Goal: Information Seeking & Learning: Learn about a topic

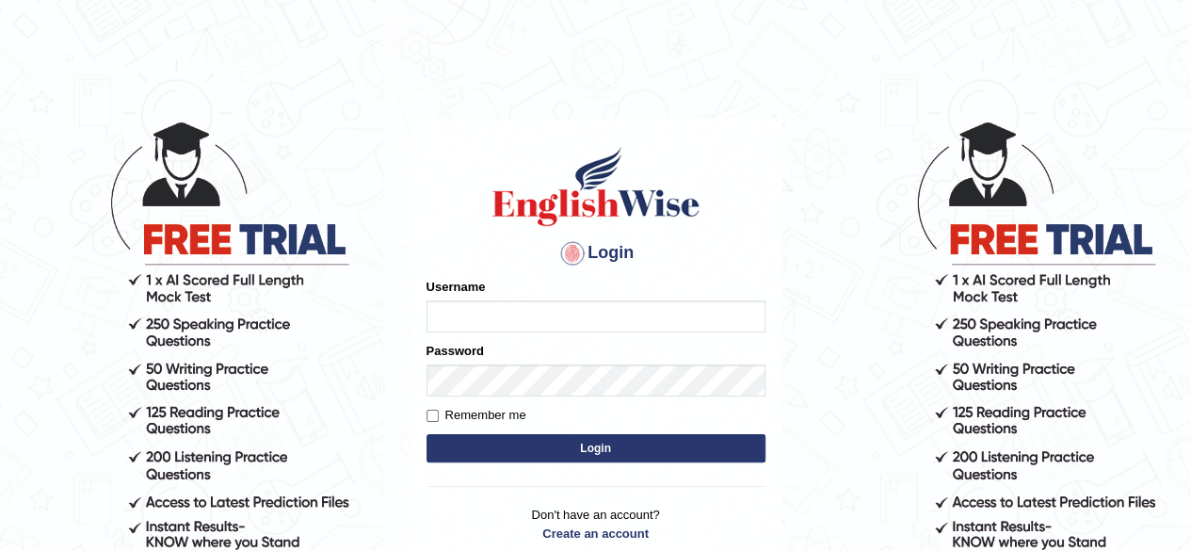
type input "aliameeni110"
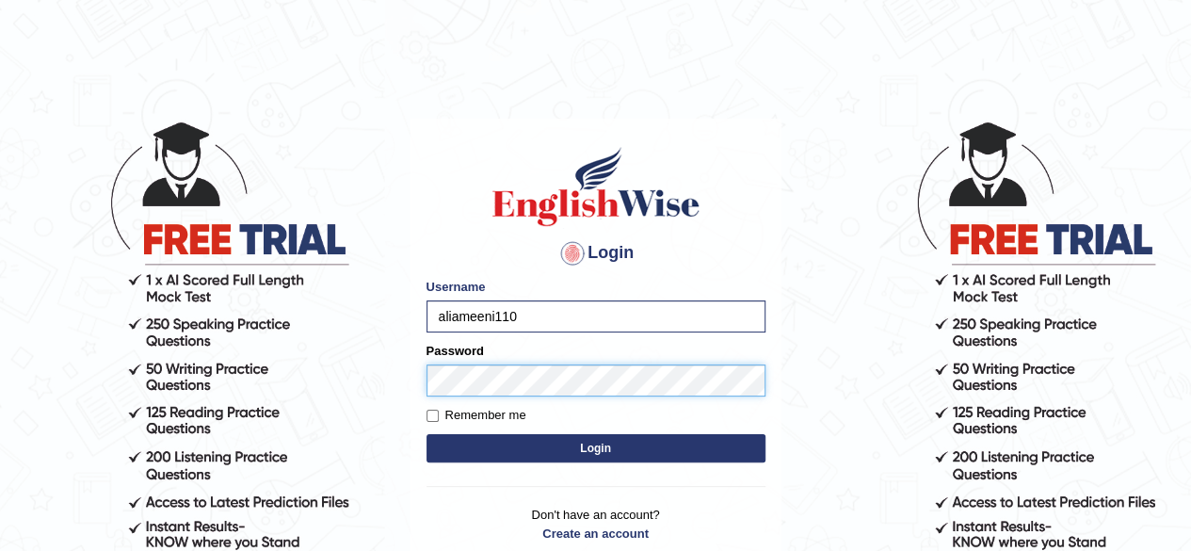
click at [426, 434] on button "Login" at bounding box center [595, 448] width 339 height 28
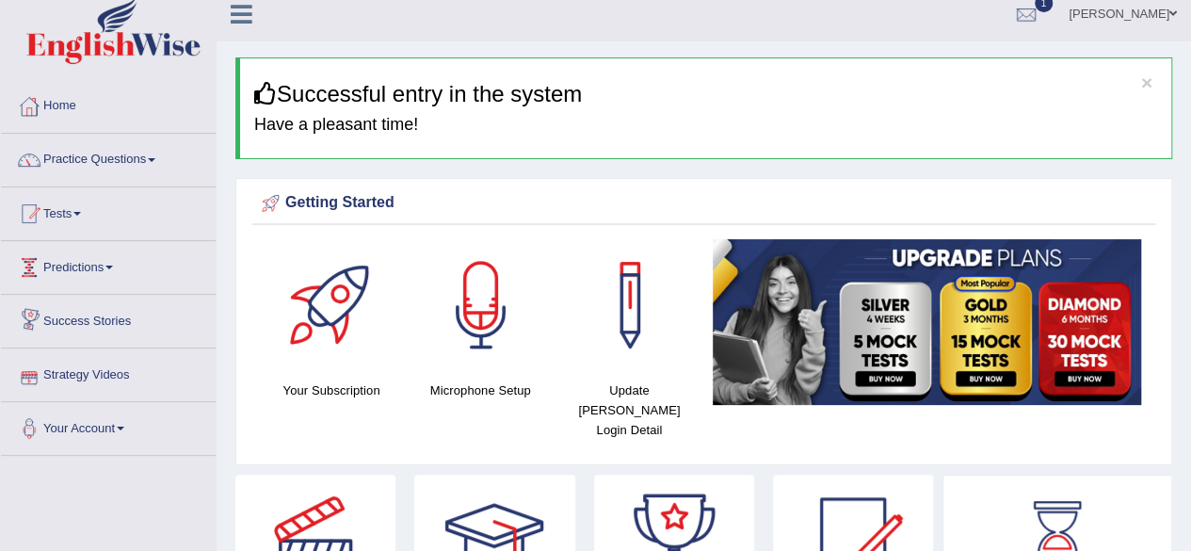
scroll to position [9, 0]
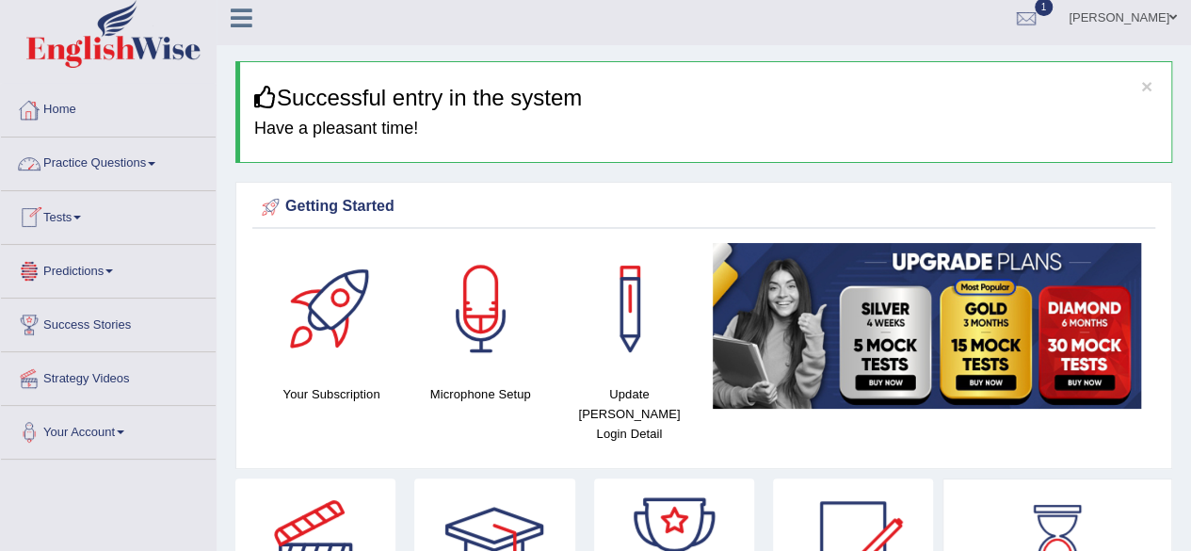
click at [125, 169] on link "Practice Questions" at bounding box center [108, 160] width 215 height 47
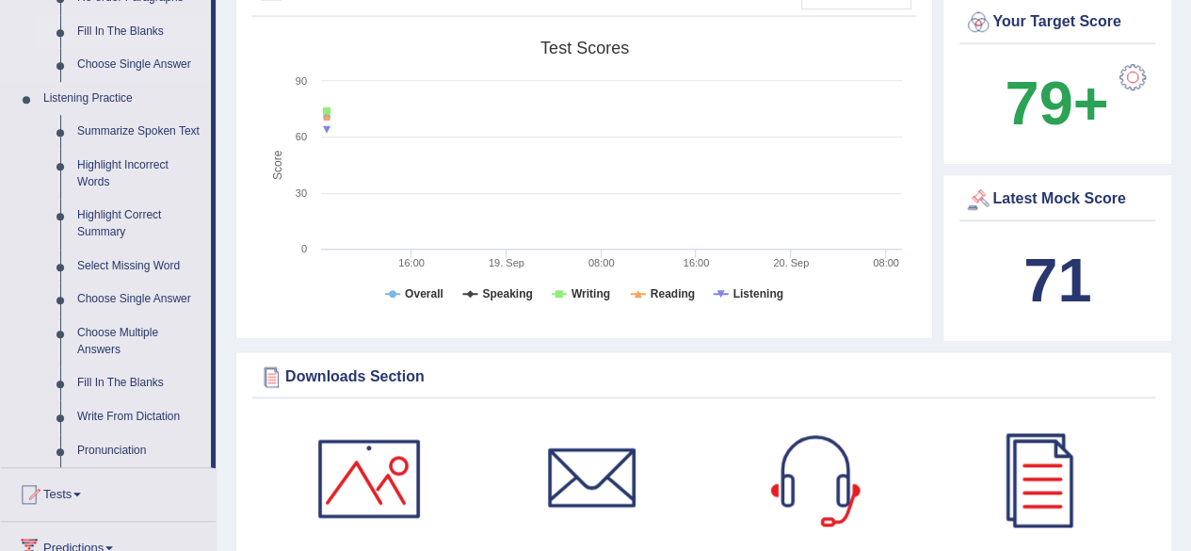
scroll to position [747, 0]
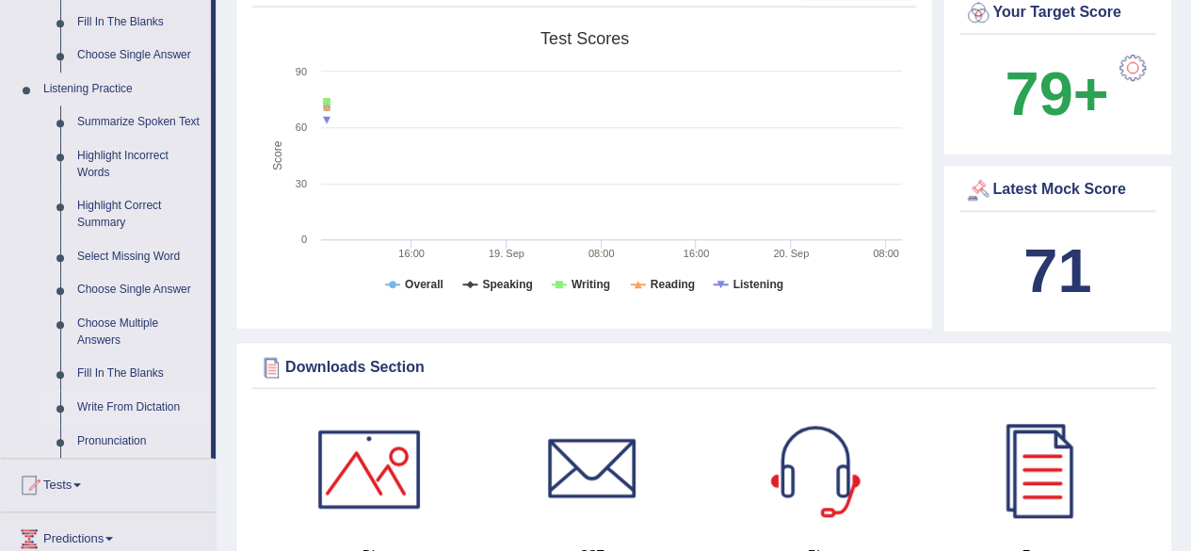
click at [138, 400] on link "Write From Dictation" at bounding box center [140, 408] width 142 height 34
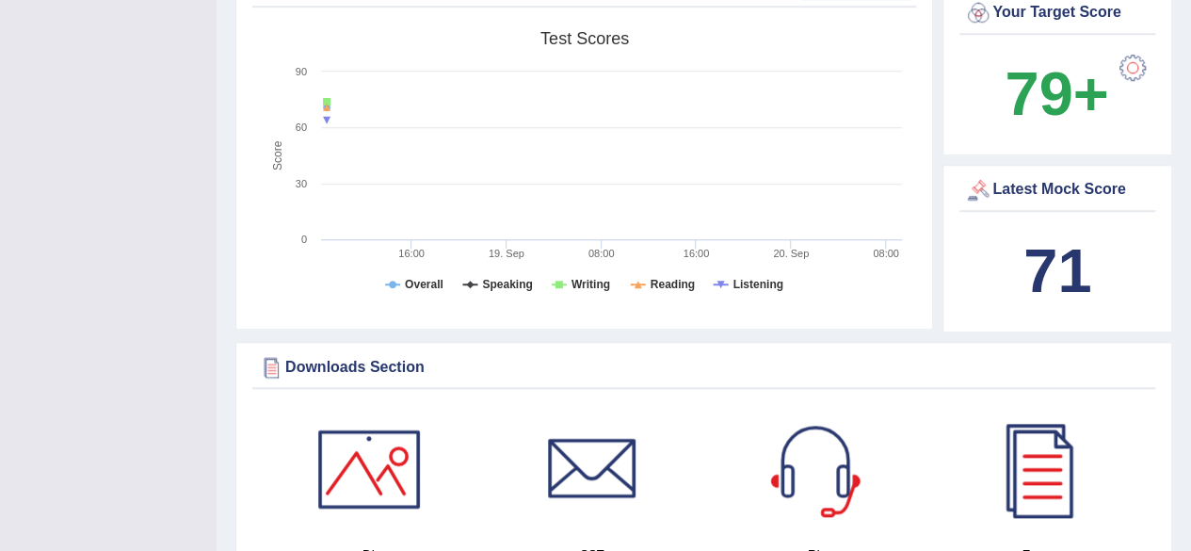
scroll to position [223, 0]
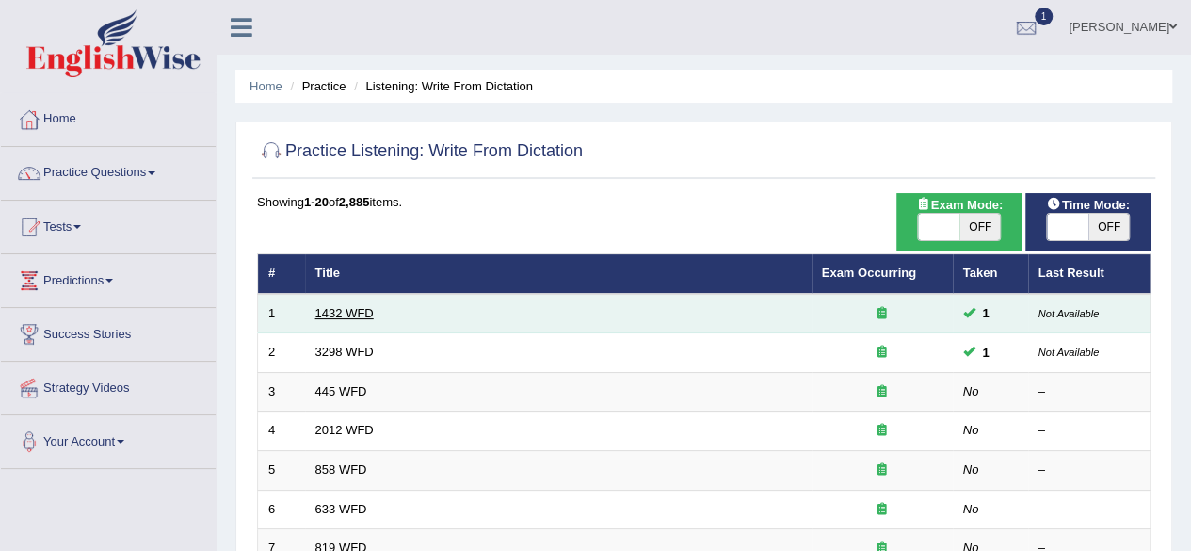
click at [329, 306] on link "1432 WFD" at bounding box center [344, 313] width 58 height 14
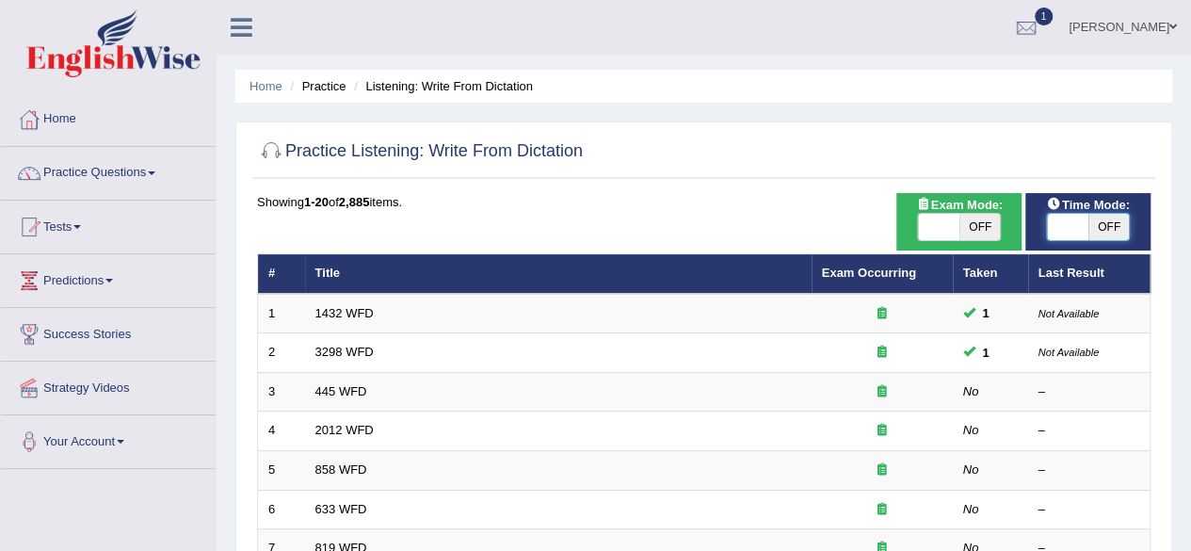
click at [1081, 234] on span at bounding box center [1067, 227] width 41 height 26
checkbox input "true"
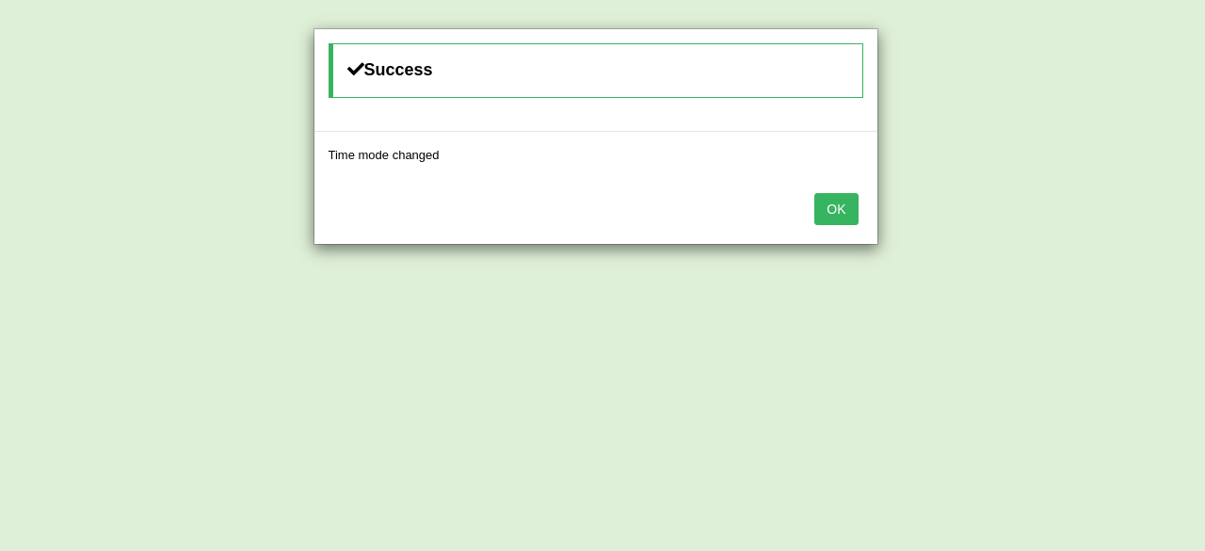
click at [827, 215] on button "OK" at bounding box center [835, 209] width 43 height 32
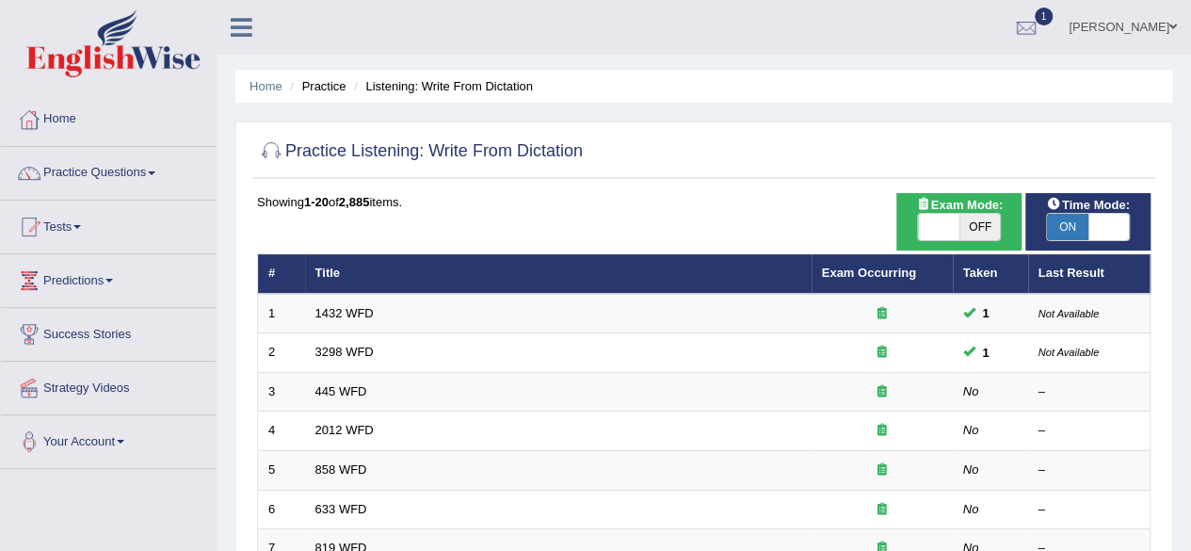
click at [959, 215] on span "OFF" at bounding box center [979, 227] width 41 height 26
checkbox input "true"
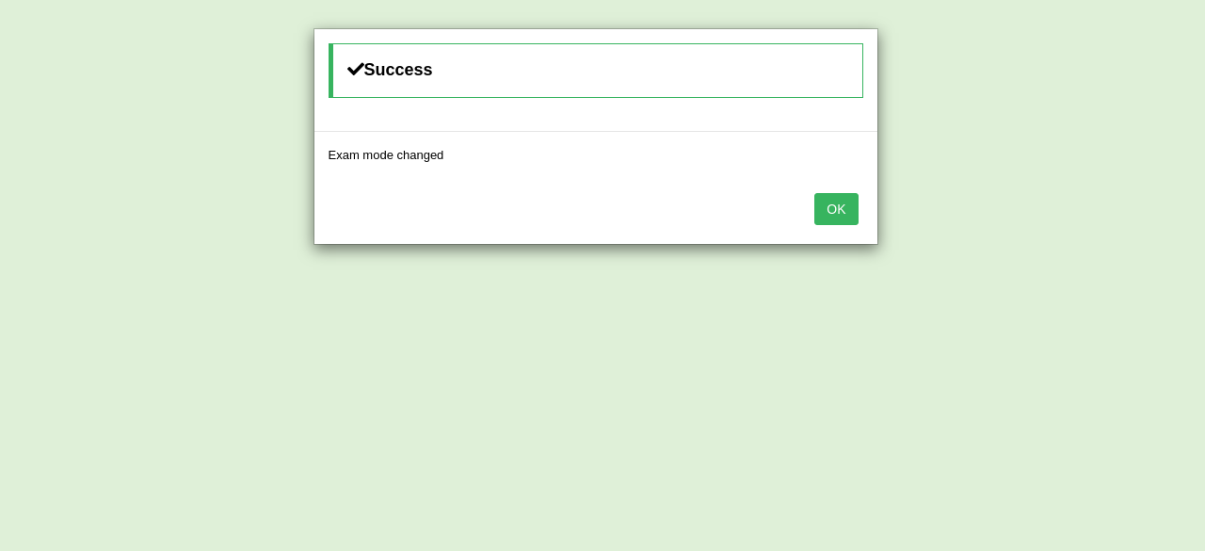
click at [847, 210] on button "OK" at bounding box center [835, 209] width 43 height 32
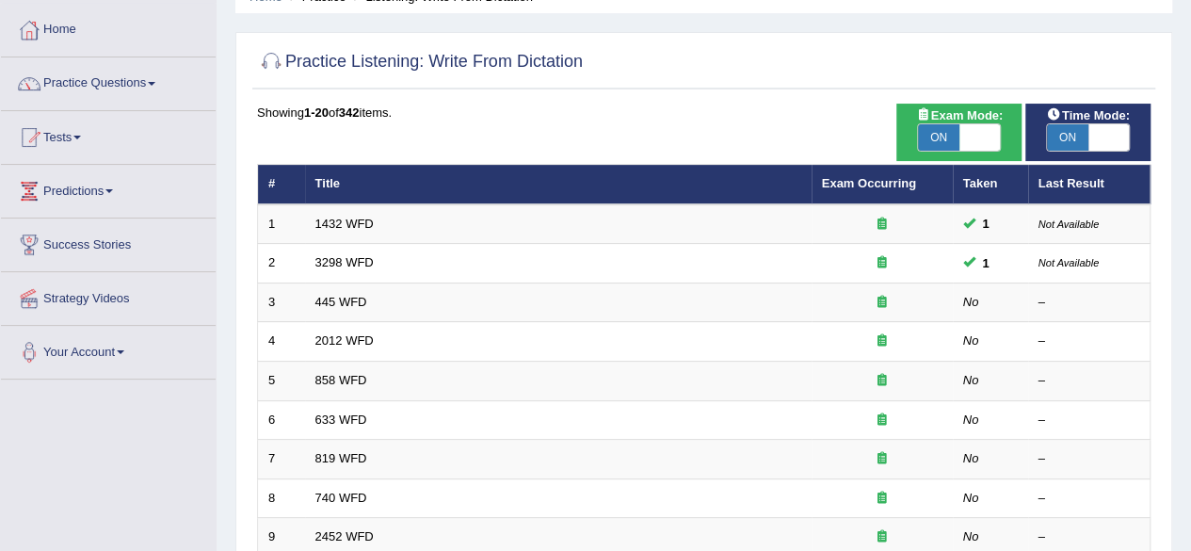
scroll to position [90, 0]
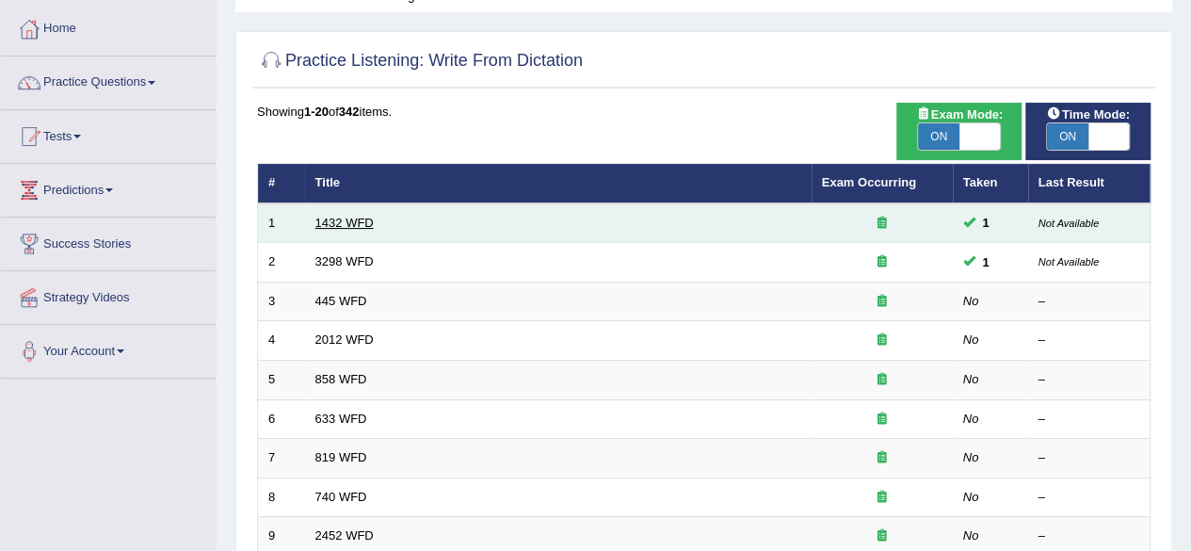
click at [354, 221] on link "1432 WFD" at bounding box center [344, 223] width 58 height 14
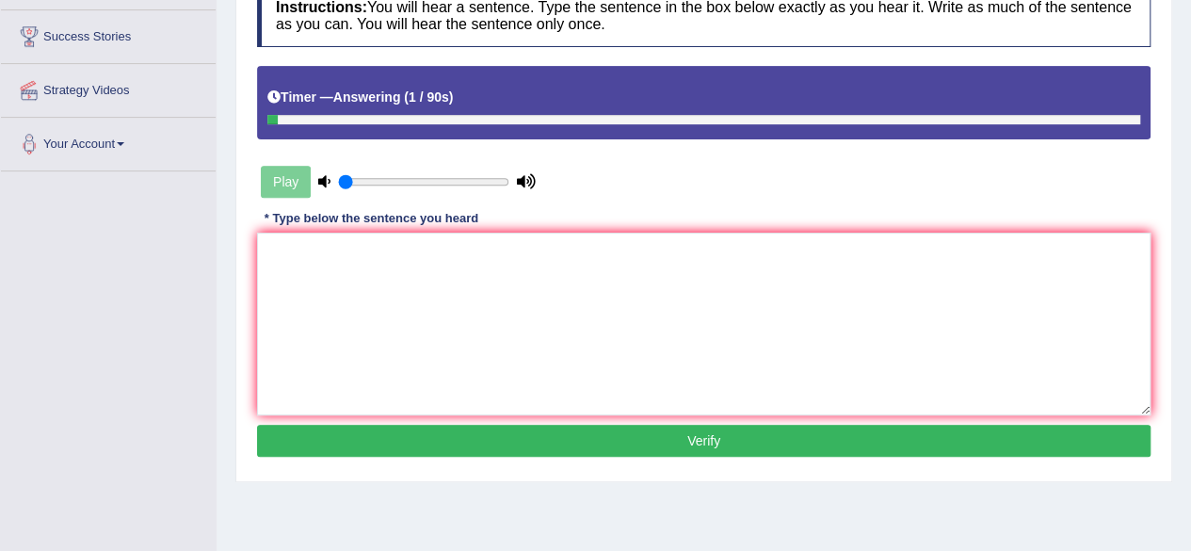
scroll to position [318, 0]
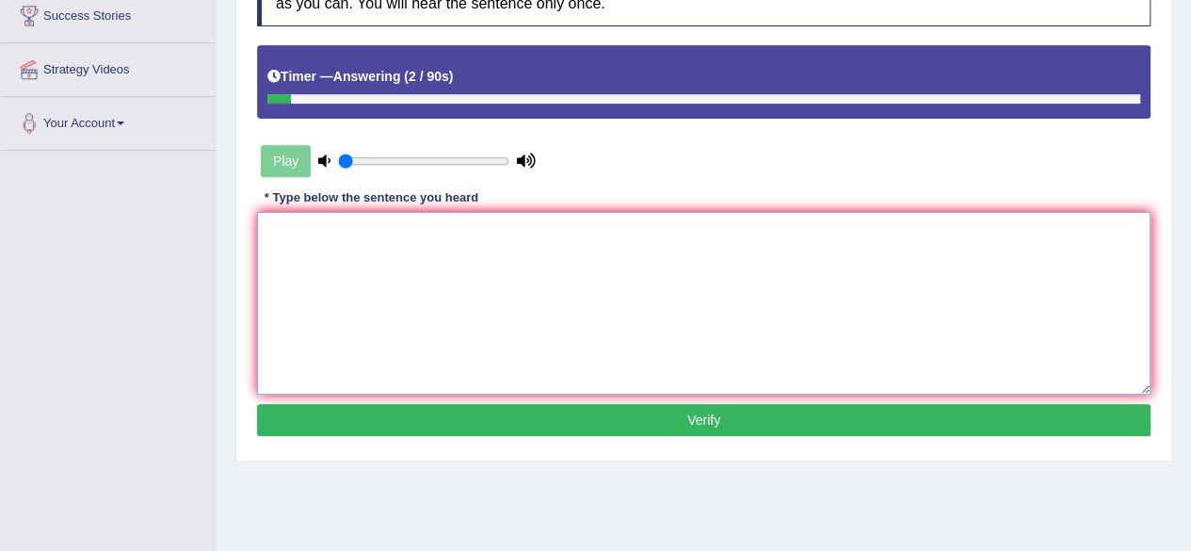
click at [361, 237] on textarea at bounding box center [703, 303] width 893 height 183
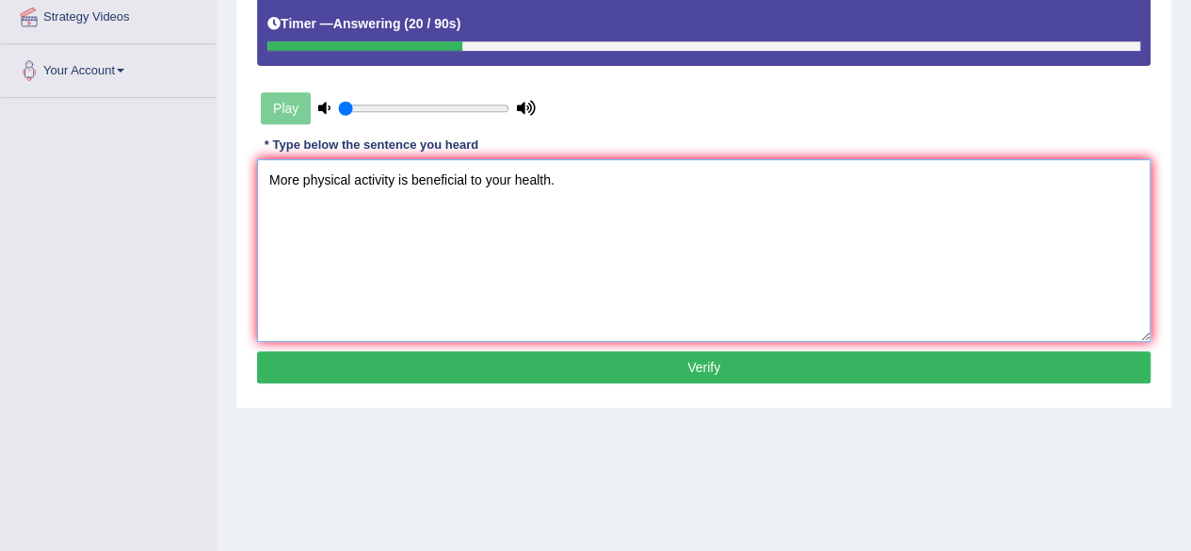
scroll to position [372, 0]
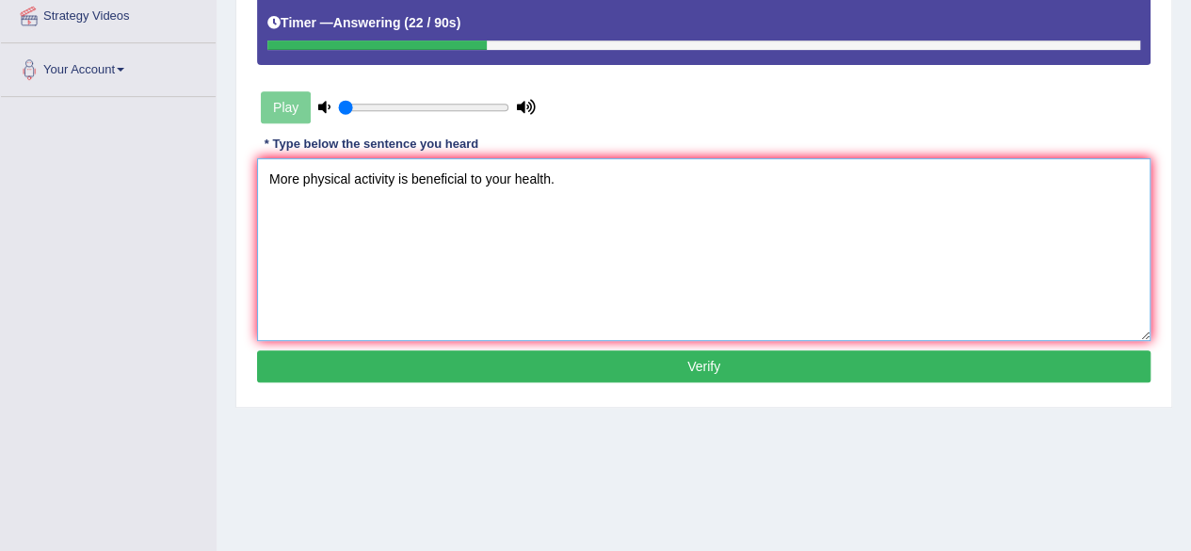
type textarea "More physical activity is beneficial to your health."
click at [640, 350] on button "Verify" at bounding box center [703, 366] width 893 height 32
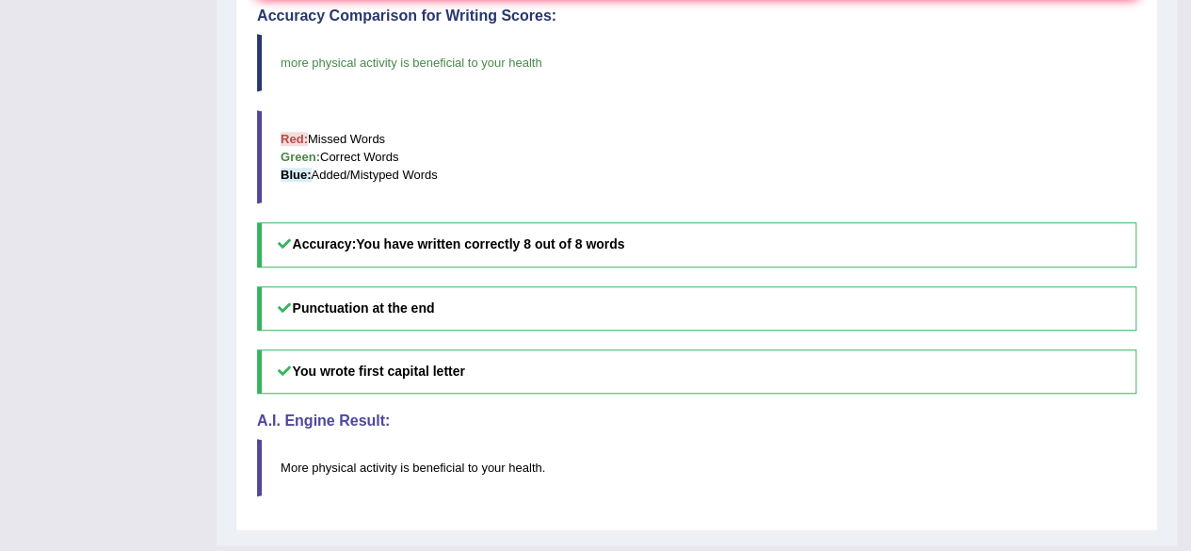
scroll to position [727, 0]
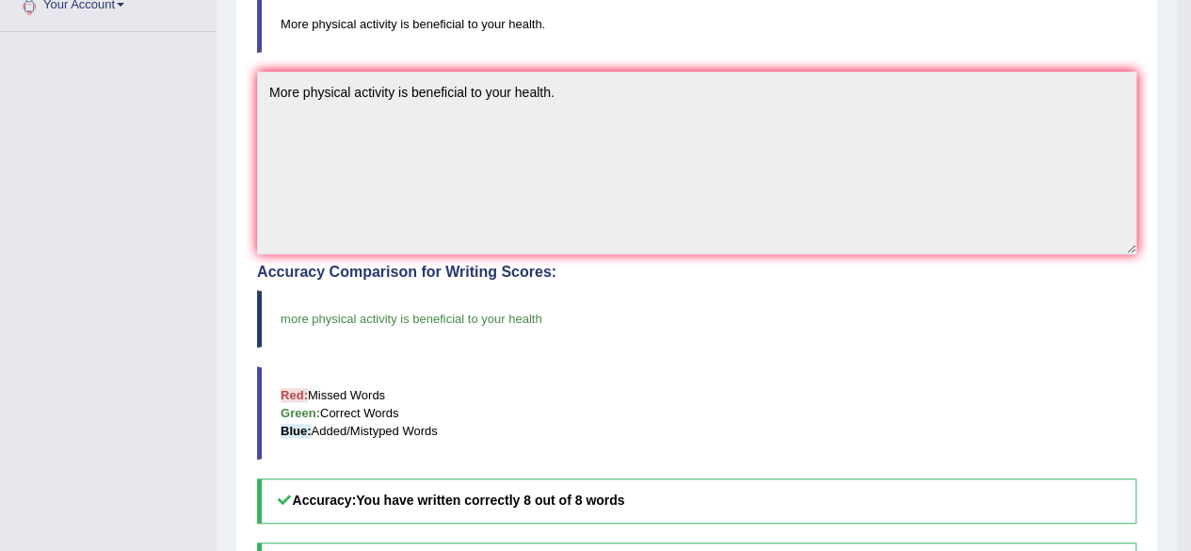
click at [640, 350] on div "Accuracy Comparison for Writing Scores: more physical activity is beneficial to…" at bounding box center [696, 393] width 879 height 259
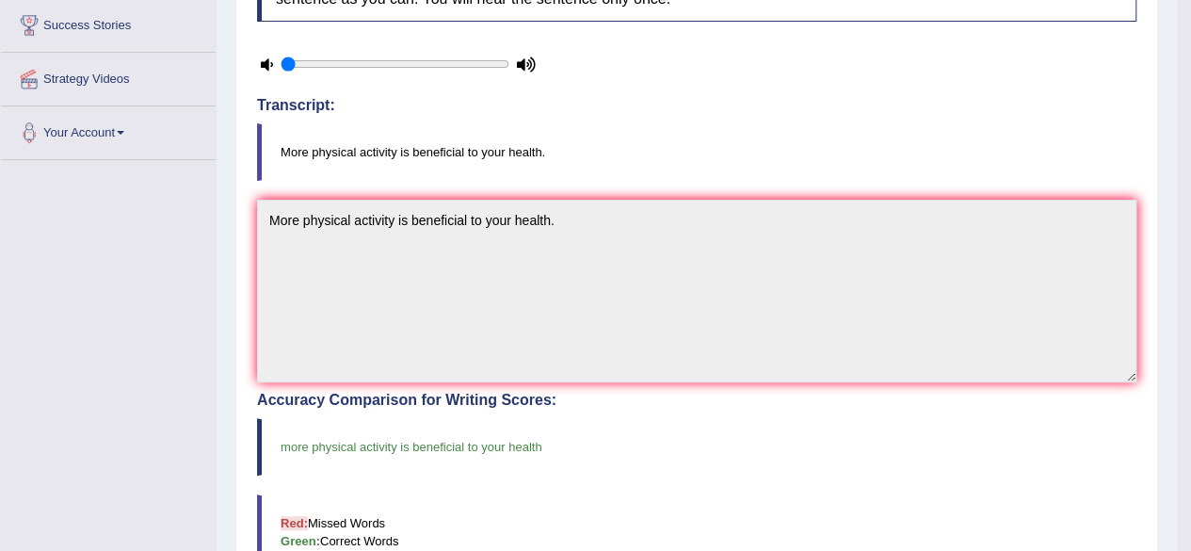
scroll to position [299, 0]
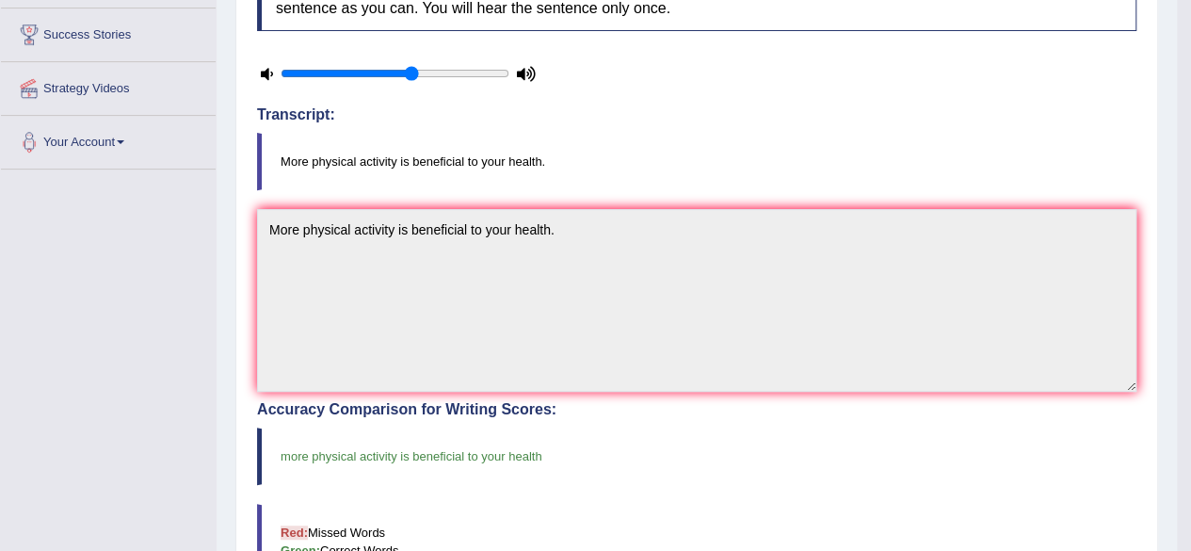
drag, startPoint x: 341, startPoint y: 69, endPoint x: 412, endPoint y: 65, distance: 71.6
type input "0.6"
click at [412, 66] on input "range" at bounding box center [395, 73] width 229 height 15
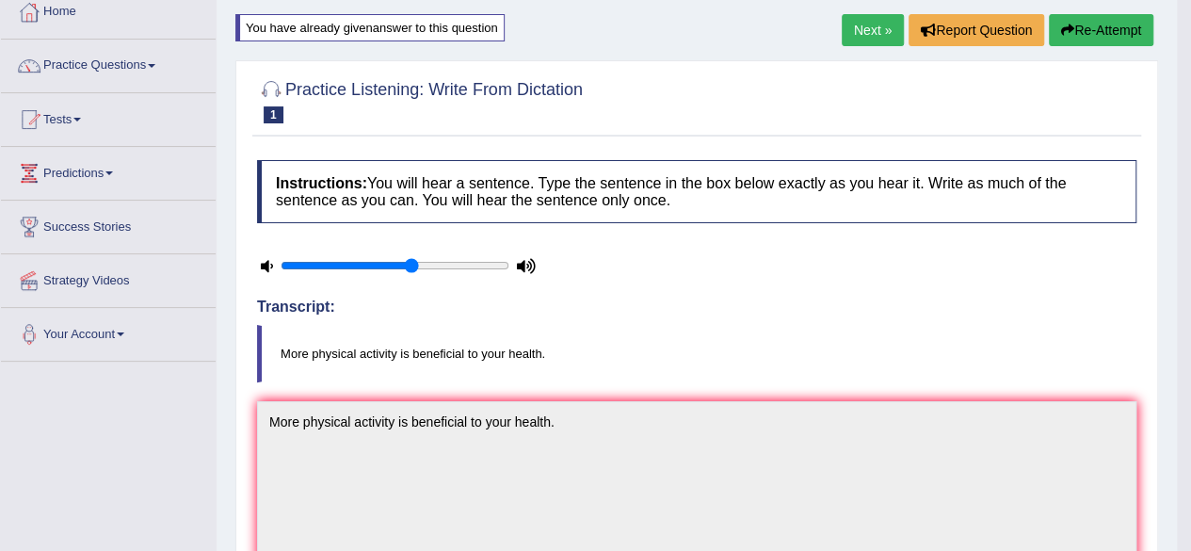
scroll to position [0, 0]
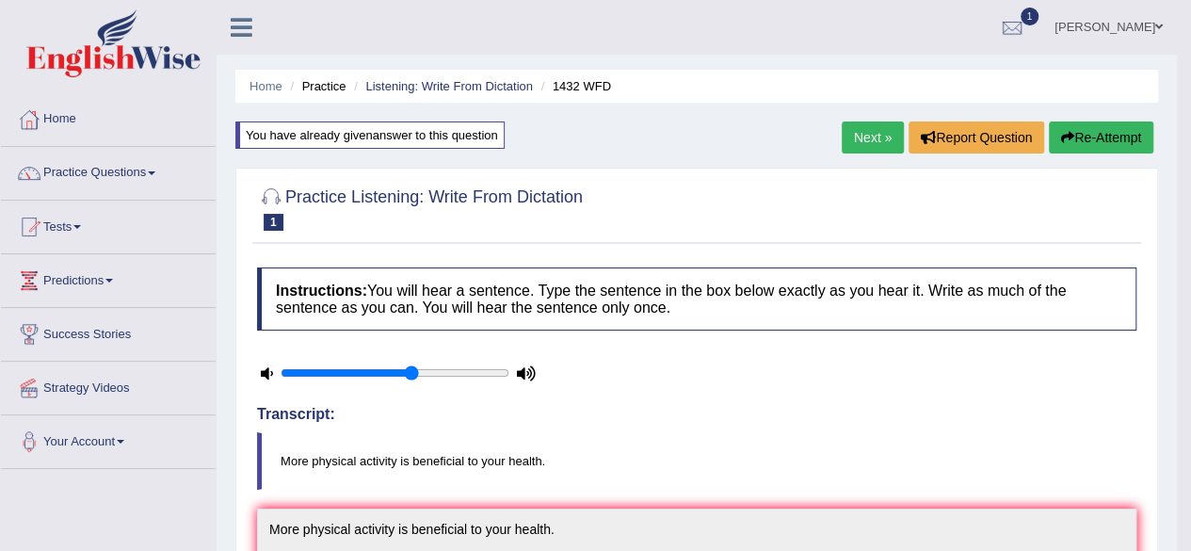
click at [875, 132] on link "Next »" at bounding box center [873, 137] width 62 height 32
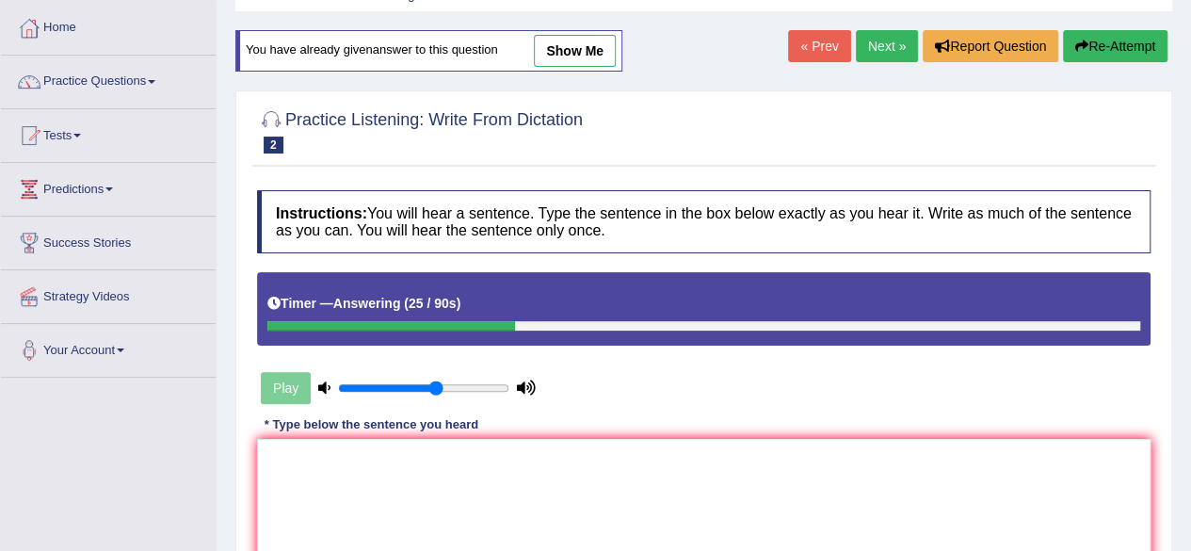
scroll to position [88, 0]
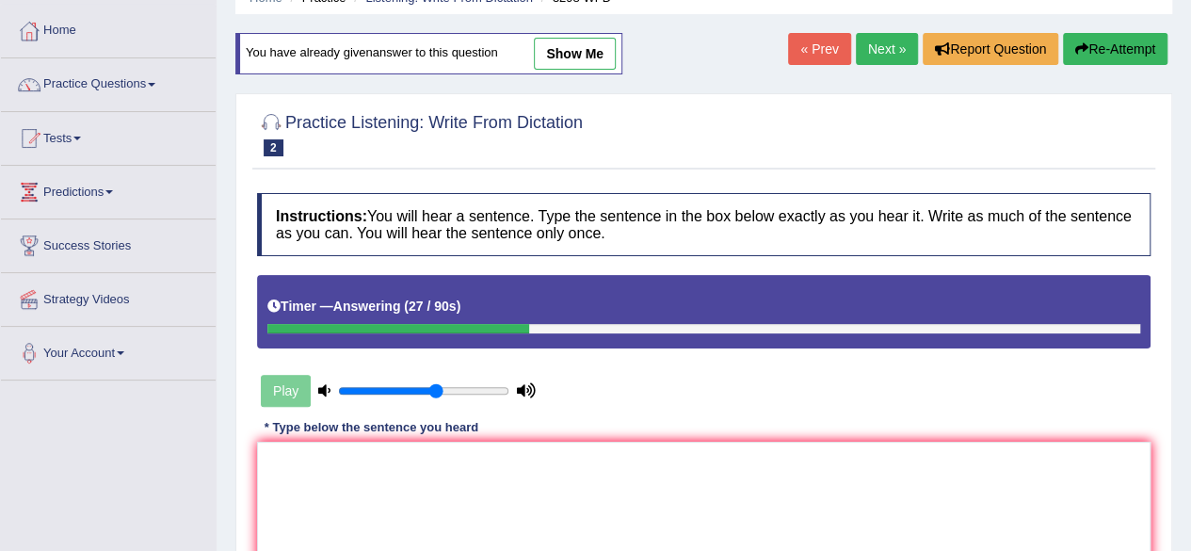
click at [876, 57] on link "Next »" at bounding box center [887, 49] width 62 height 32
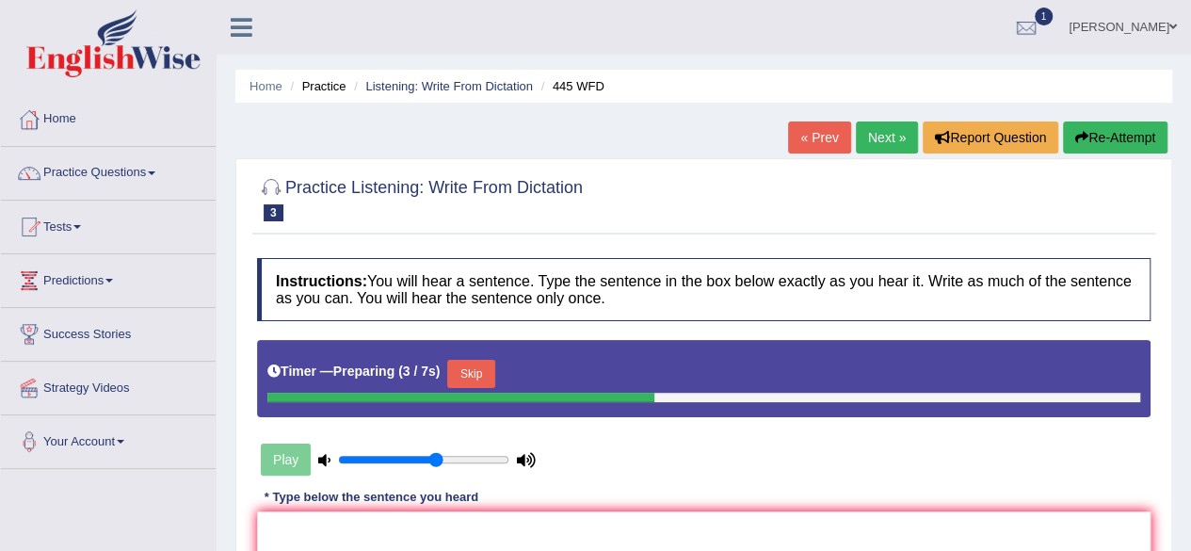
click at [471, 385] on button "Skip" at bounding box center [470, 374] width 47 height 28
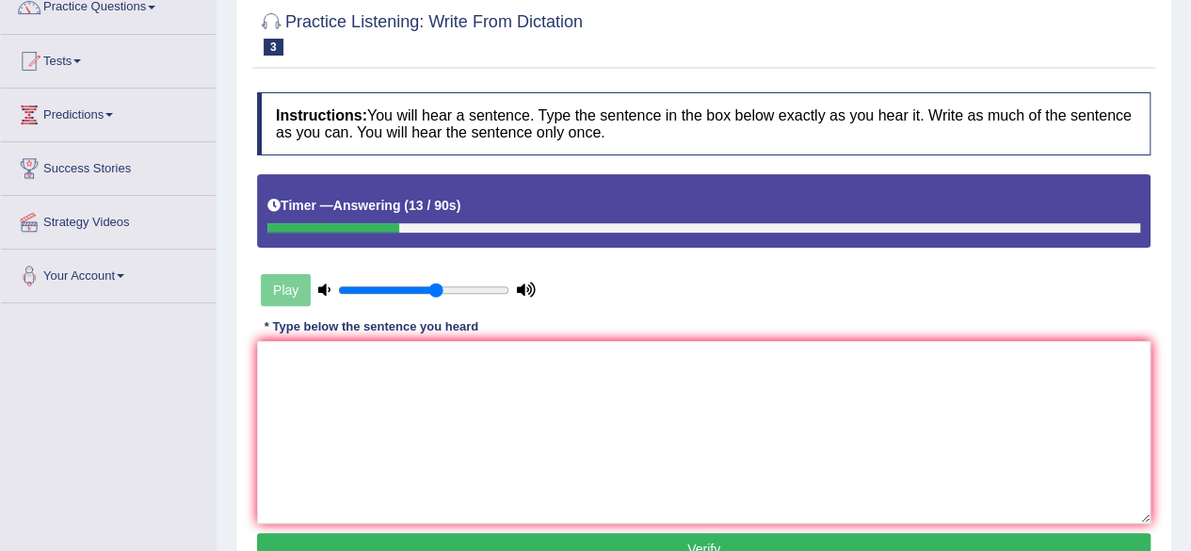
scroll to position [196, 0]
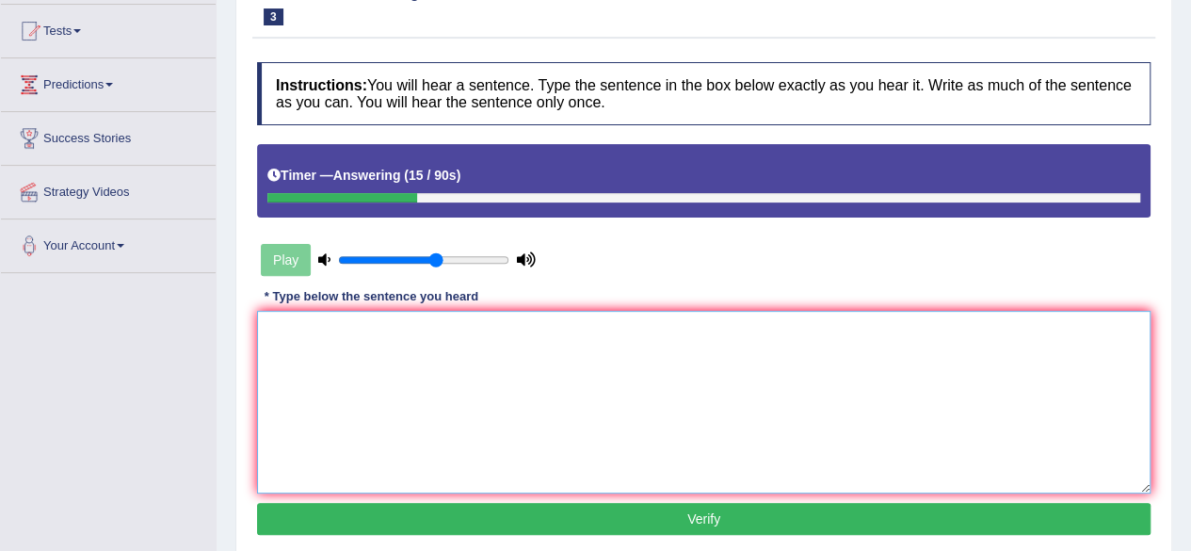
click at [518, 368] on textarea at bounding box center [703, 402] width 893 height 183
click at [414, 323] on textarea "The American astronauts astronomers" at bounding box center [703, 402] width 893 height 183
click at [460, 325] on textarea "The American astronomers" at bounding box center [703, 402] width 893 height 183
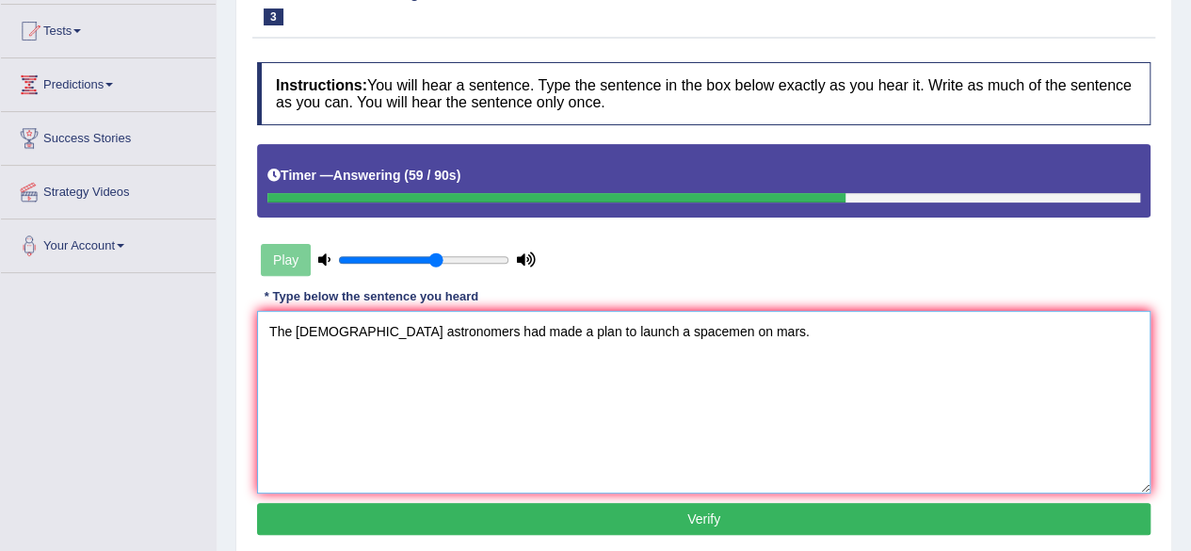
click at [659, 328] on textarea "The American astronomers had made a plan to launch a spacemen on mars." at bounding box center [703, 402] width 893 height 183
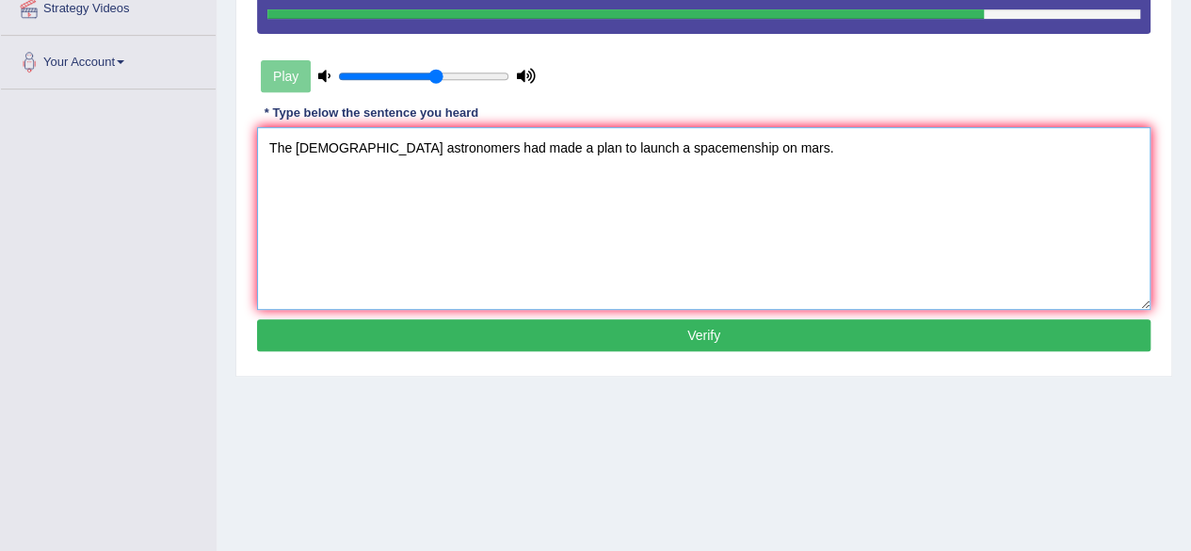
scroll to position [380, 0]
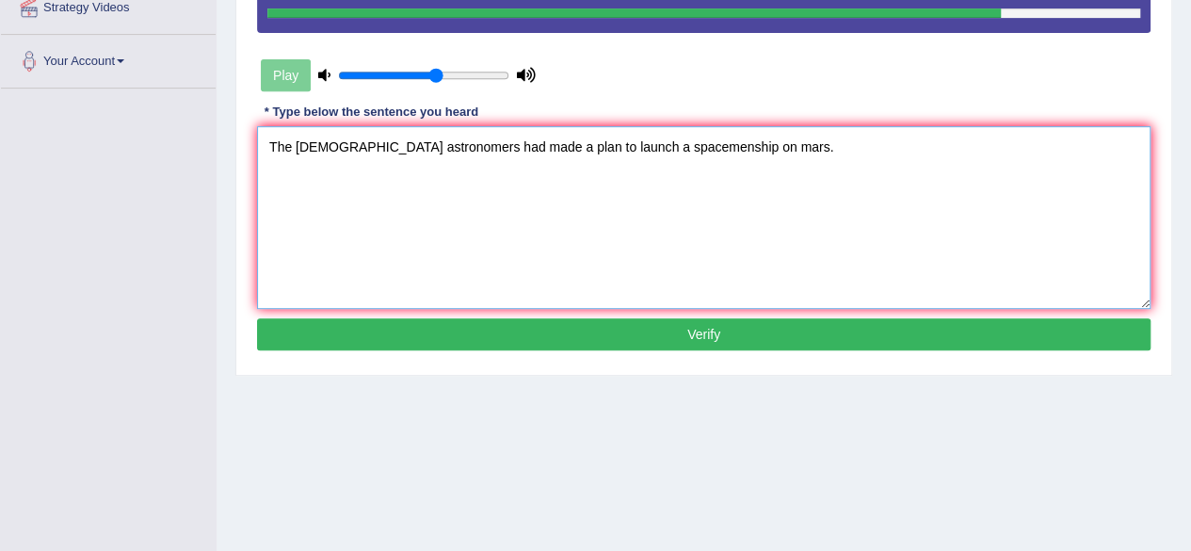
type textarea "The American astronomers had made a plan to launch a spacemenship on mars."
click at [715, 342] on button "Verify" at bounding box center [703, 334] width 893 height 32
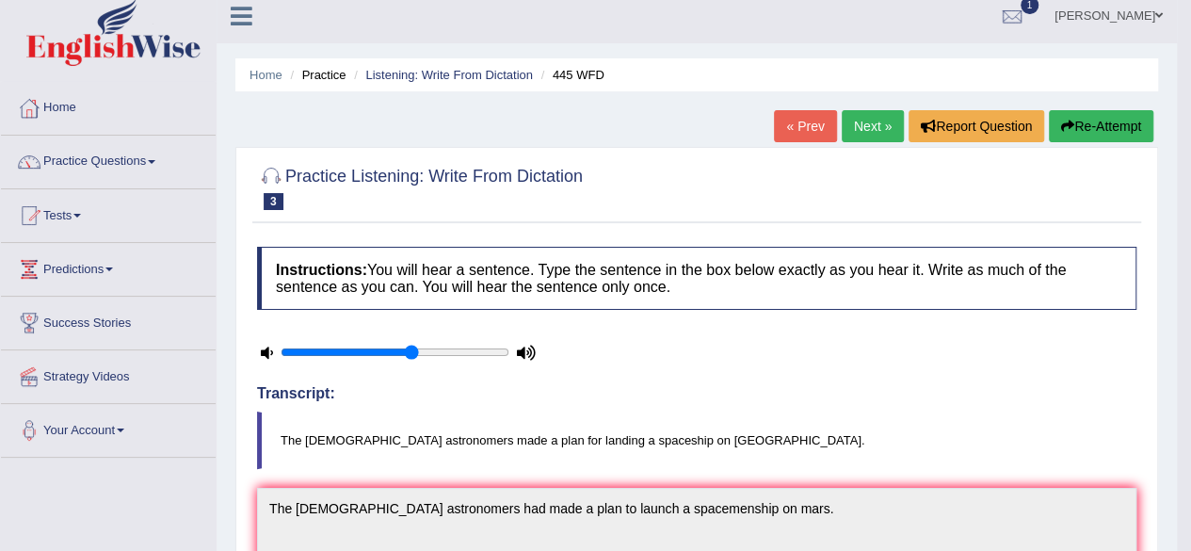
scroll to position [0, 0]
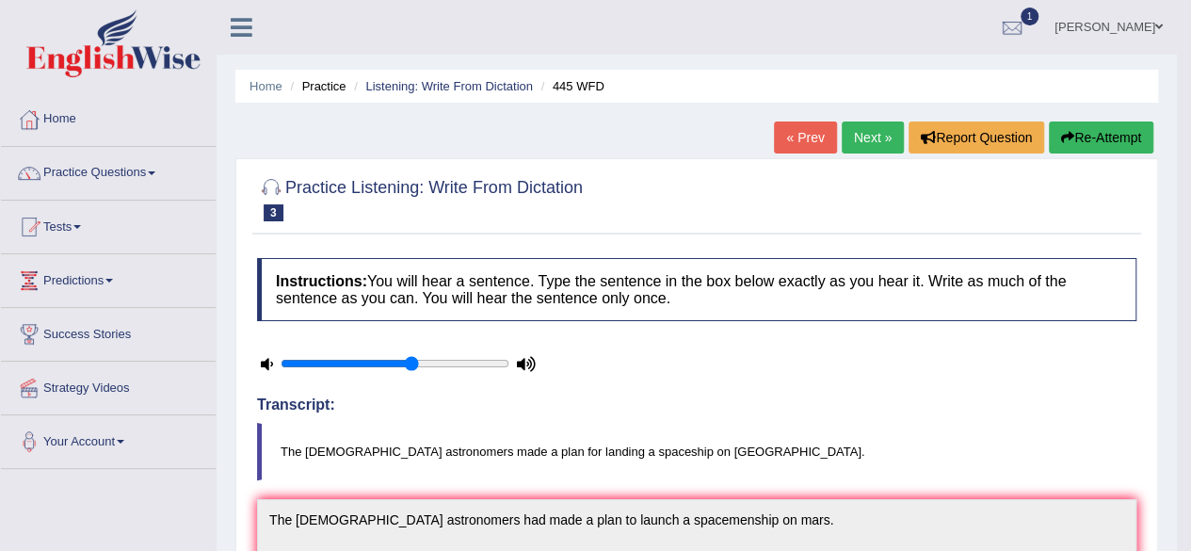
click at [868, 144] on link "Next »" at bounding box center [873, 137] width 62 height 32
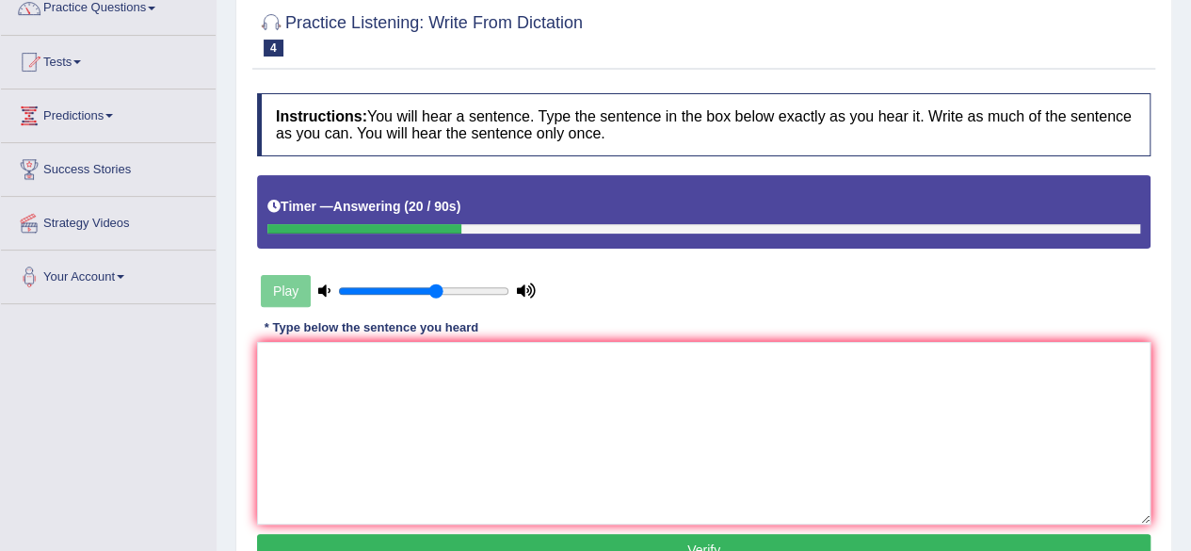
scroll to position [189, 0]
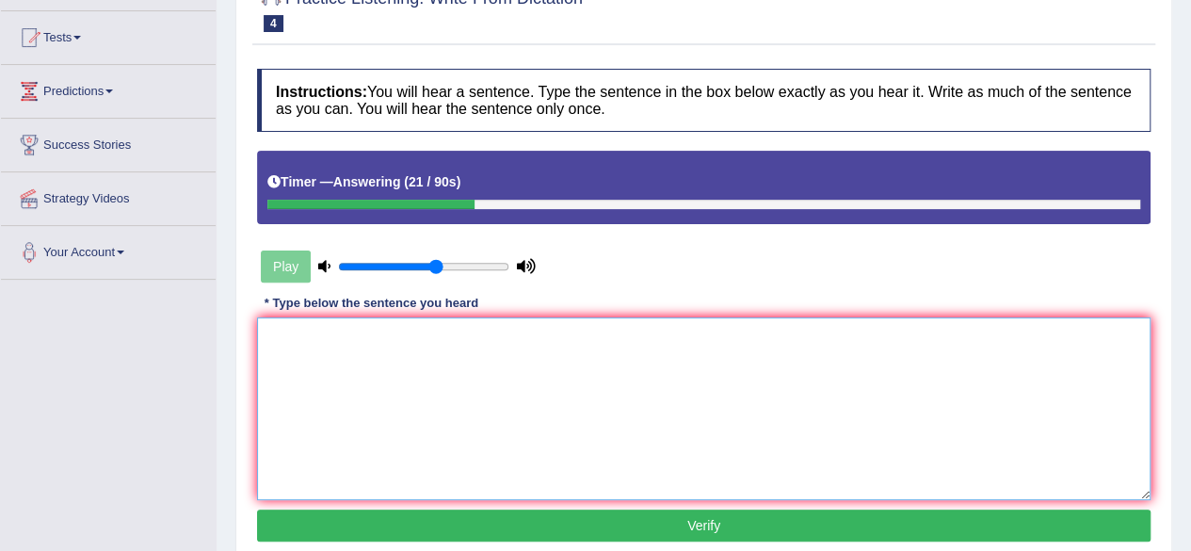
click at [651, 394] on textarea at bounding box center [703, 408] width 893 height 183
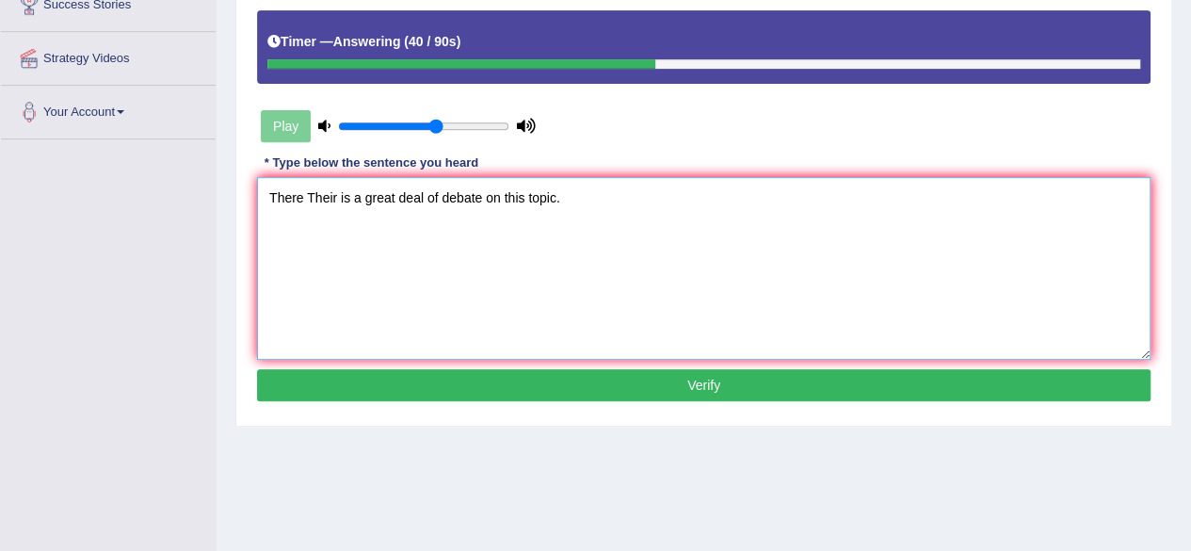
scroll to position [330, 0]
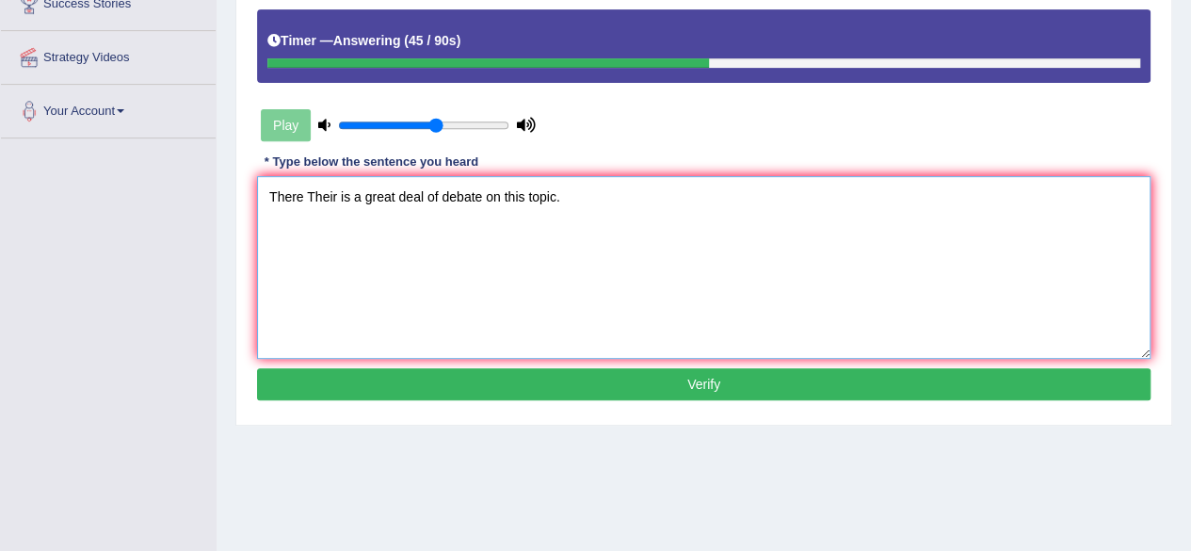
type textarea "There Their is a great deal of debate on this topic."
click at [719, 376] on button "Verify" at bounding box center [703, 384] width 893 height 32
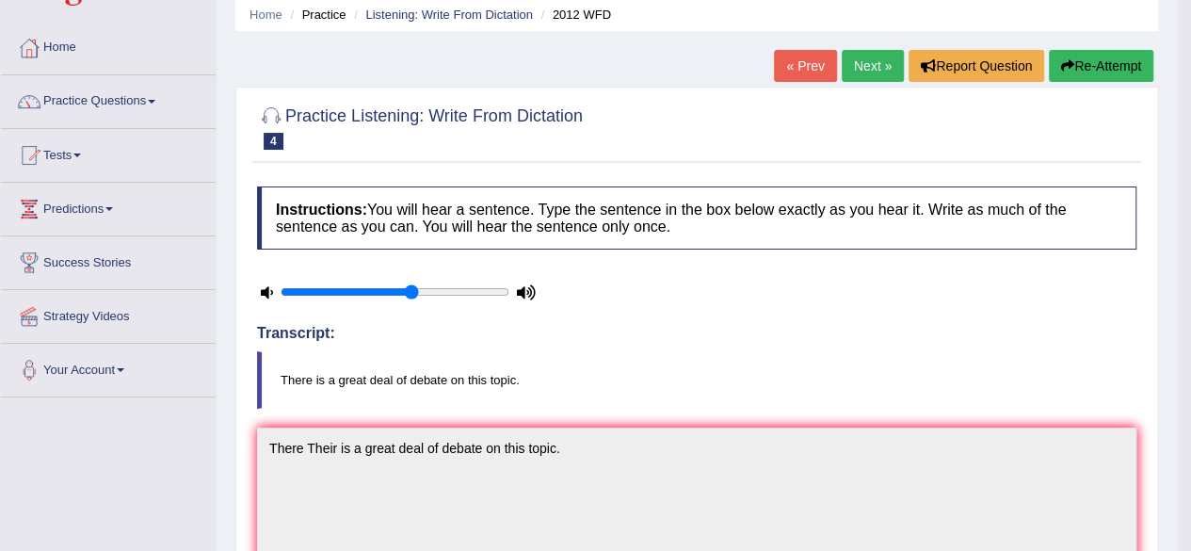
scroll to position [0, 0]
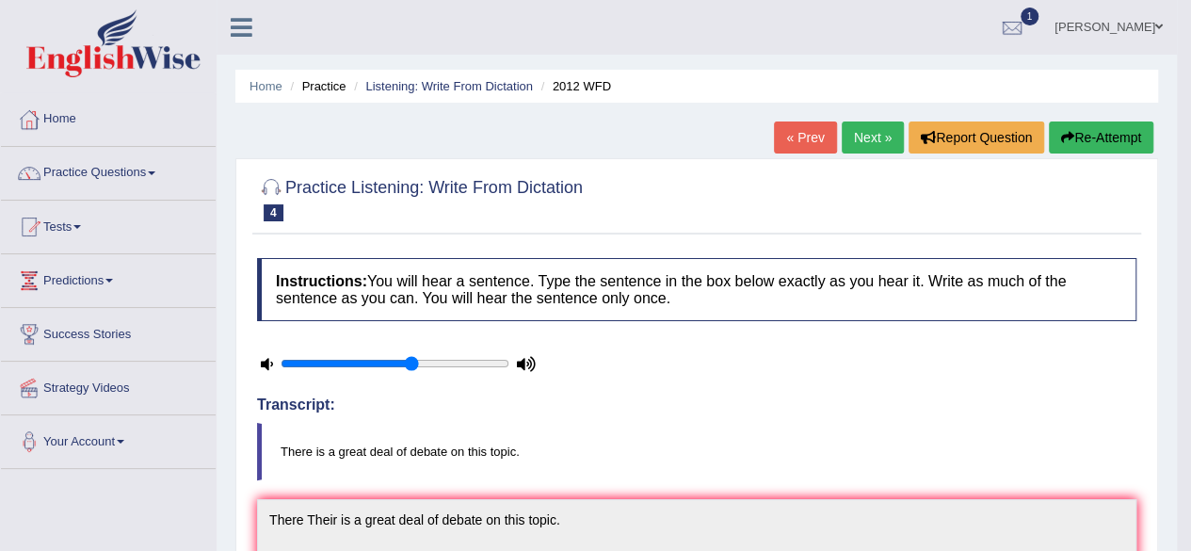
click at [862, 131] on link "Next »" at bounding box center [873, 137] width 62 height 32
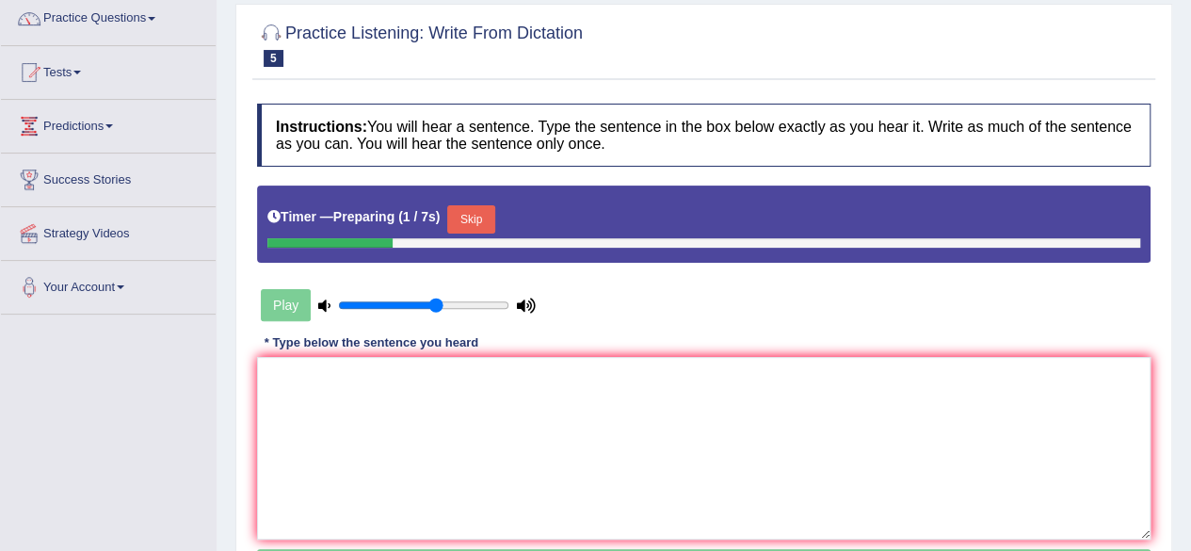
scroll to position [156, 0]
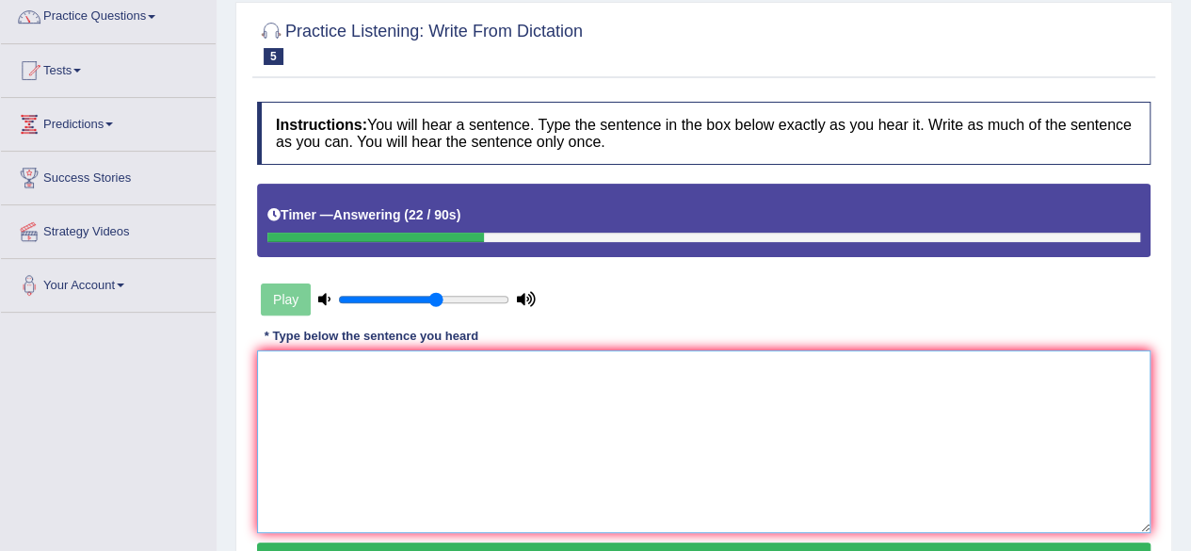
click at [403, 442] on textarea at bounding box center [703, 441] width 893 height 183
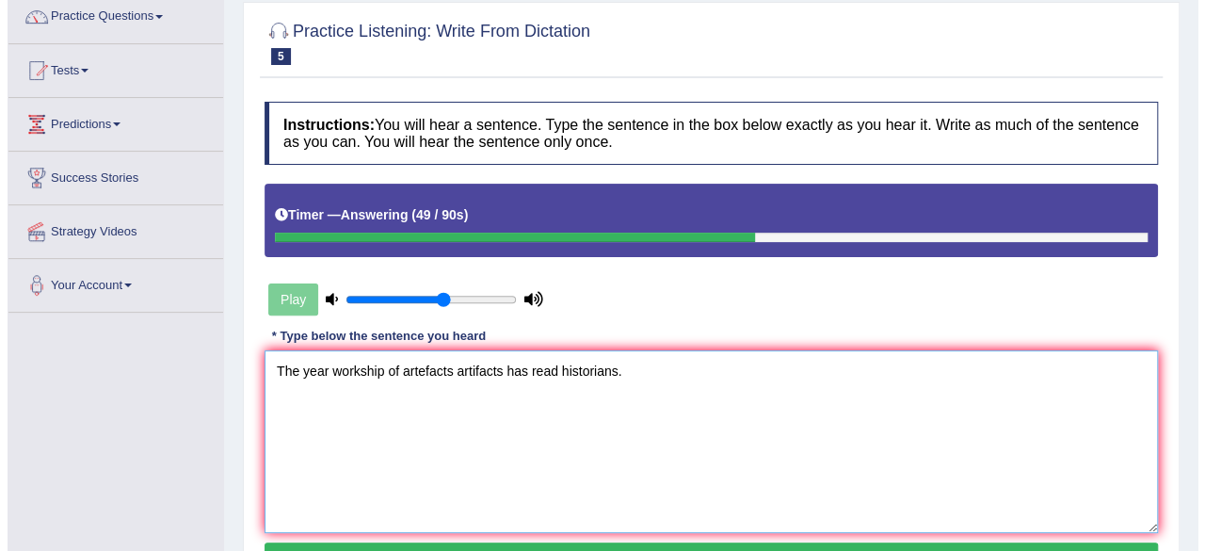
scroll to position [292, 0]
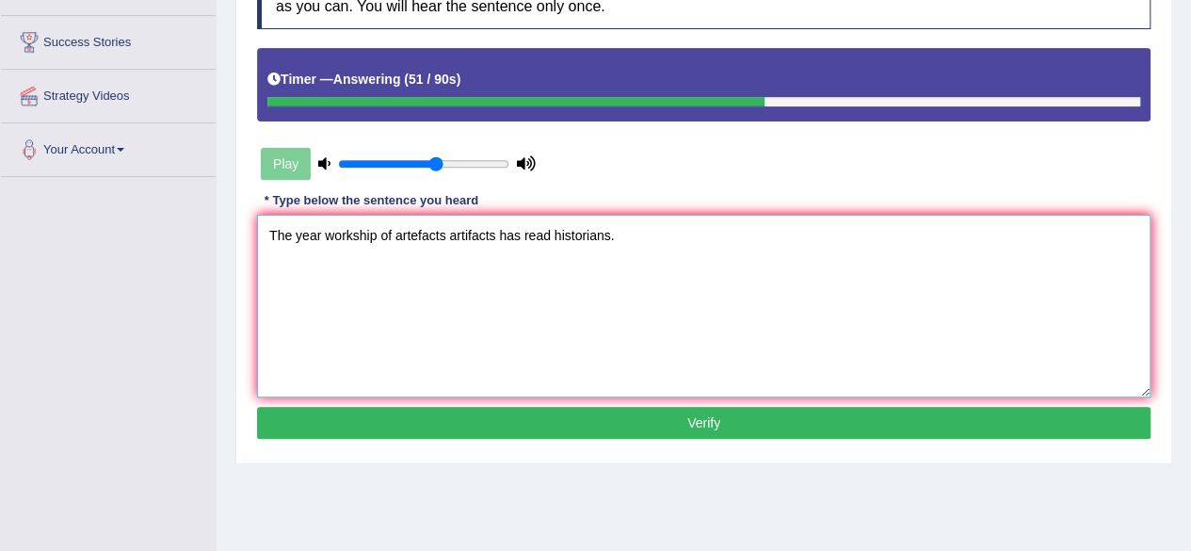
type textarea "The year workship of artefacts artifacts has read historians."
click at [579, 409] on button "Verify" at bounding box center [703, 423] width 893 height 32
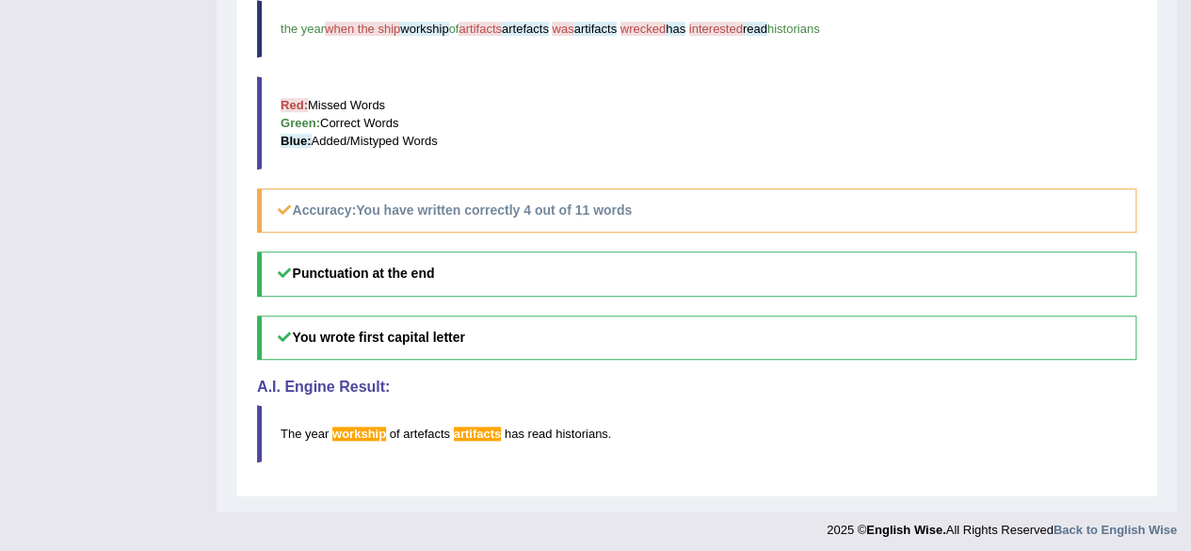
scroll to position [0, 0]
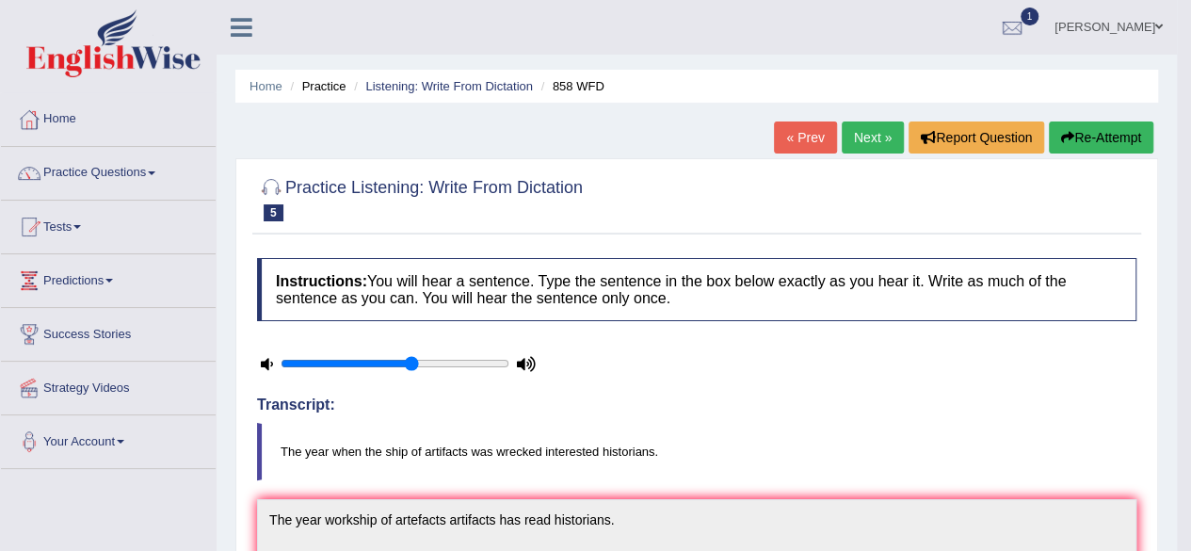
click at [870, 132] on link "Next »" at bounding box center [873, 137] width 62 height 32
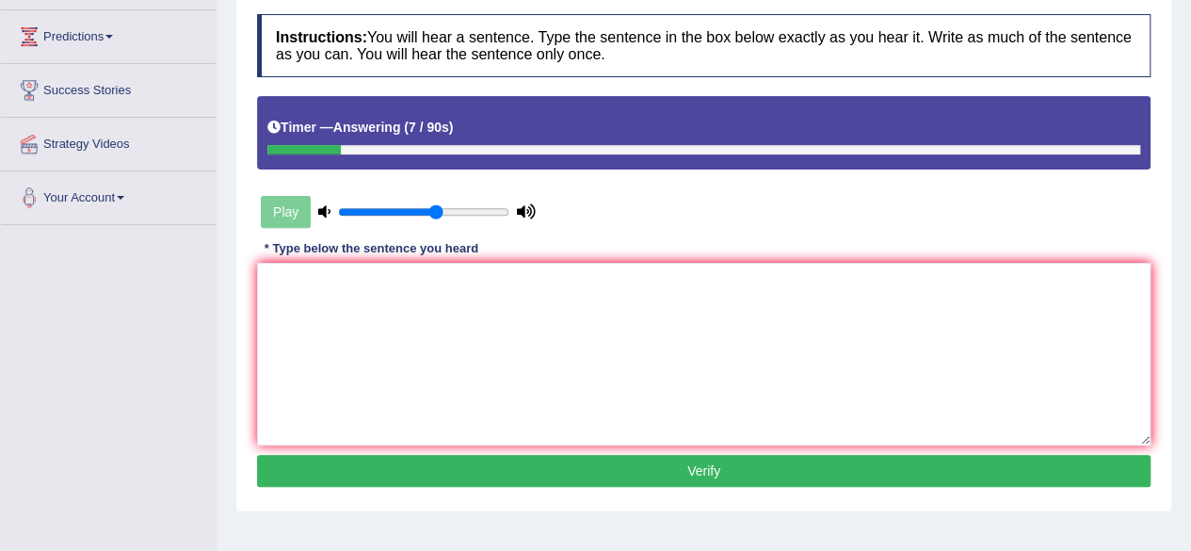
scroll to position [292, 0]
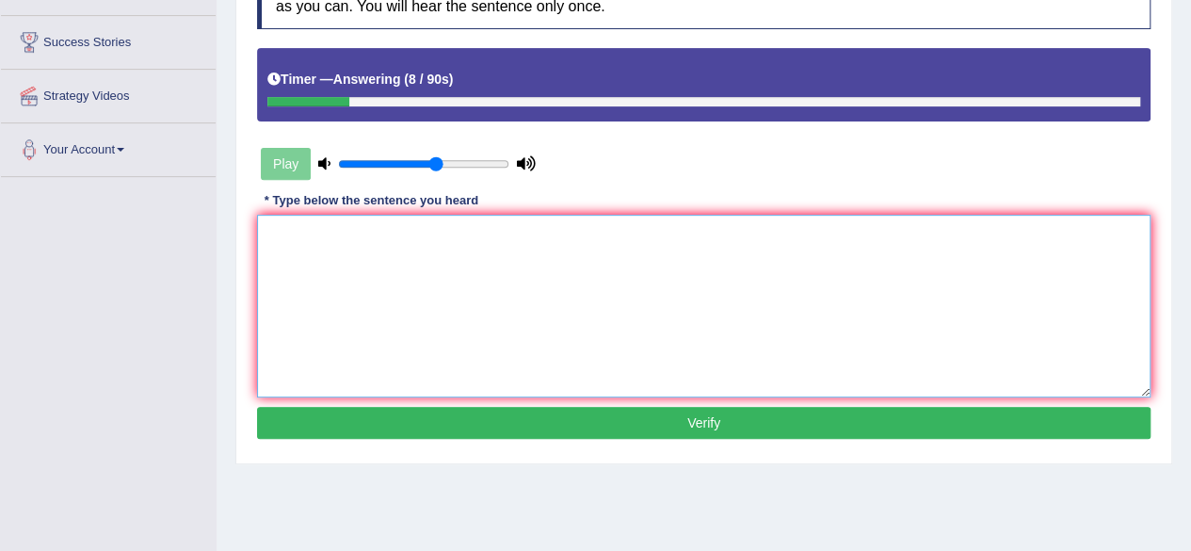
click at [683, 268] on textarea at bounding box center [703, 306] width 893 height 183
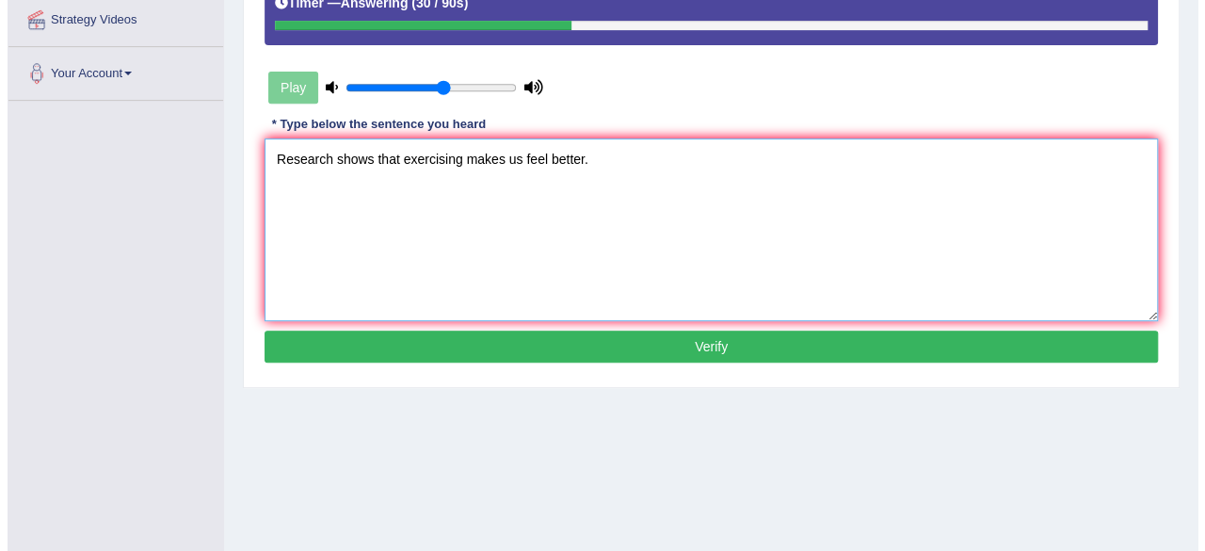
scroll to position [369, 0]
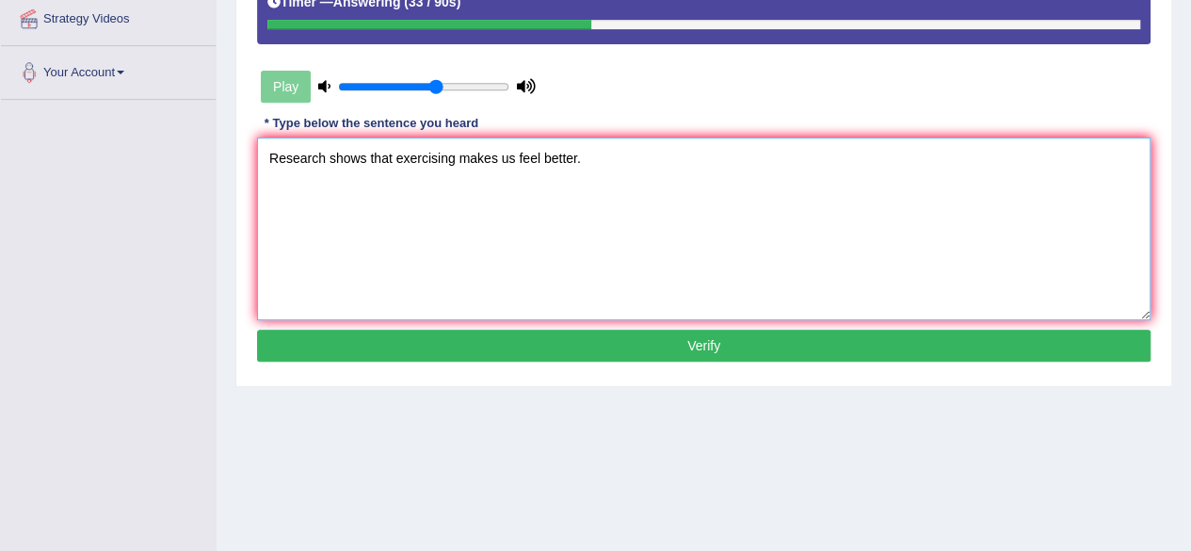
type textarea "Research shows that exercising makes us feel better."
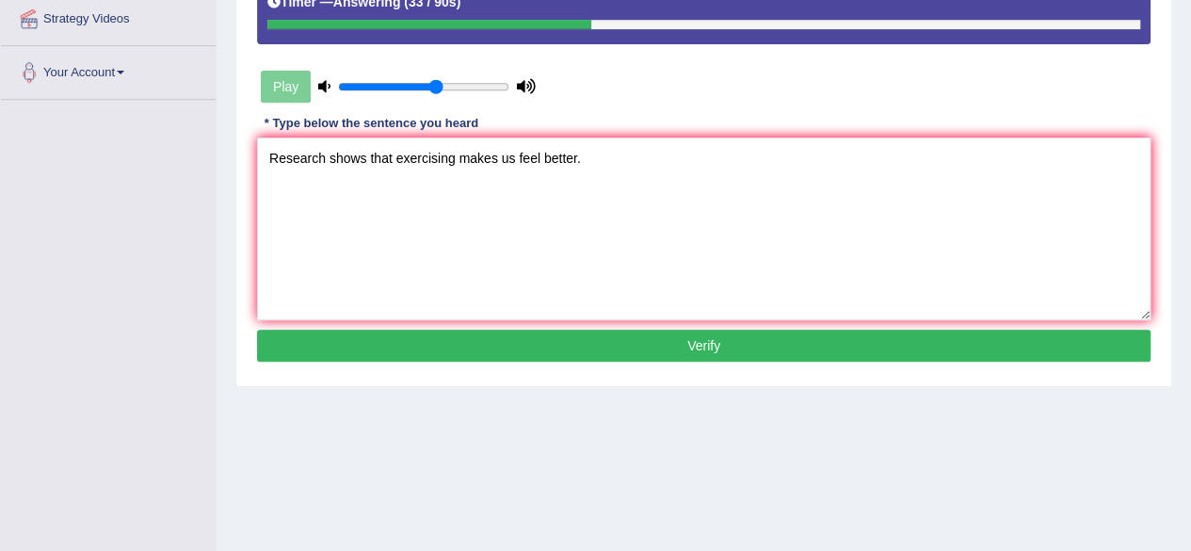
click at [655, 347] on button "Verify" at bounding box center [703, 345] width 893 height 32
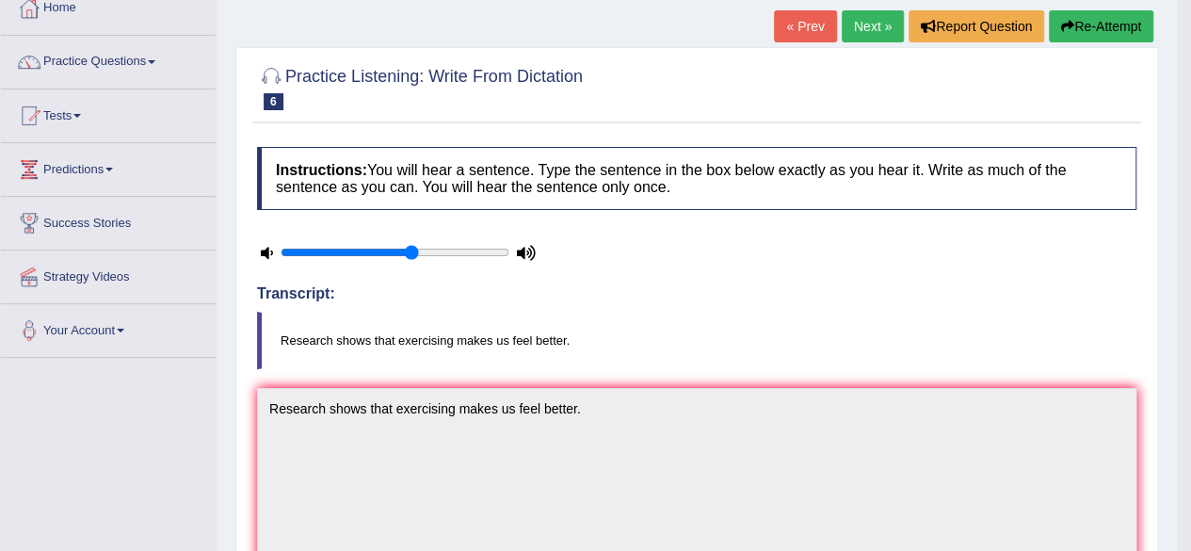
scroll to position [0, 0]
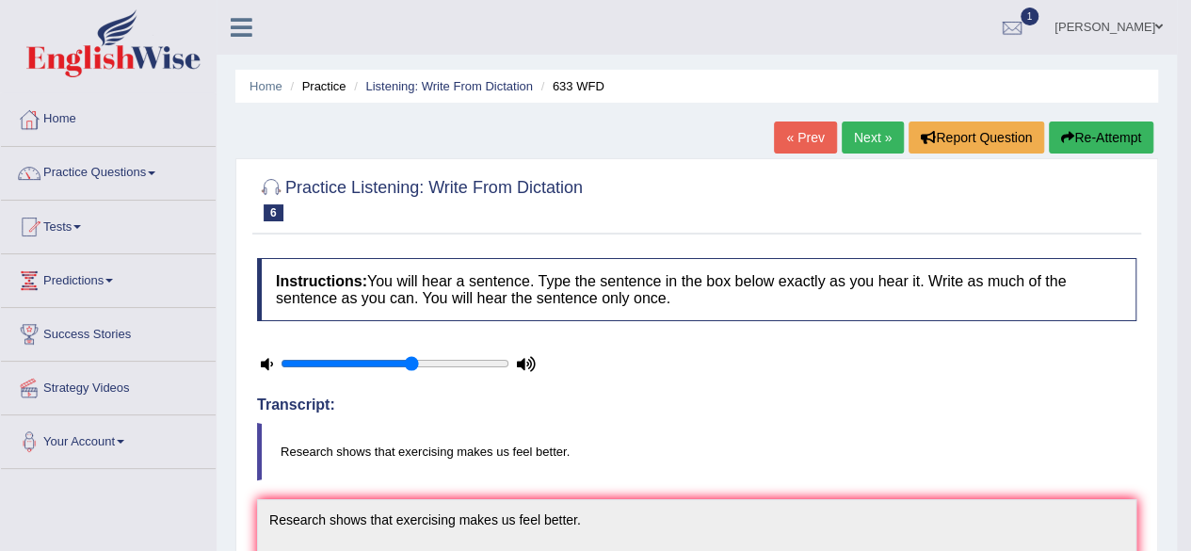
click at [874, 140] on link "Next »" at bounding box center [873, 137] width 62 height 32
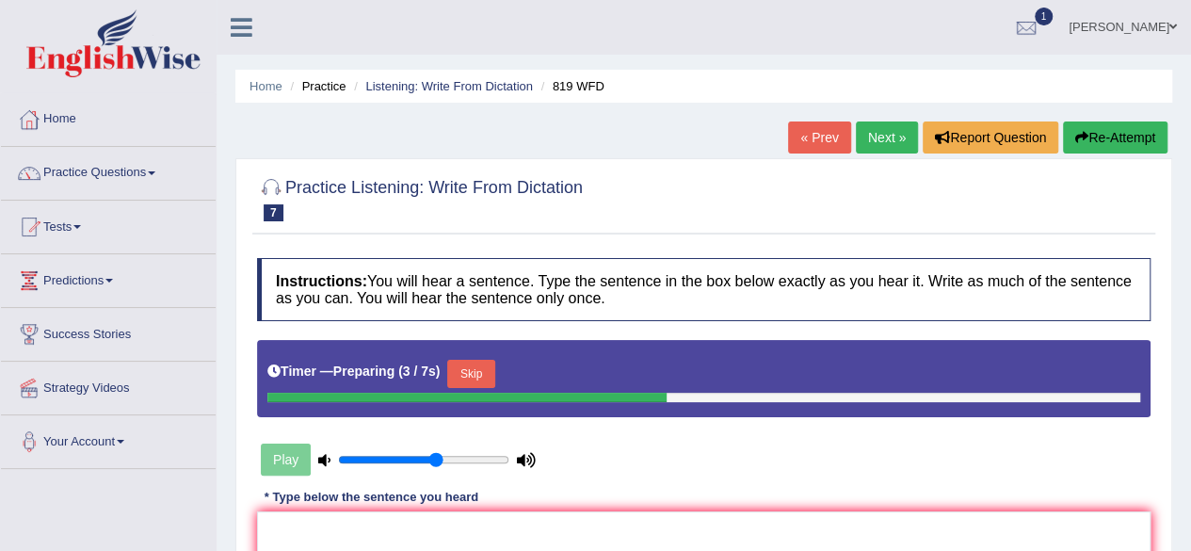
click at [476, 370] on button "Skip" at bounding box center [470, 374] width 47 height 28
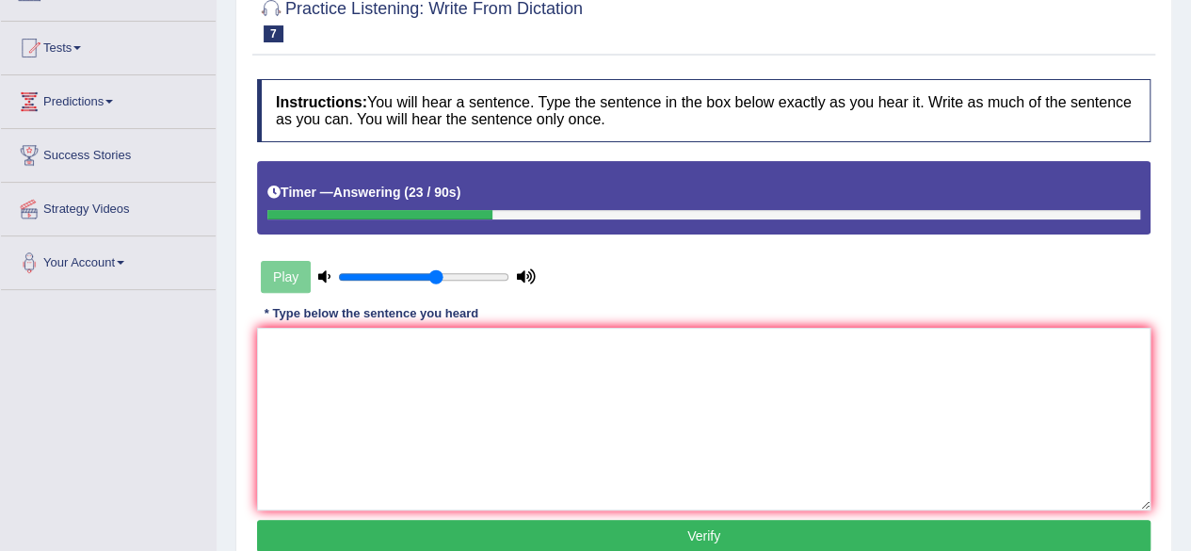
scroll to position [180, 0]
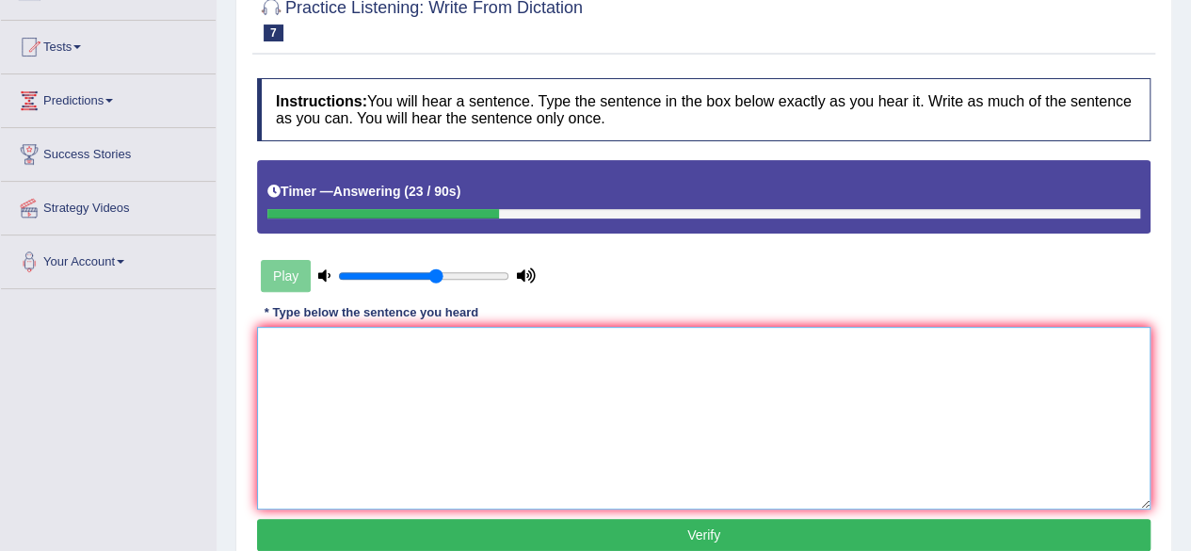
click at [641, 409] on textarea at bounding box center [703, 418] width 893 height 183
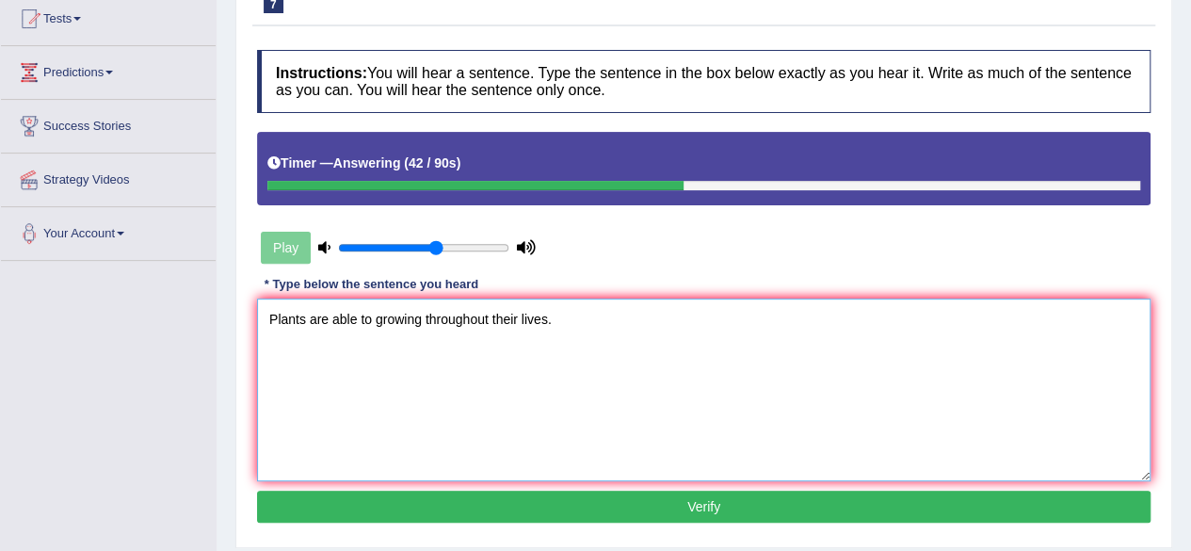
scroll to position [210, 0]
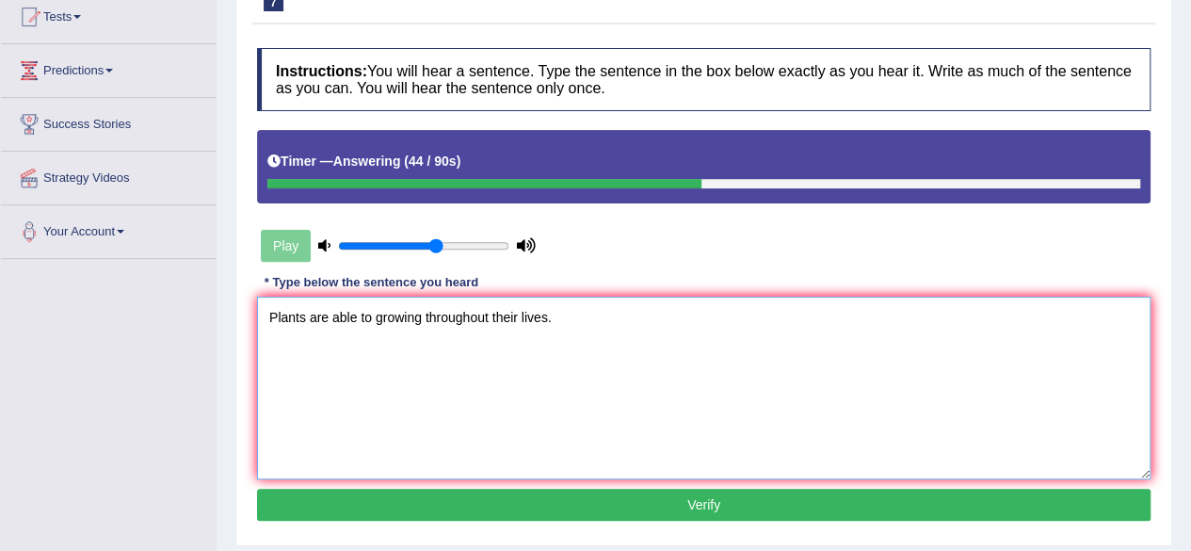
click at [377, 315] on textarea "Plants are able to growing throughout their lives." at bounding box center [703, 388] width 893 height 183
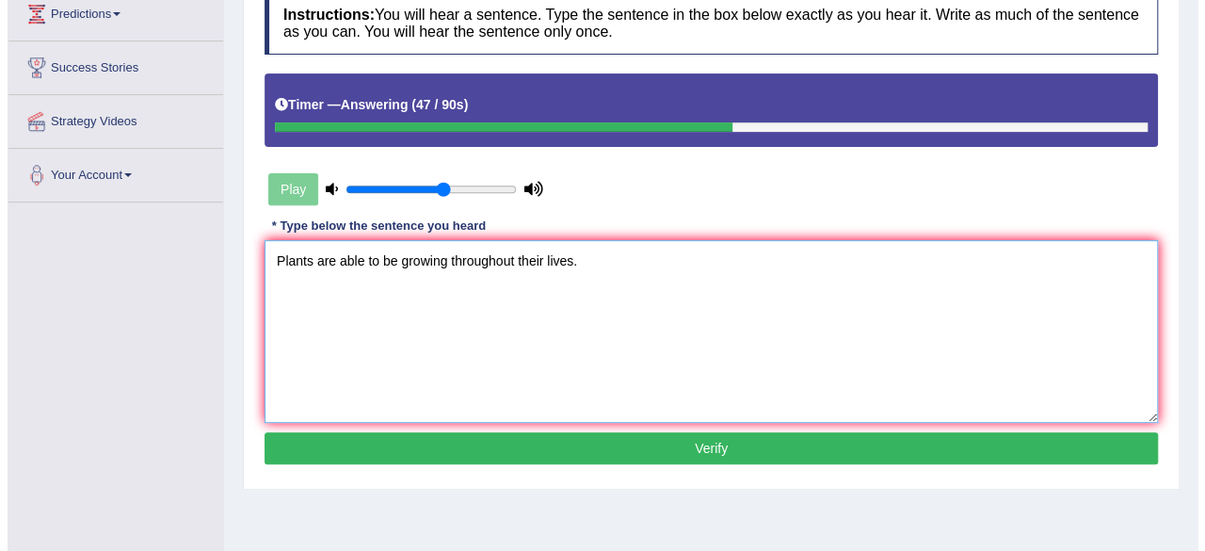
scroll to position [274, 0]
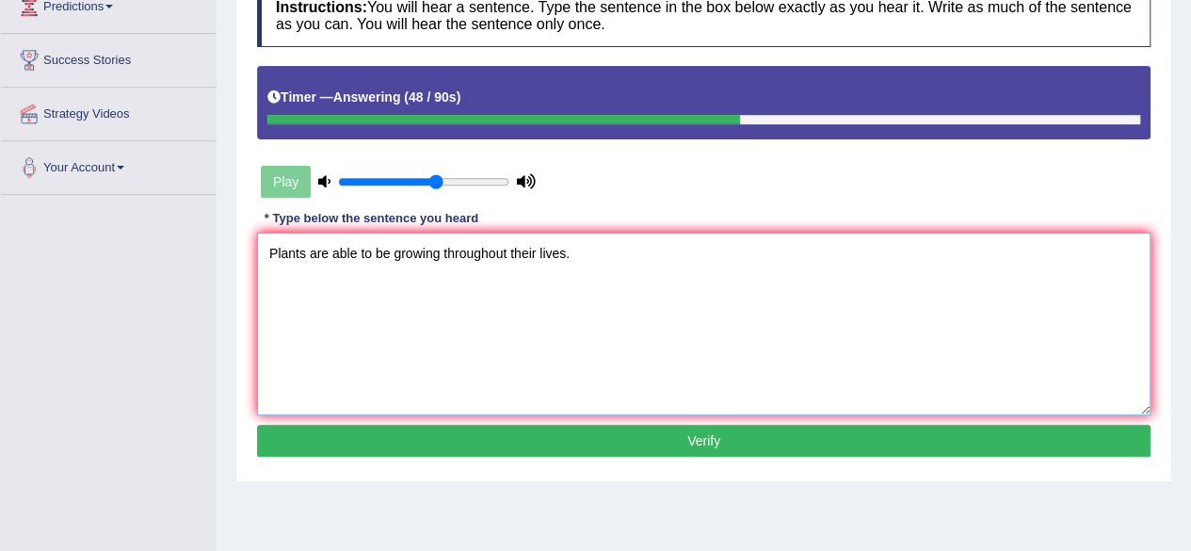
type textarea "Plants are able to be growing throughout their lives."
click at [677, 446] on button "Verify" at bounding box center [703, 441] width 893 height 32
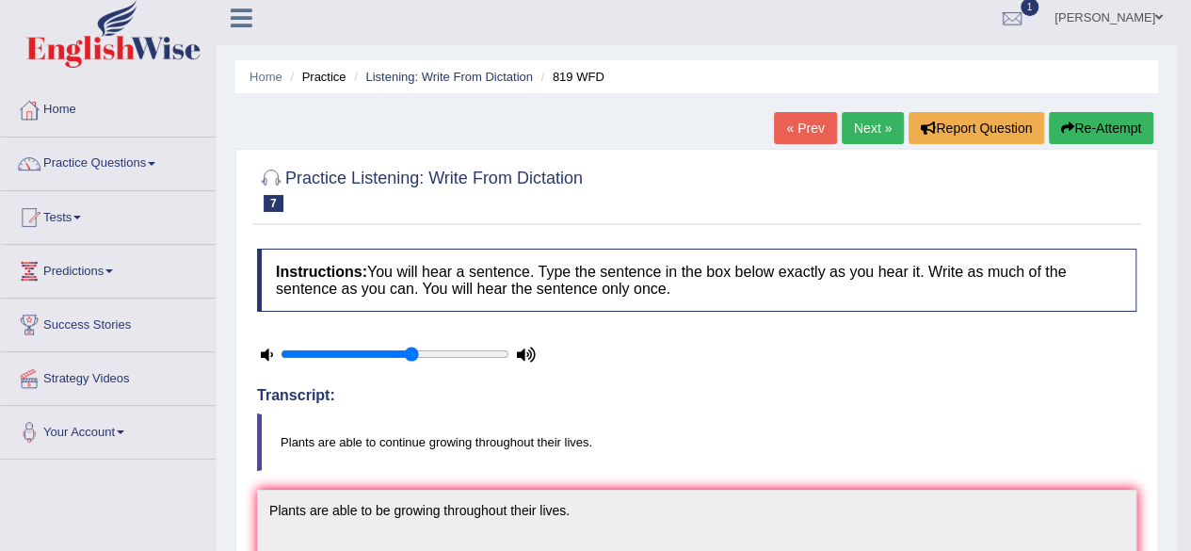
scroll to position [0, 0]
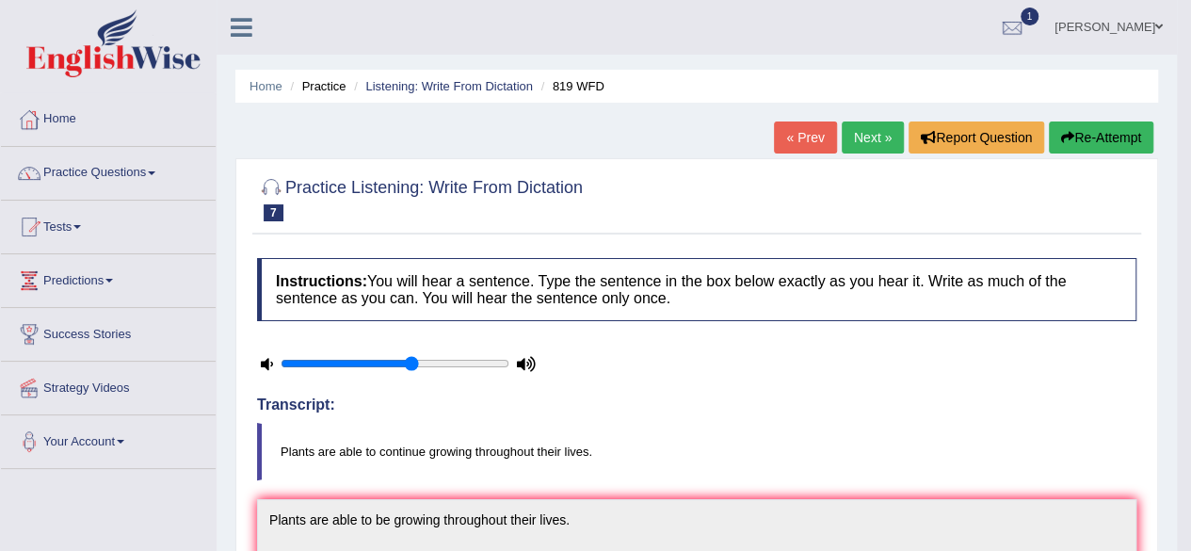
click at [868, 136] on link "Next »" at bounding box center [873, 137] width 62 height 32
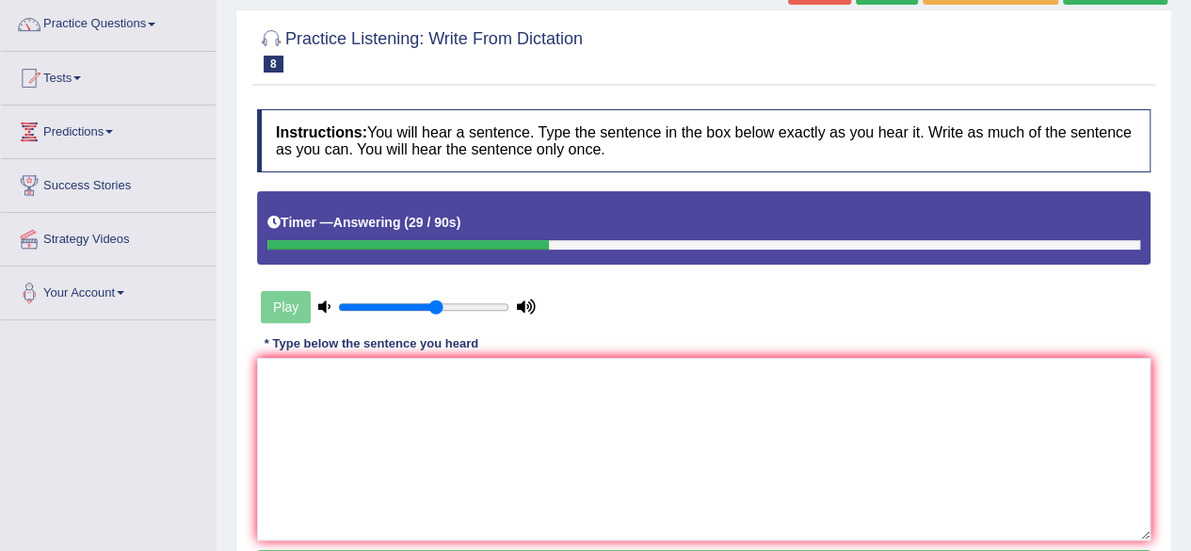
scroll to position [165, 0]
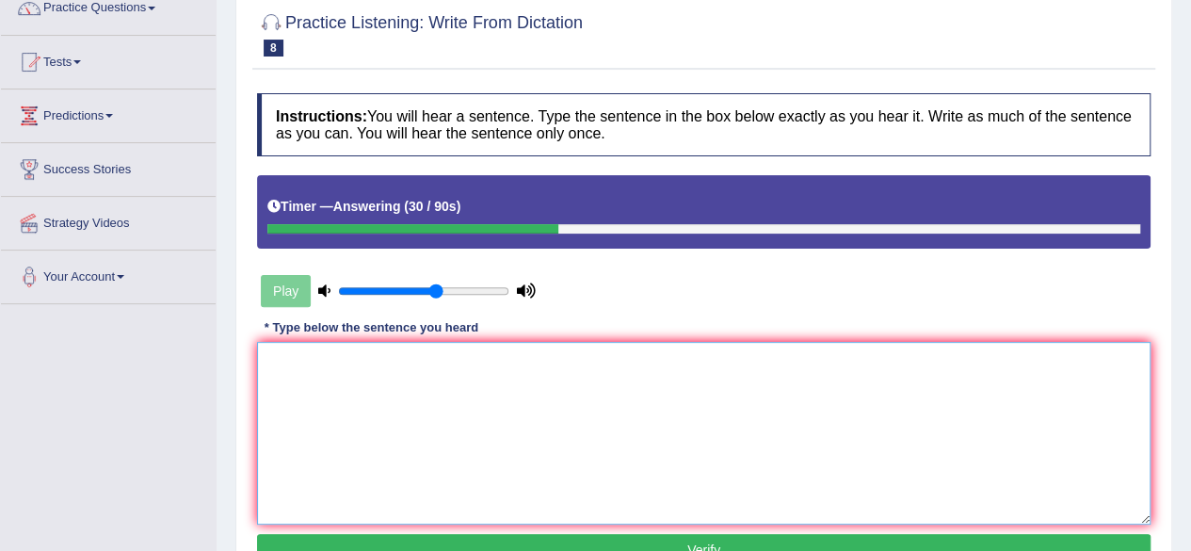
click at [530, 403] on textarea at bounding box center [703, 433] width 893 height 183
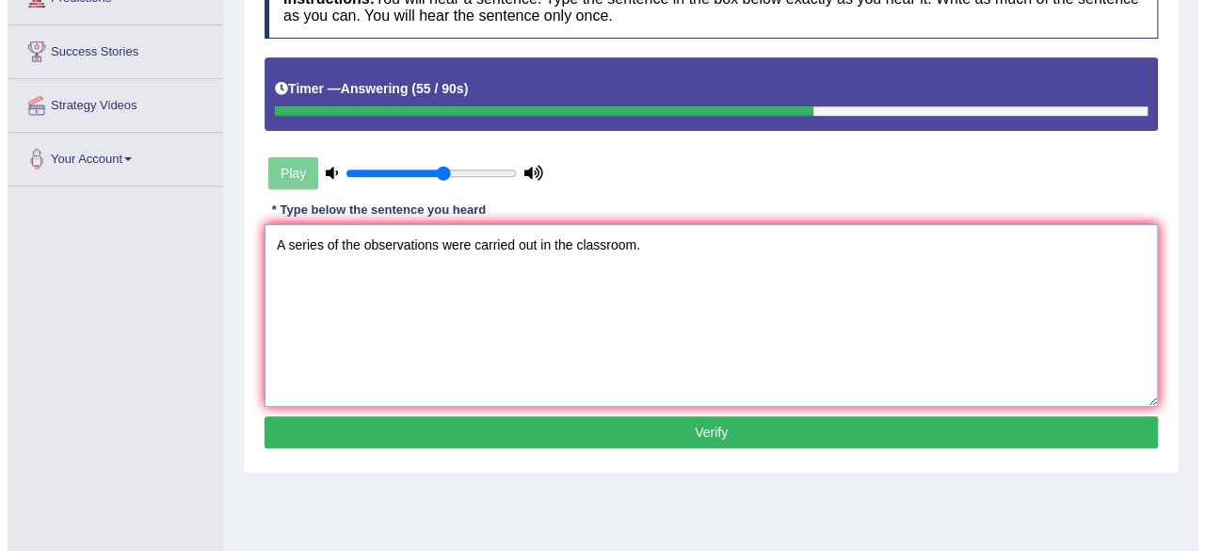
scroll to position [284, 0]
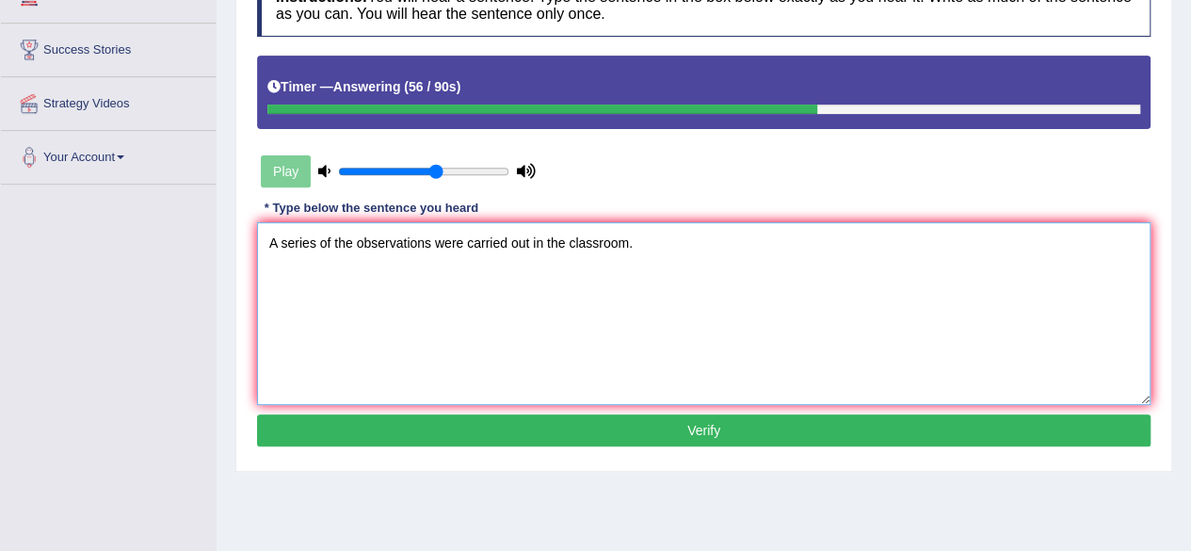
type textarea "A series of the observations were carried out in the classroom."
click at [644, 428] on button "Verify" at bounding box center [703, 430] width 893 height 32
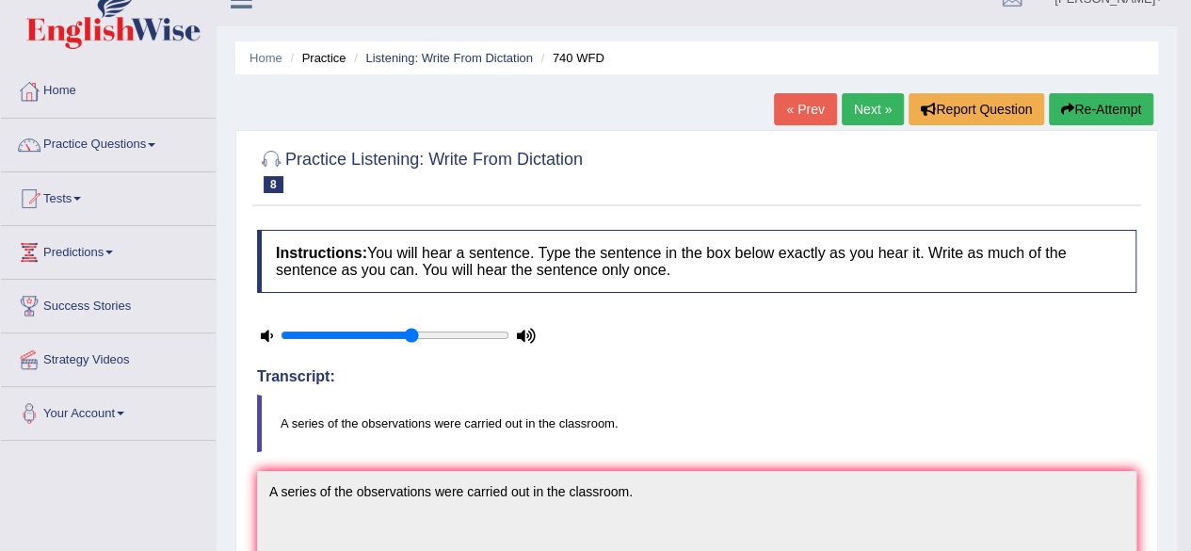
scroll to position [0, 0]
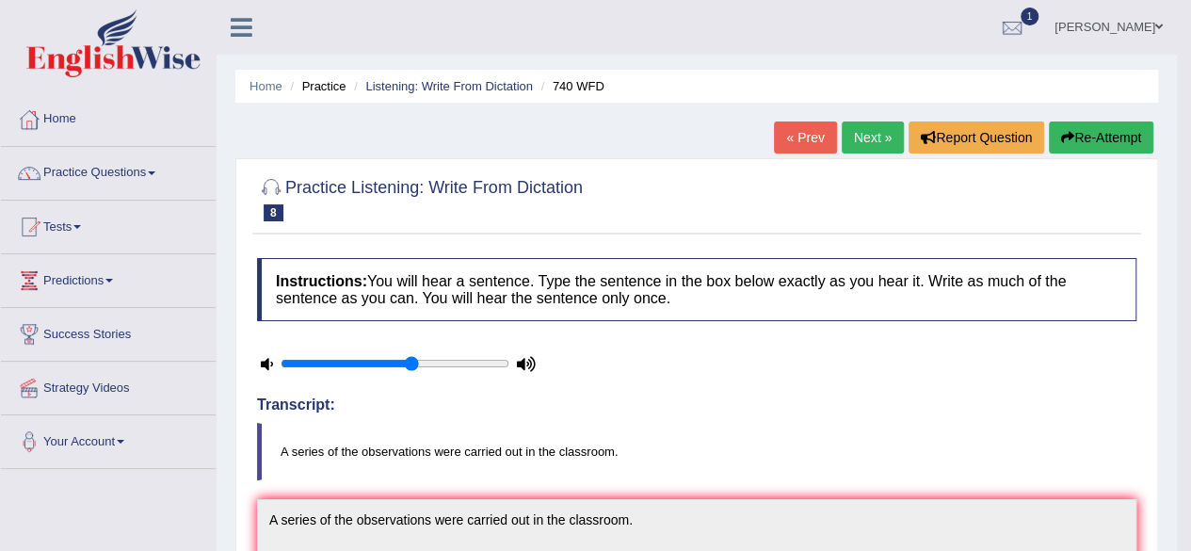
click at [861, 133] on link "Next »" at bounding box center [873, 137] width 62 height 32
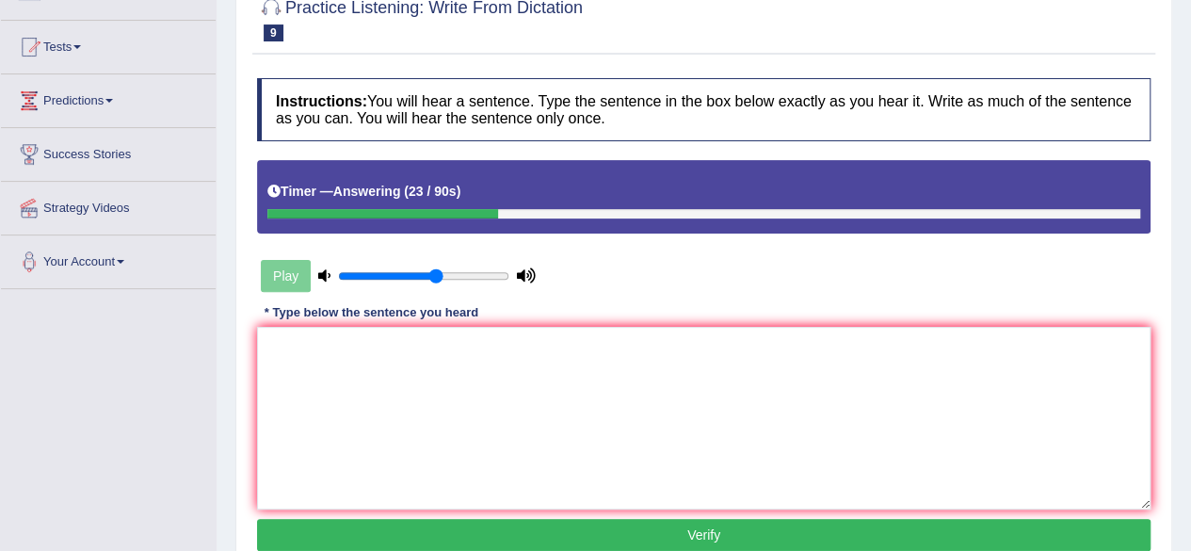
scroll to position [254, 0]
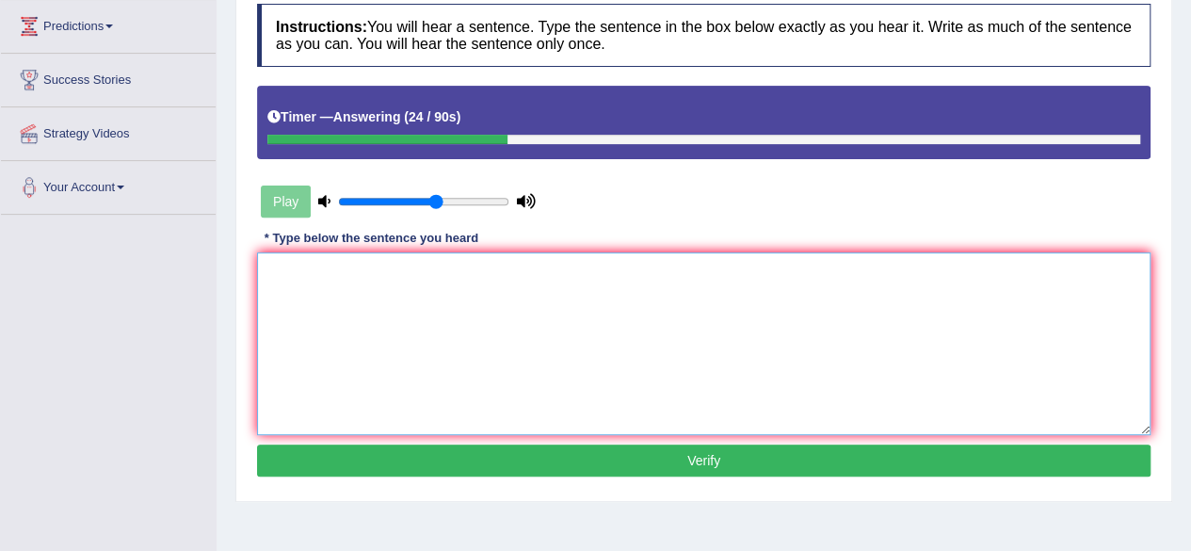
click at [604, 353] on textarea at bounding box center [703, 343] width 893 height 183
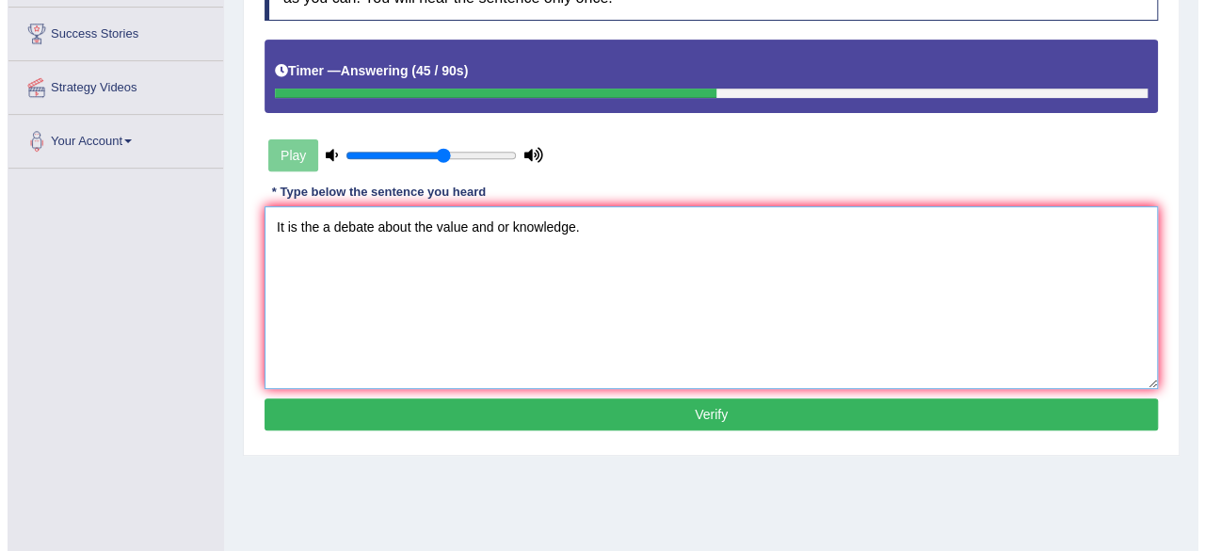
scroll to position [326, 0]
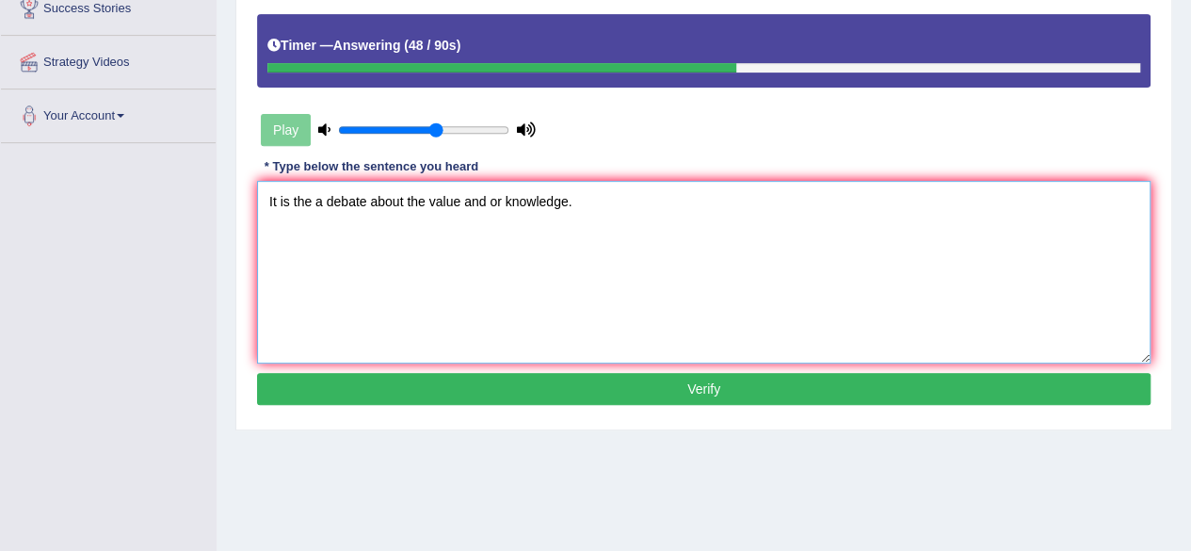
type textarea "It is the a debate about the value and or knowledge."
click at [663, 374] on button "Verify" at bounding box center [703, 389] width 893 height 32
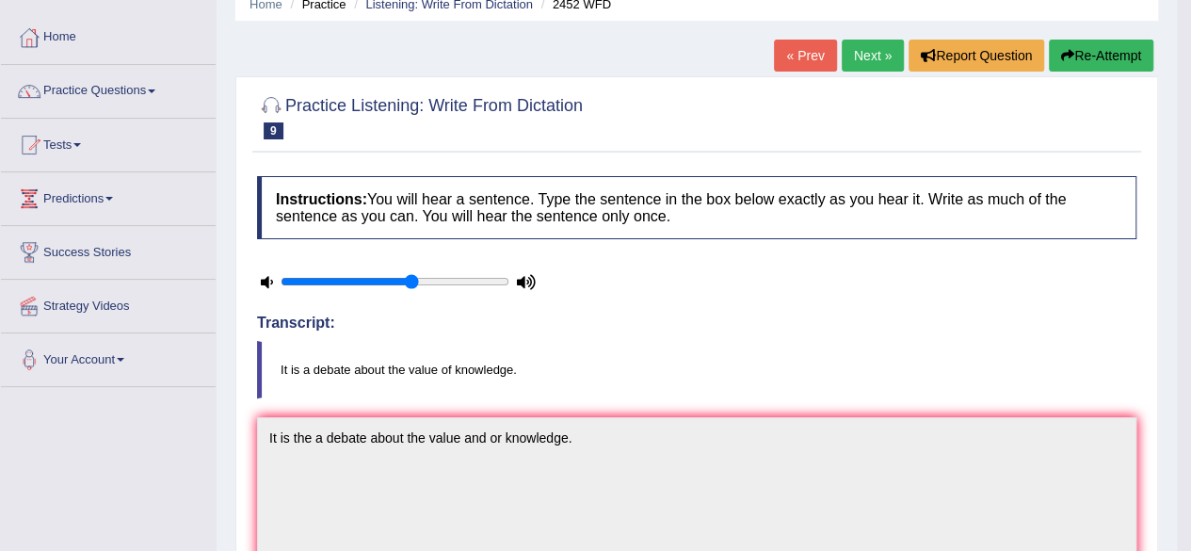
scroll to position [84, 0]
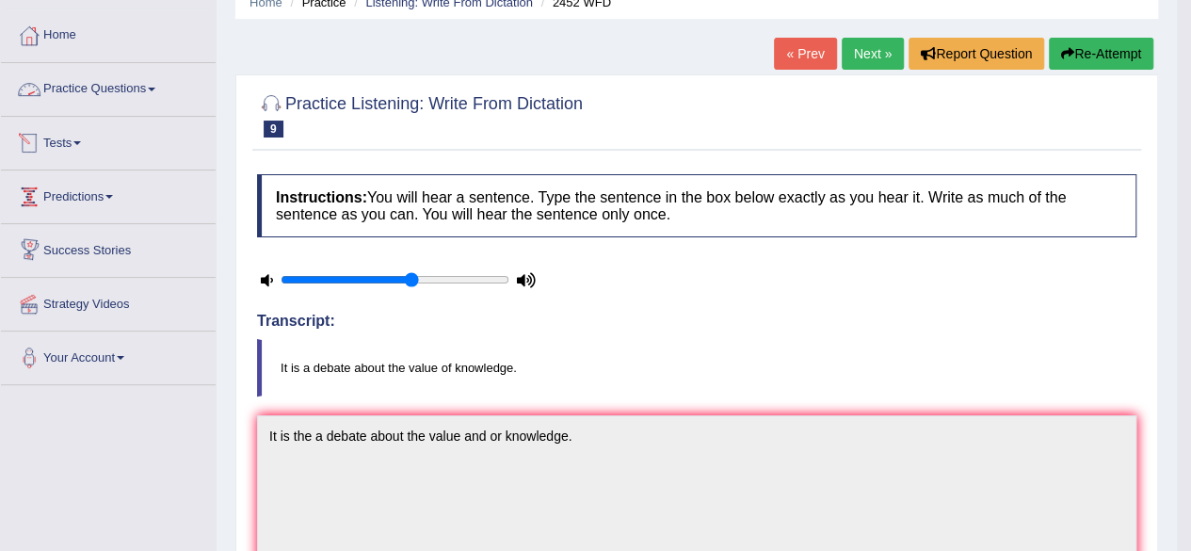
click at [104, 94] on link "Practice Questions" at bounding box center [108, 86] width 215 height 47
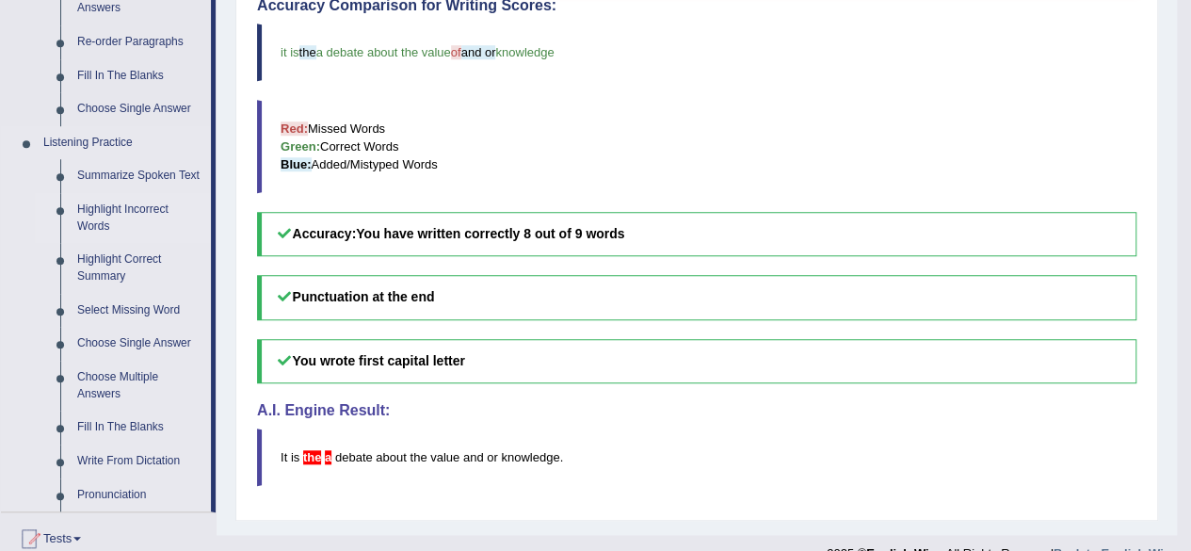
scroll to position [695, 0]
click at [123, 425] on link "Fill In The Blanks" at bounding box center [140, 426] width 142 height 34
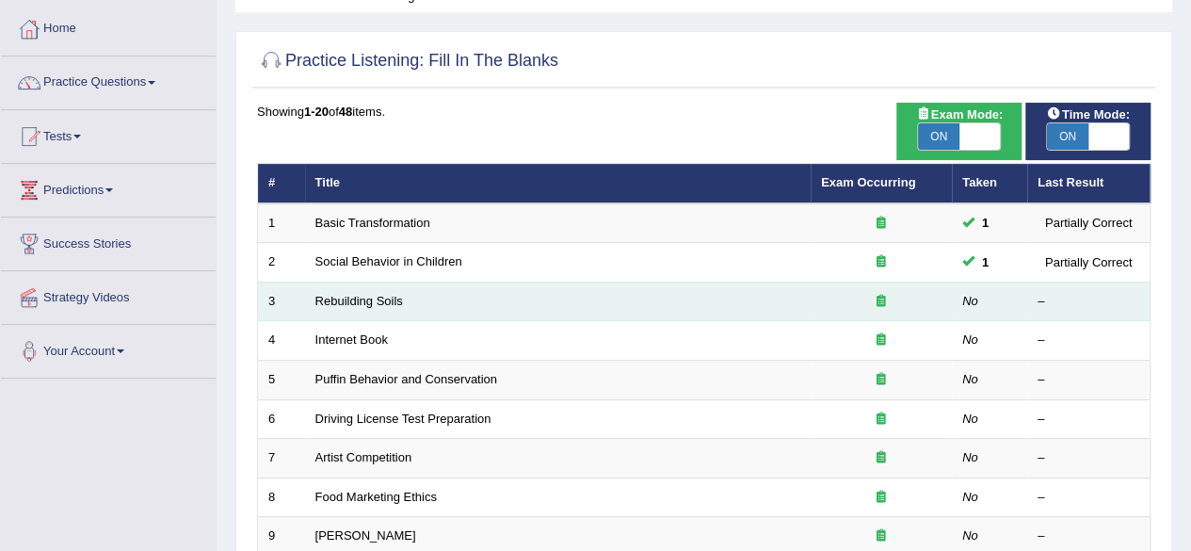
scroll to position [92, 0]
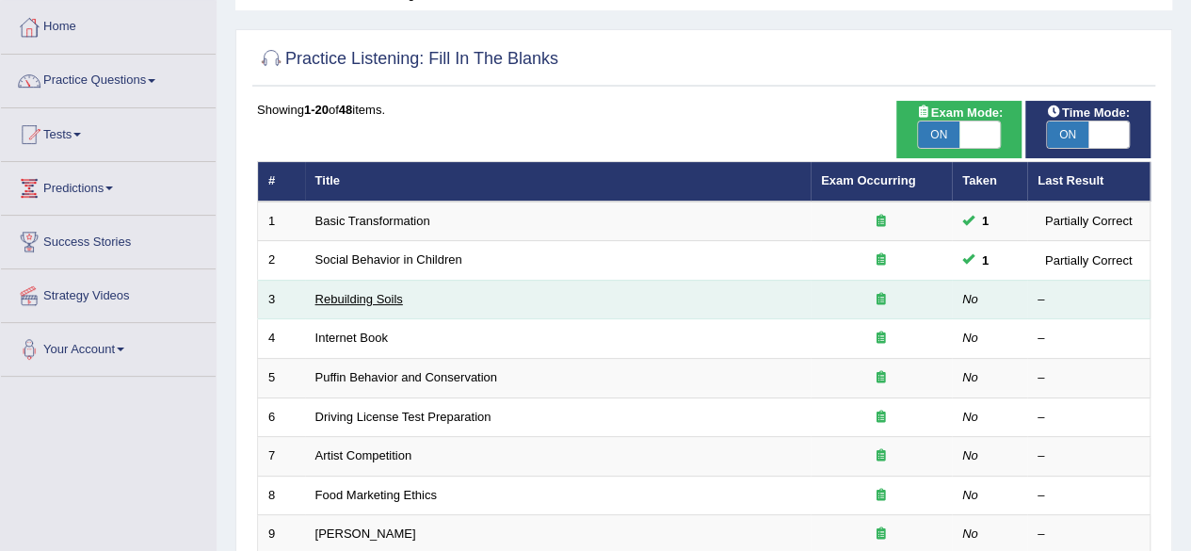
click at [357, 297] on link "Rebuilding Soils" at bounding box center [359, 299] width 88 height 14
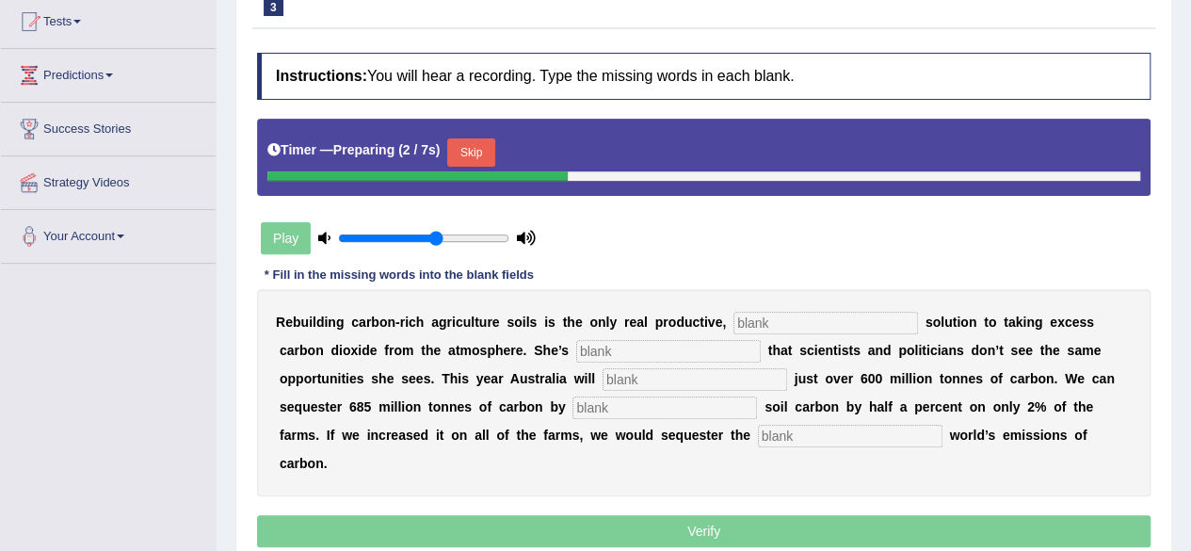
scroll to position [218, 0]
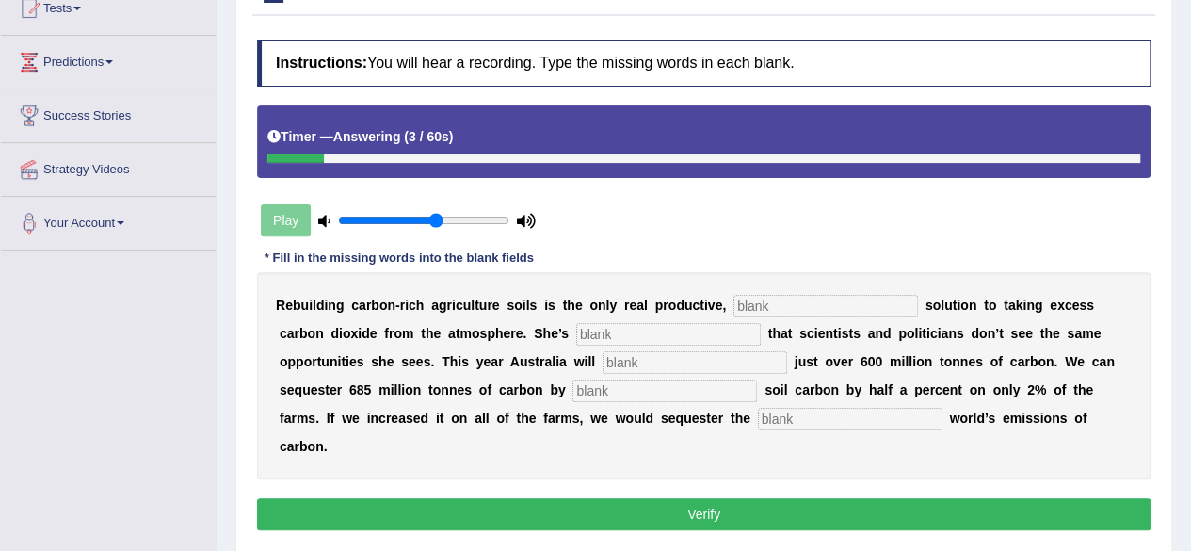
click at [788, 296] on input "text" at bounding box center [825, 306] width 185 height 23
type input "permanent"
click at [697, 331] on input "text" at bounding box center [668, 334] width 185 height 23
type input "frustrated"
click at [616, 363] on input "text" at bounding box center [694, 362] width 185 height 23
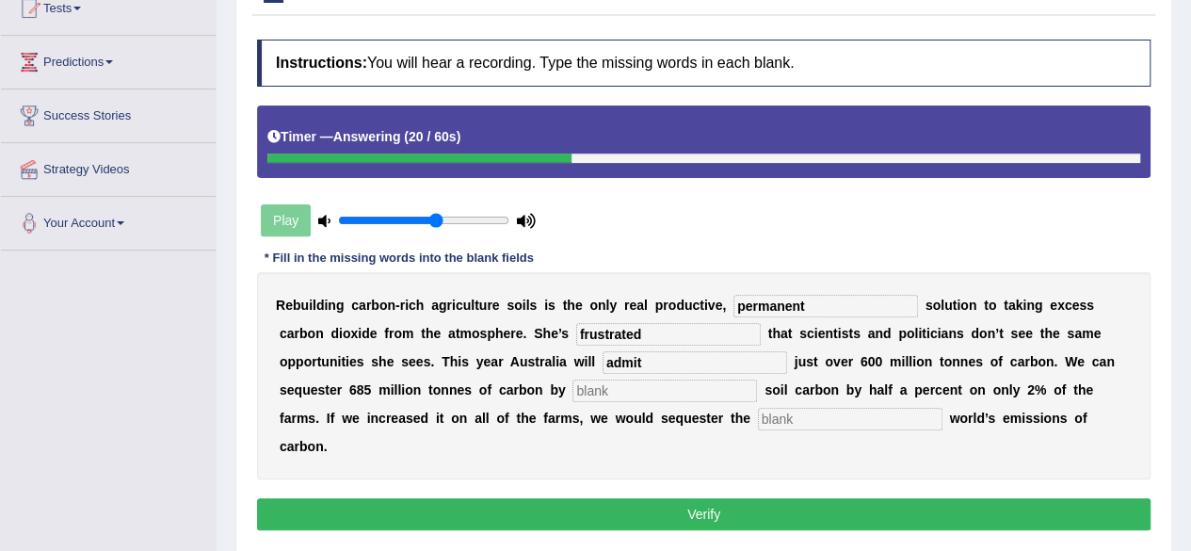
type input "admit"
click at [618, 387] on input "text" at bounding box center [664, 390] width 185 height 23
type input "increasing"
click at [790, 421] on input "text" at bounding box center [850, 419] width 185 height 23
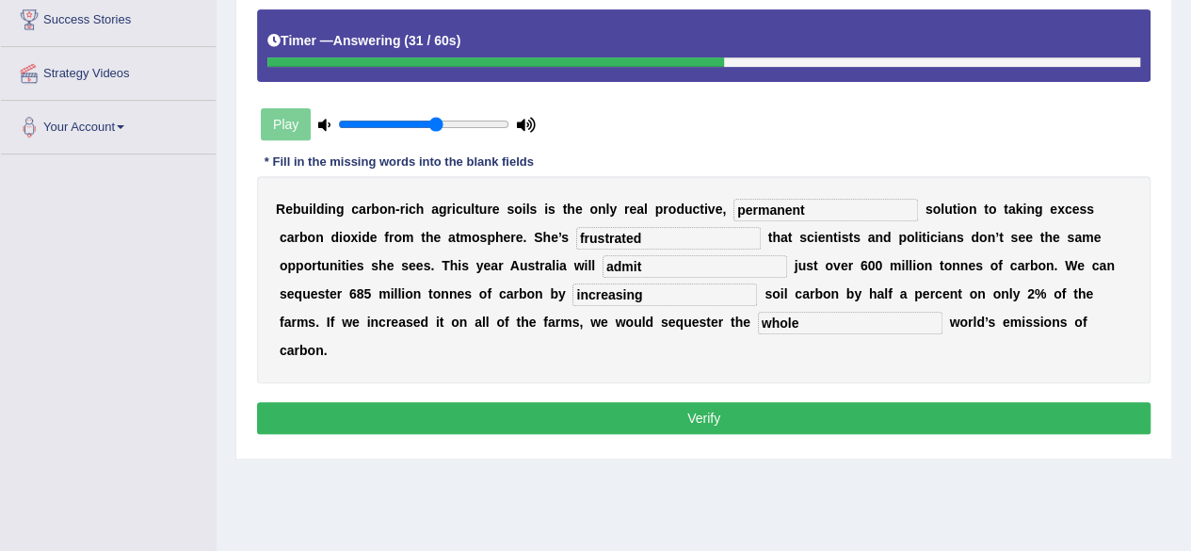
scroll to position [315, 0]
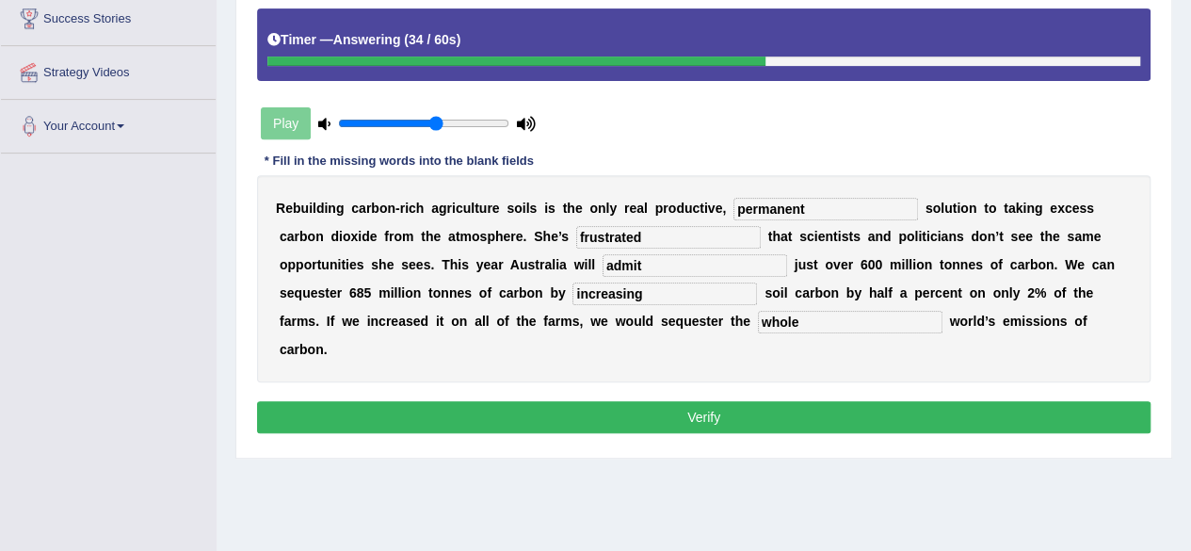
type input "whole"
click at [735, 409] on button "Verify" at bounding box center [703, 417] width 893 height 32
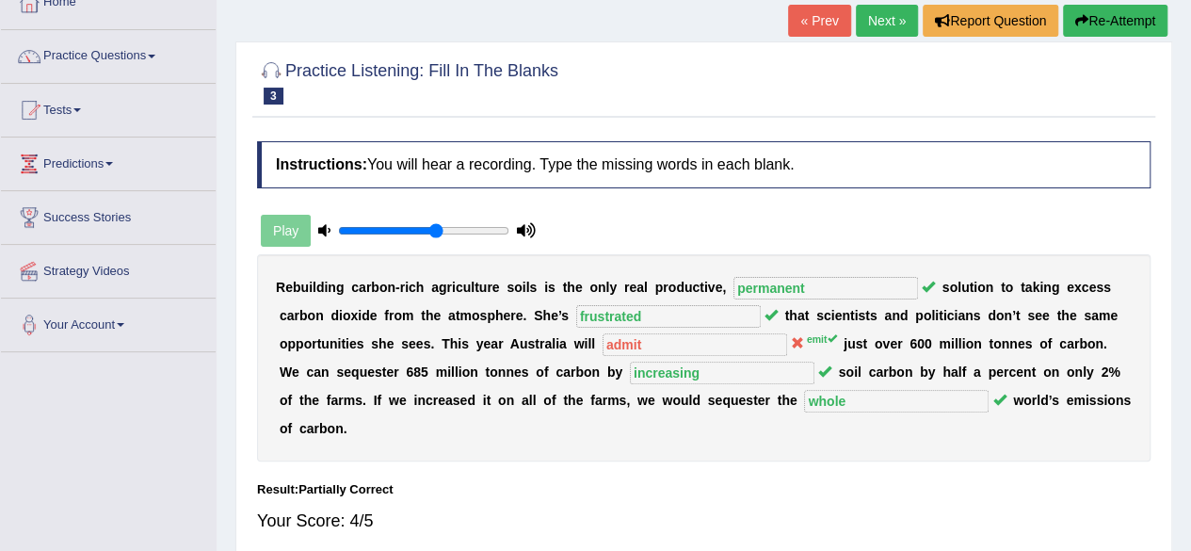
scroll to position [117, 0]
click at [864, 26] on link "Next »" at bounding box center [887, 21] width 62 height 32
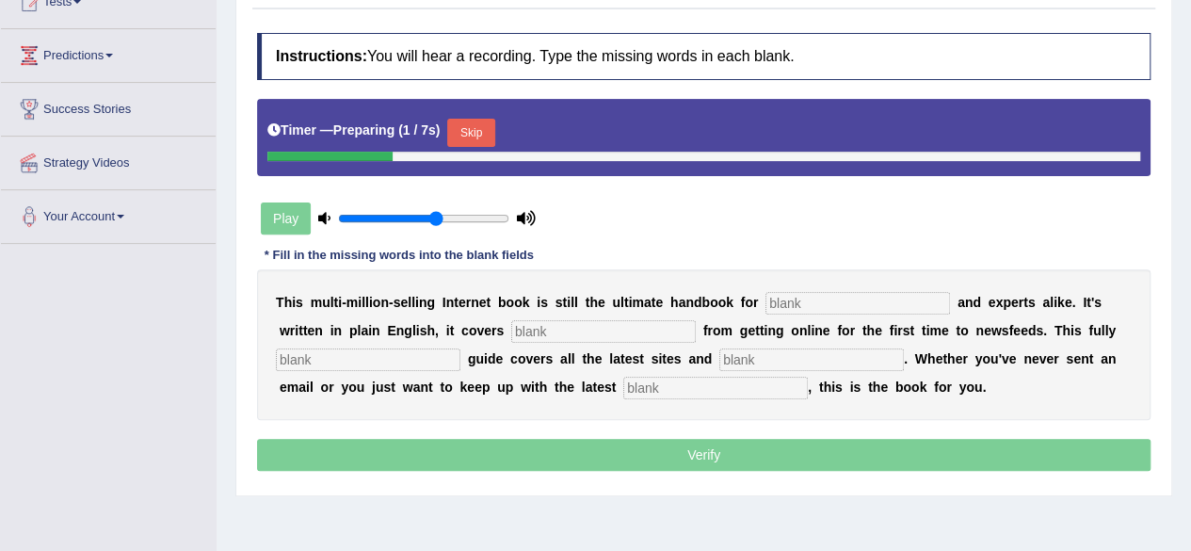
scroll to position [233, 0]
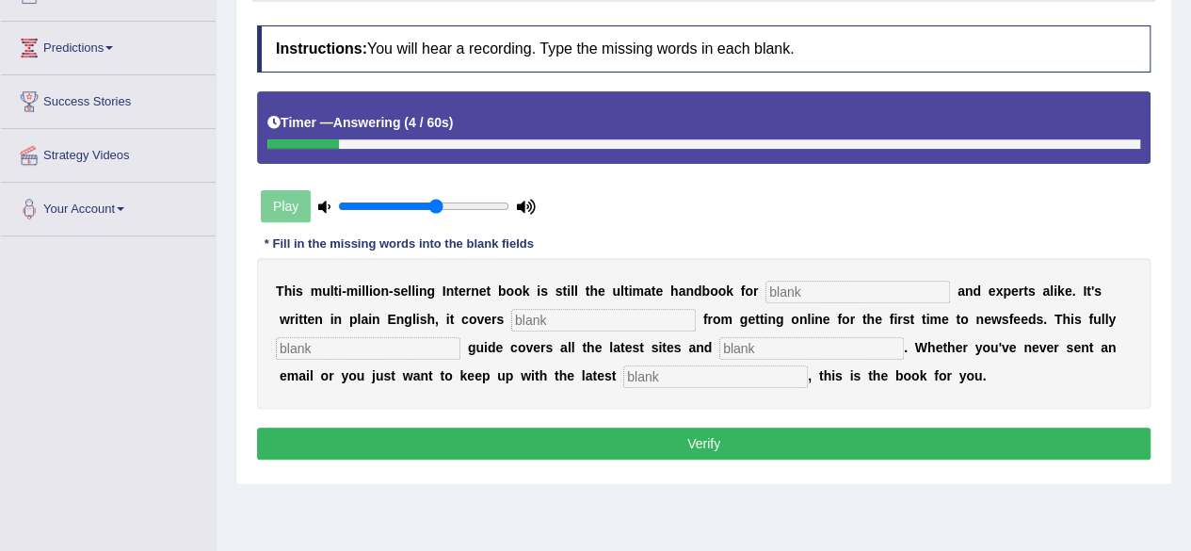
click at [840, 299] on input "text" at bounding box center [857, 292] width 185 height 23
type input "noverses"
click at [644, 312] on input "text" at bounding box center [603, 320] width 185 height 23
type input "everything"
click at [422, 345] on input "text" at bounding box center [368, 348] width 185 height 23
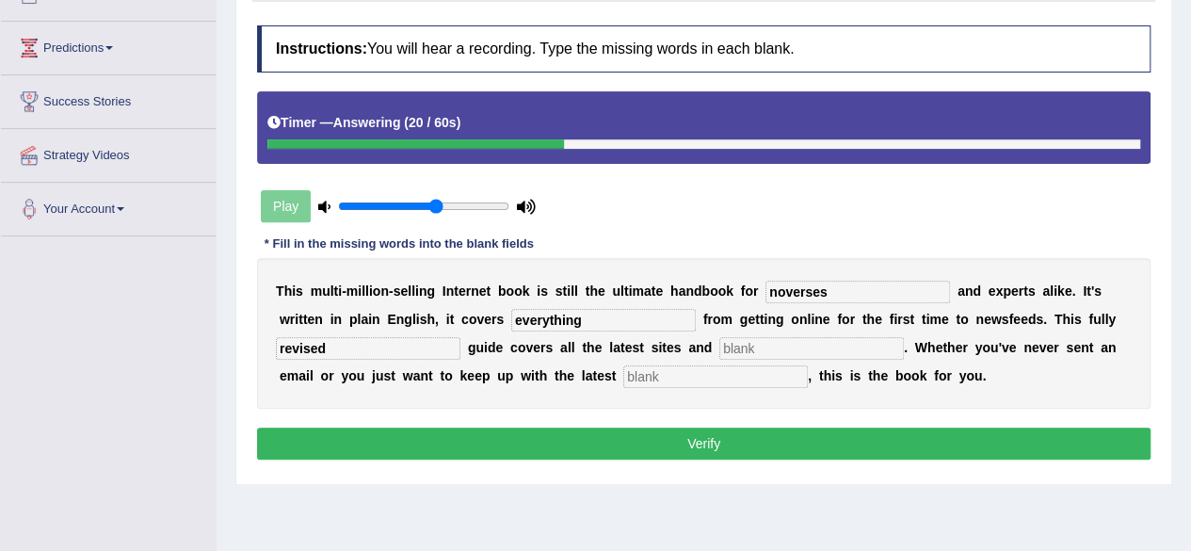
type input "revised"
click at [776, 337] on input "text" at bounding box center [811, 348] width 185 height 23
type input "crazes"
click at [730, 371] on input "text" at bounding box center [715, 376] width 185 height 23
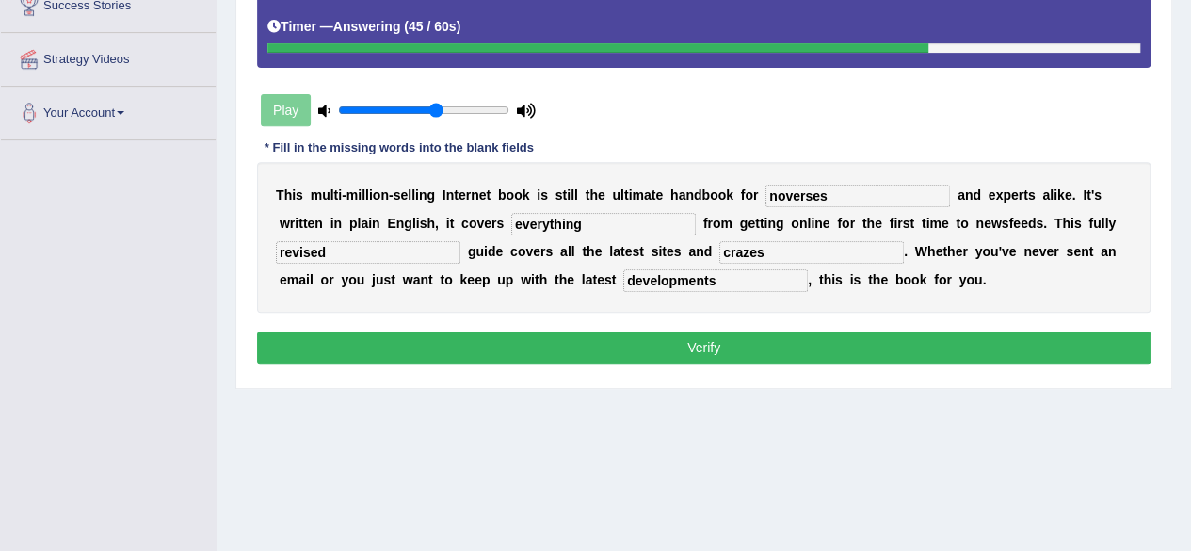
scroll to position [329, 0]
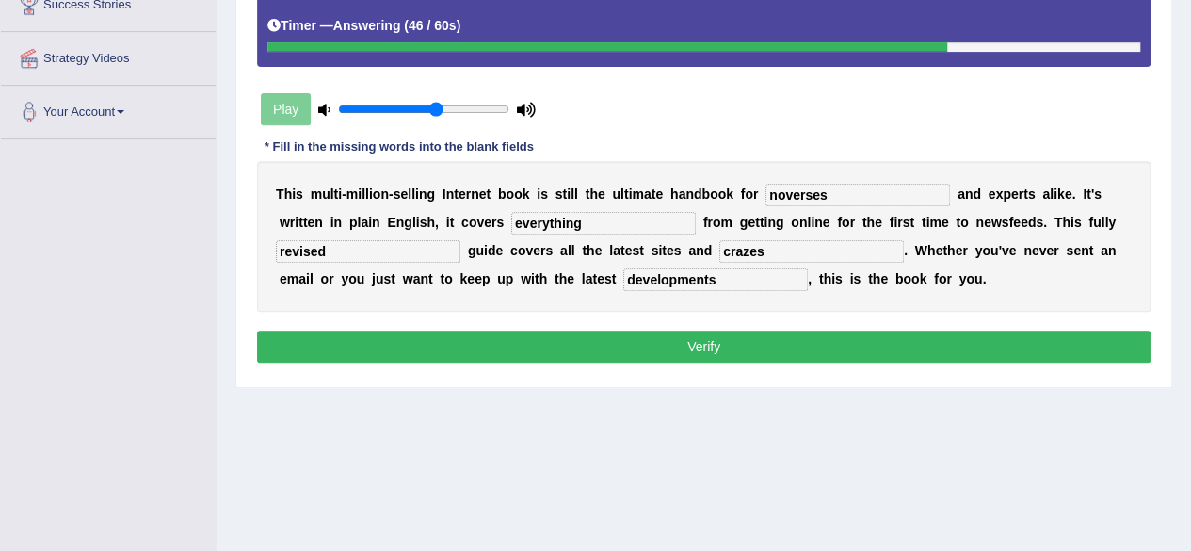
type input "developments"
click at [752, 335] on button "Verify" at bounding box center [703, 346] width 893 height 32
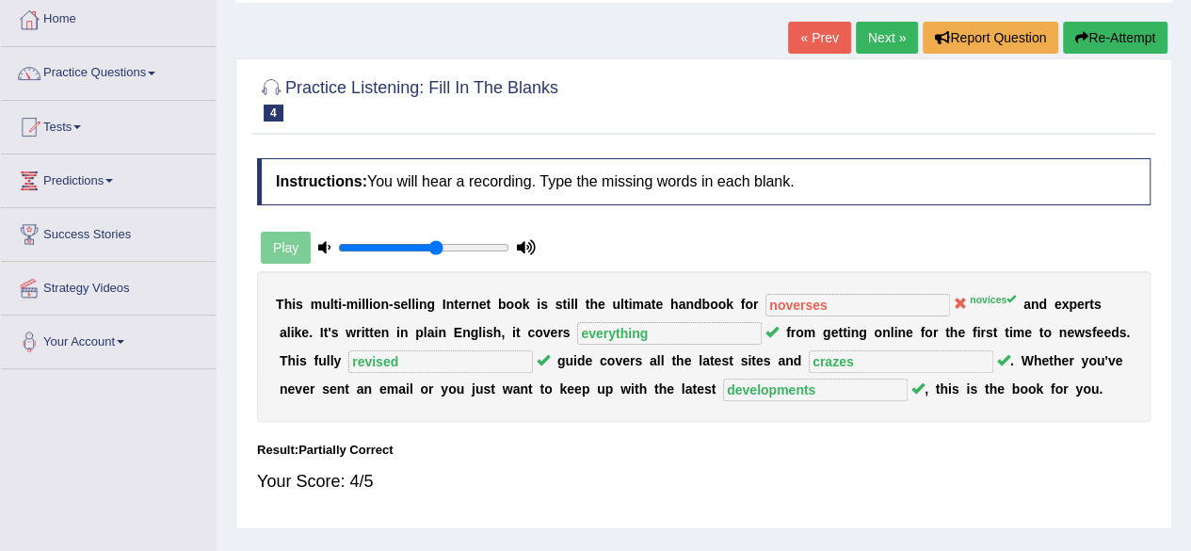
scroll to position [98, 0]
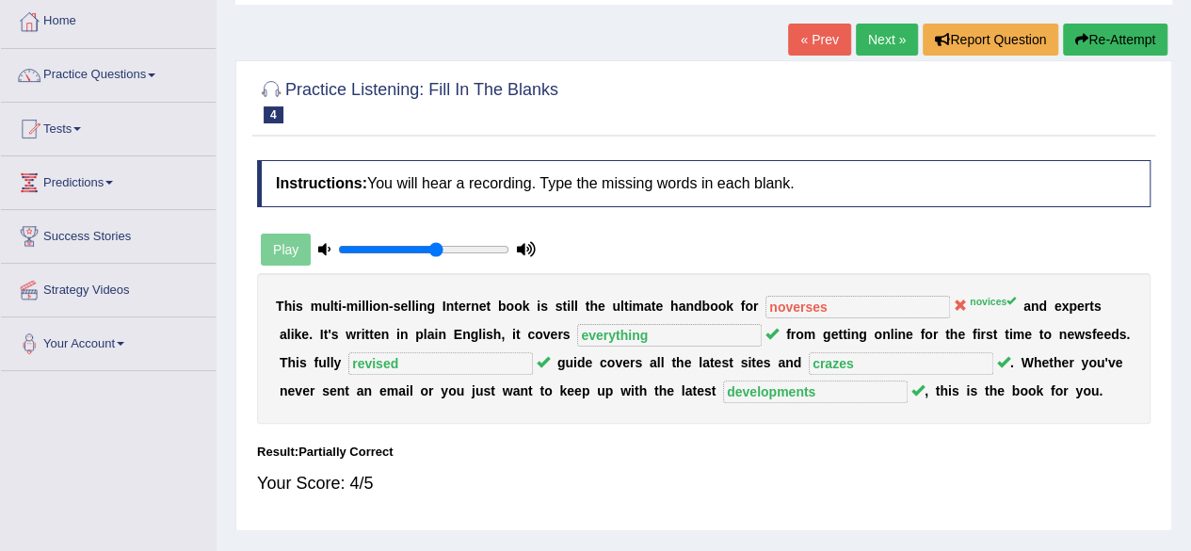
click at [889, 48] on link "Next »" at bounding box center [887, 40] width 62 height 32
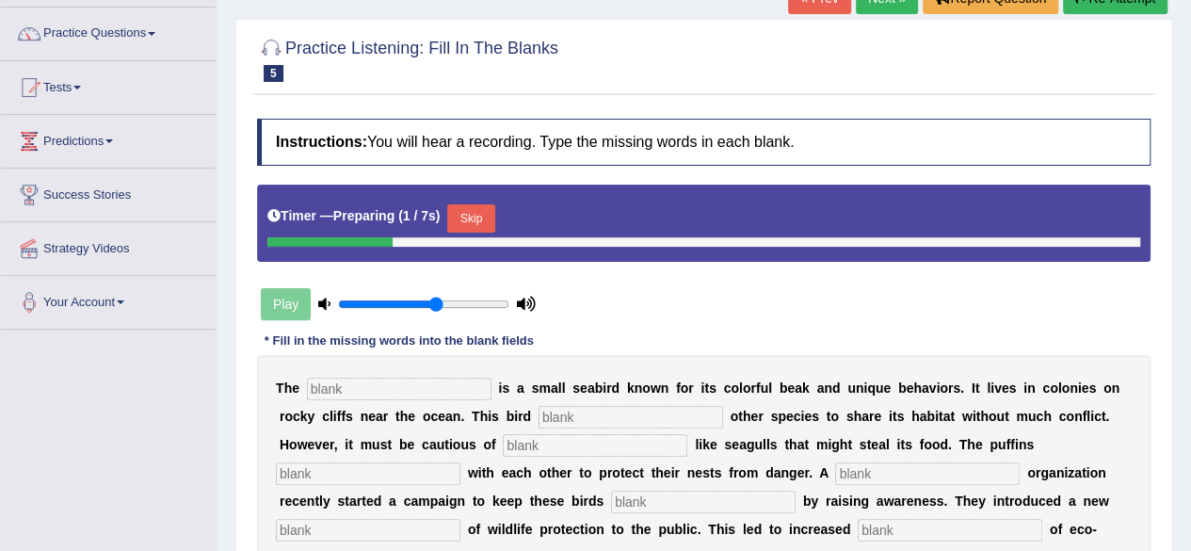
scroll to position [219, 0]
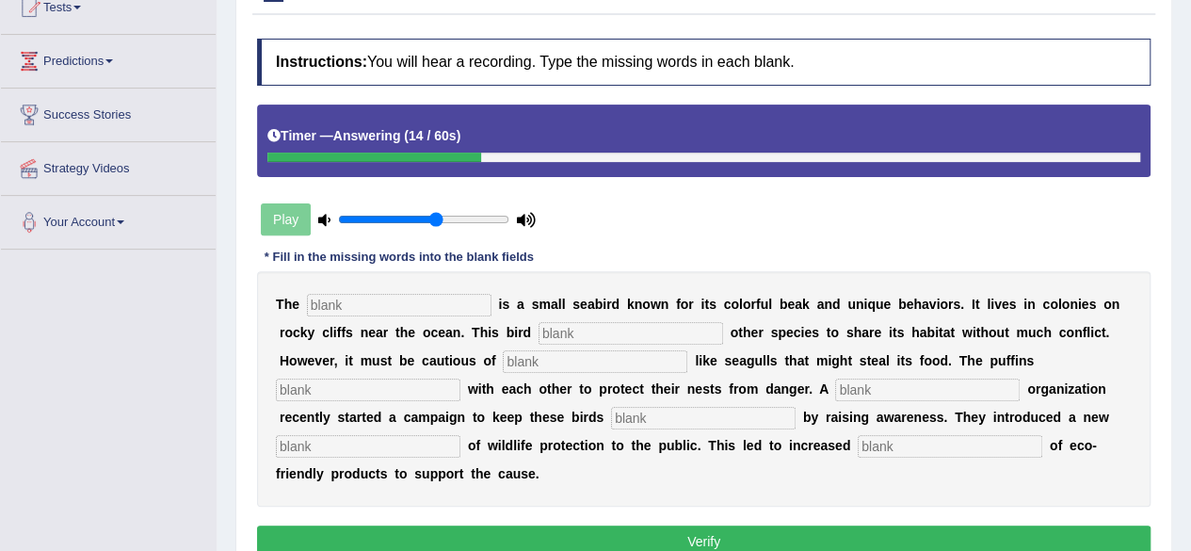
click at [400, 302] on input "text" at bounding box center [399, 305] width 185 height 23
type input "puffin"
click at [572, 336] on input "text" at bounding box center [630, 333] width 185 height 23
type input "allows"
click at [553, 360] on input "text" at bounding box center [595, 361] width 185 height 23
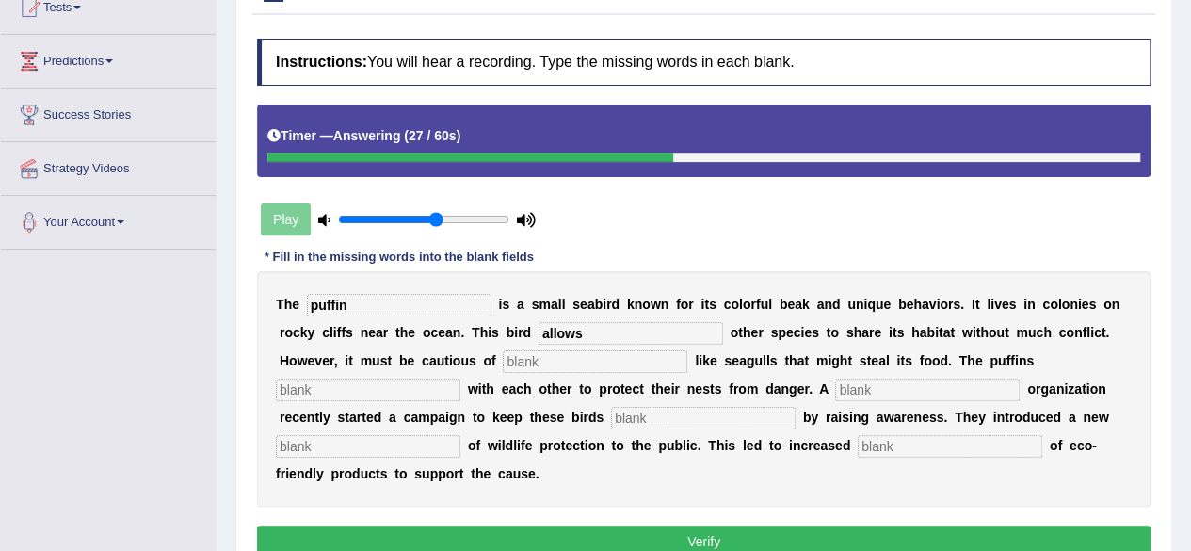
click at [553, 360] on input "text" at bounding box center [595, 361] width 185 height 23
type input "predators"
click at [410, 394] on input "text" at bounding box center [368, 389] width 185 height 23
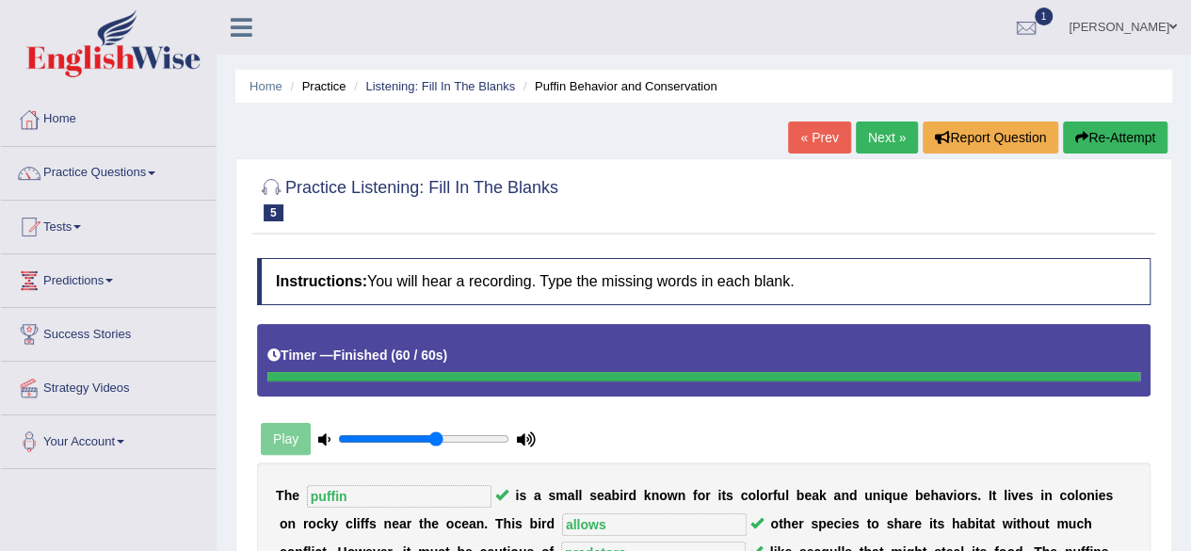
scroll to position [1, 0]
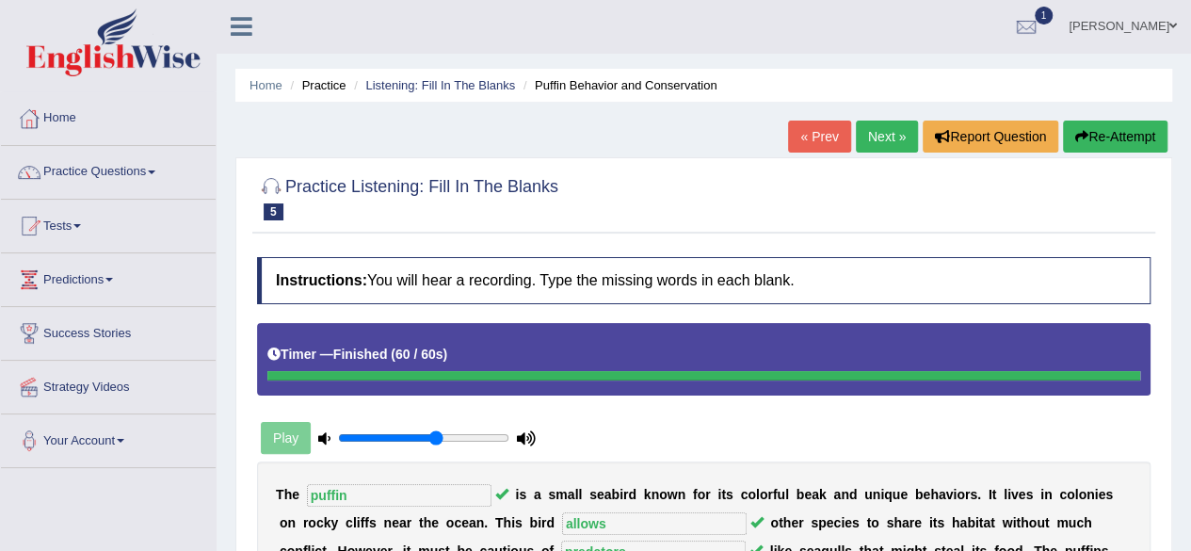
click at [876, 135] on link "Next »" at bounding box center [887, 136] width 62 height 32
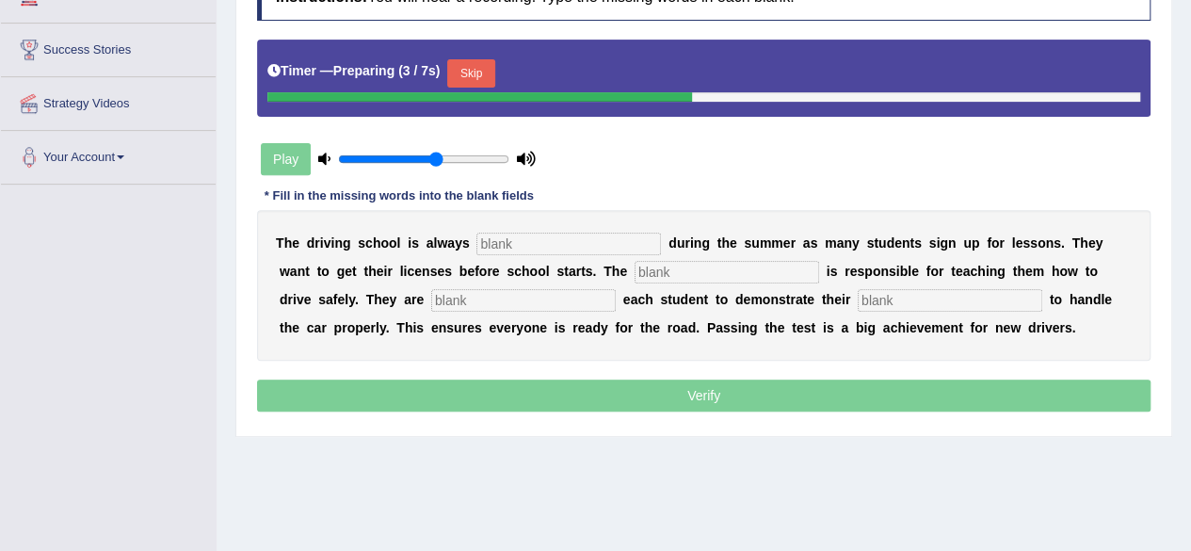
scroll to position [285, 0]
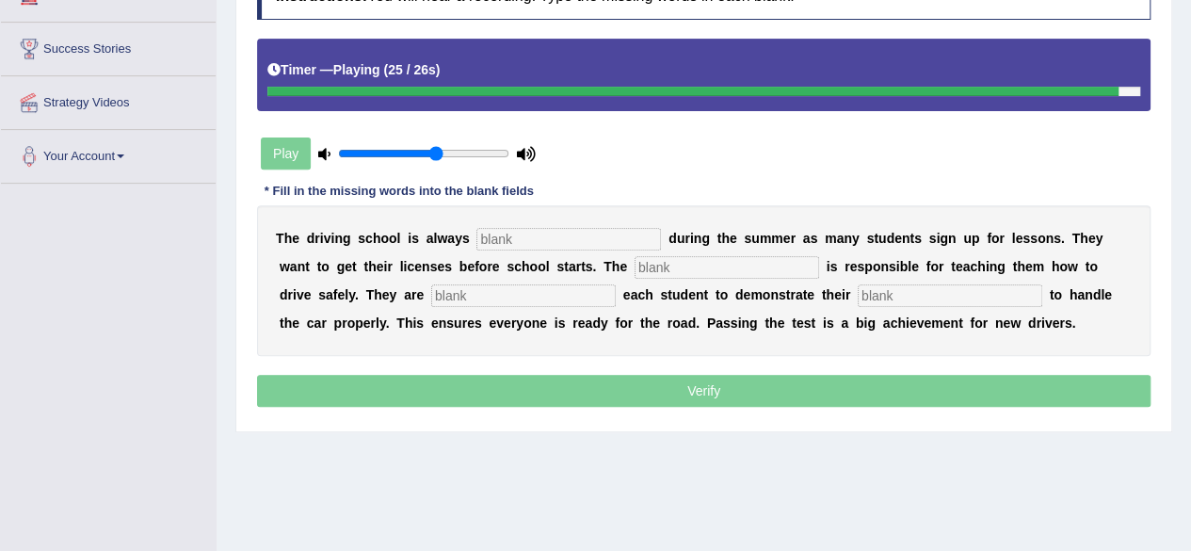
click at [572, 230] on input "text" at bounding box center [568, 239] width 185 height 23
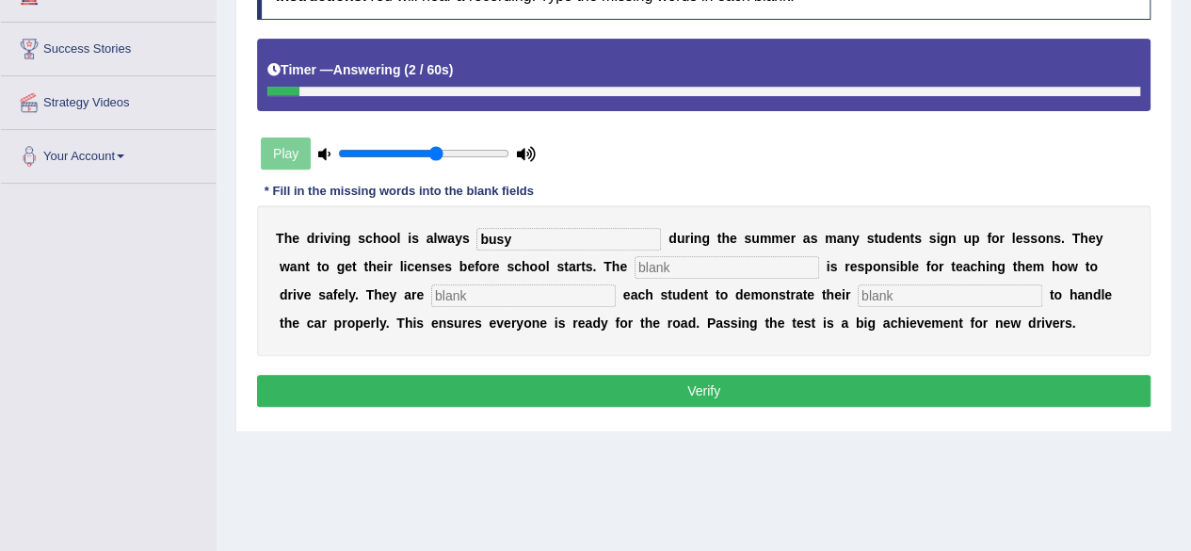
type input "busy"
click at [558, 284] on input "text" at bounding box center [523, 295] width 185 height 23
click at [687, 261] on input "instructor" at bounding box center [726, 267] width 185 height 23
click at [561, 293] on input "text" at bounding box center [523, 295] width 185 height 23
click at [688, 265] on input "instructer" at bounding box center [726, 267] width 185 height 23
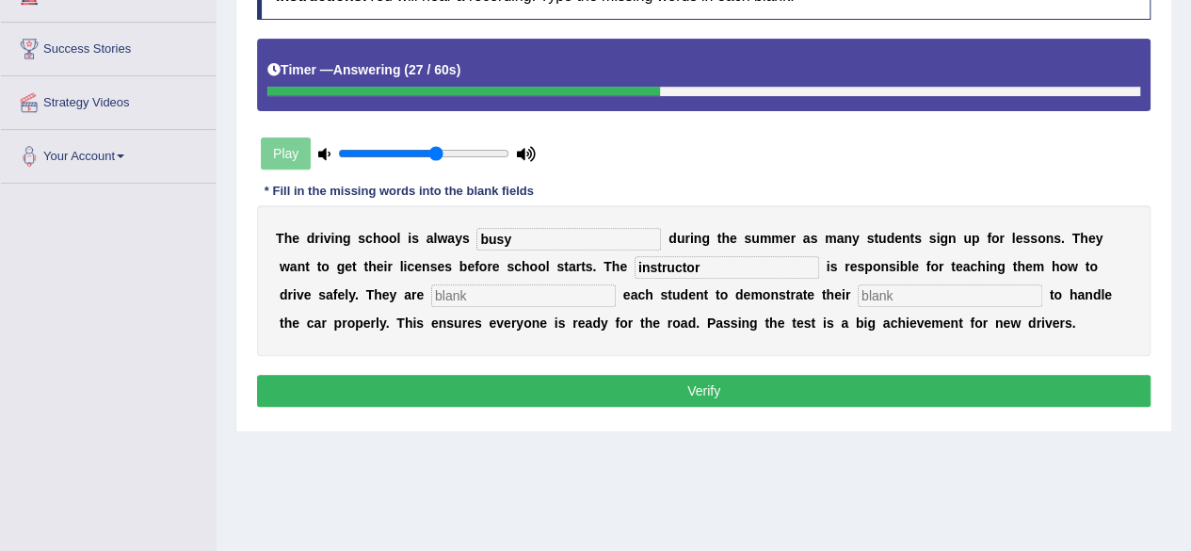
type input "instructor"
click at [535, 295] on input "text" at bounding box center [523, 295] width 185 height 23
type input "requiring"
click at [907, 291] on input "text" at bounding box center [950, 295] width 185 height 23
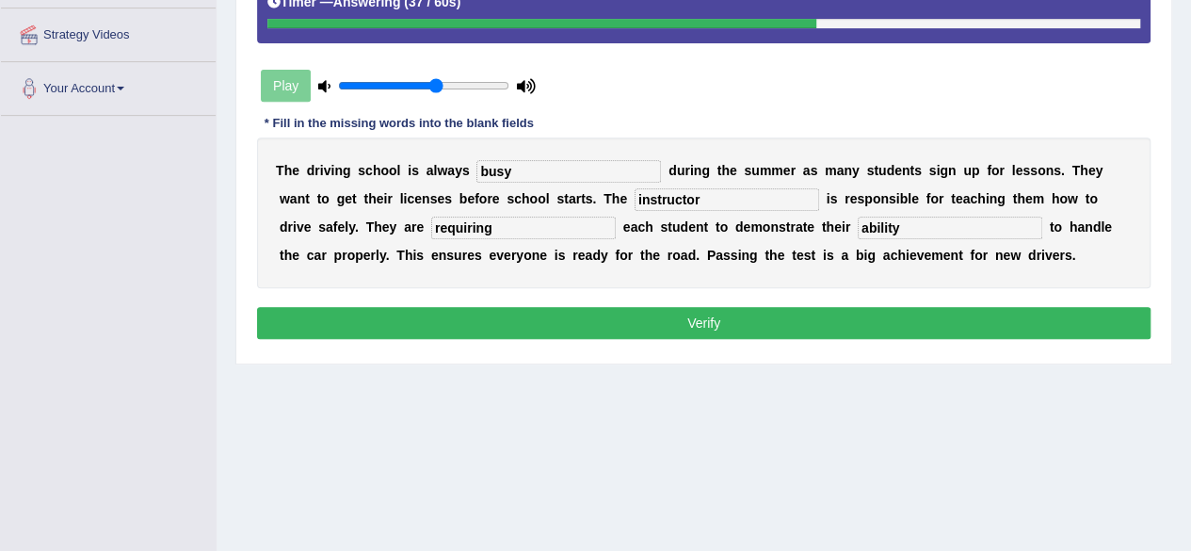
scroll to position [355, 0]
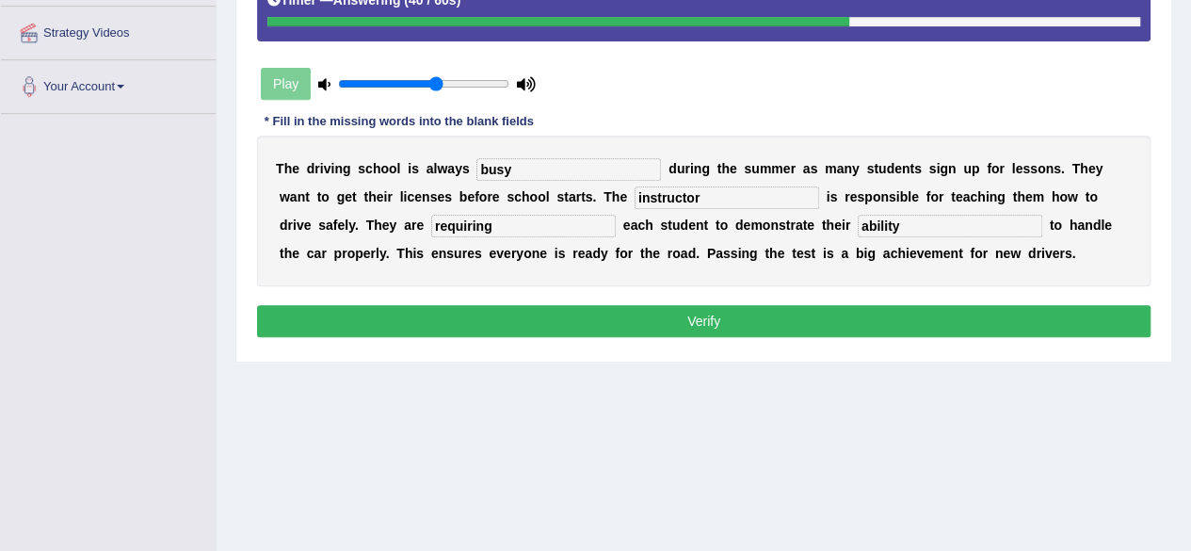
type input "ability"
click at [900, 313] on button "Verify" at bounding box center [703, 321] width 893 height 32
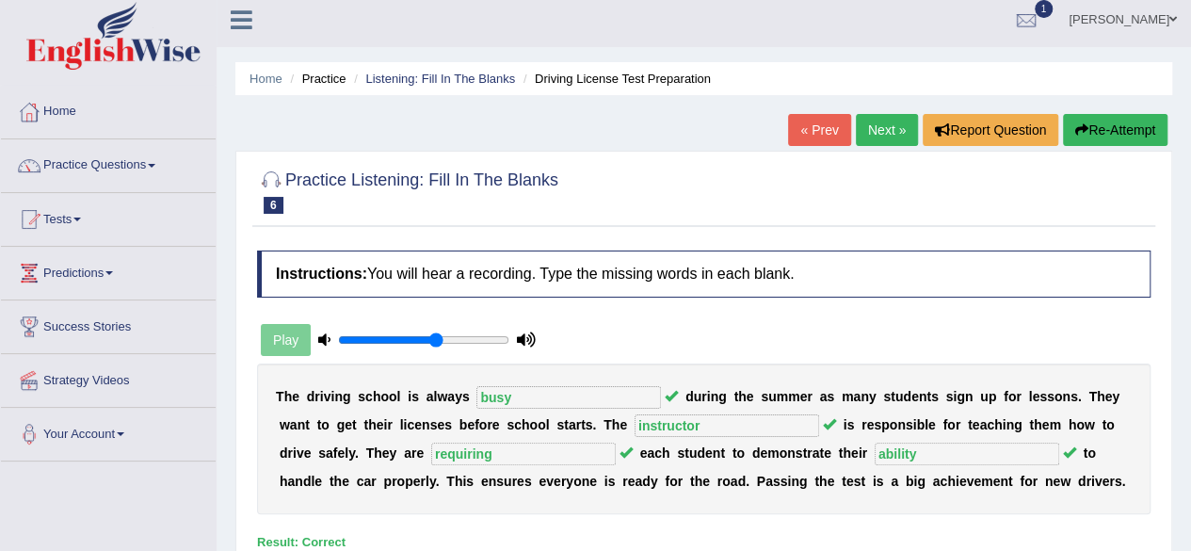
scroll to position [8, 0]
click at [879, 137] on link "Next »" at bounding box center [887, 130] width 62 height 32
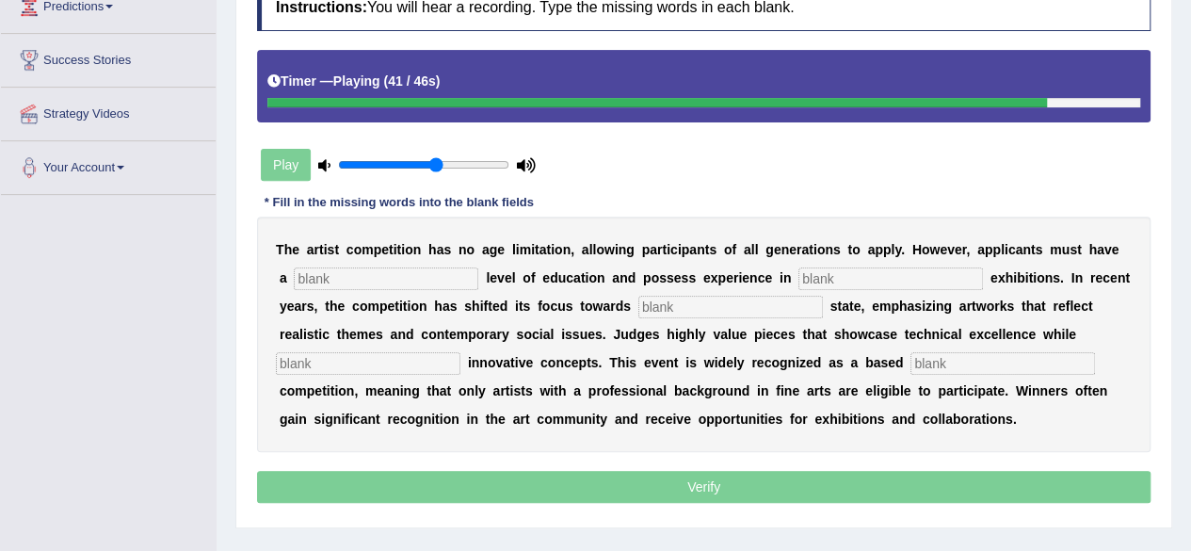
click at [386, 281] on input "text" at bounding box center [386, 278] width 185 height 23
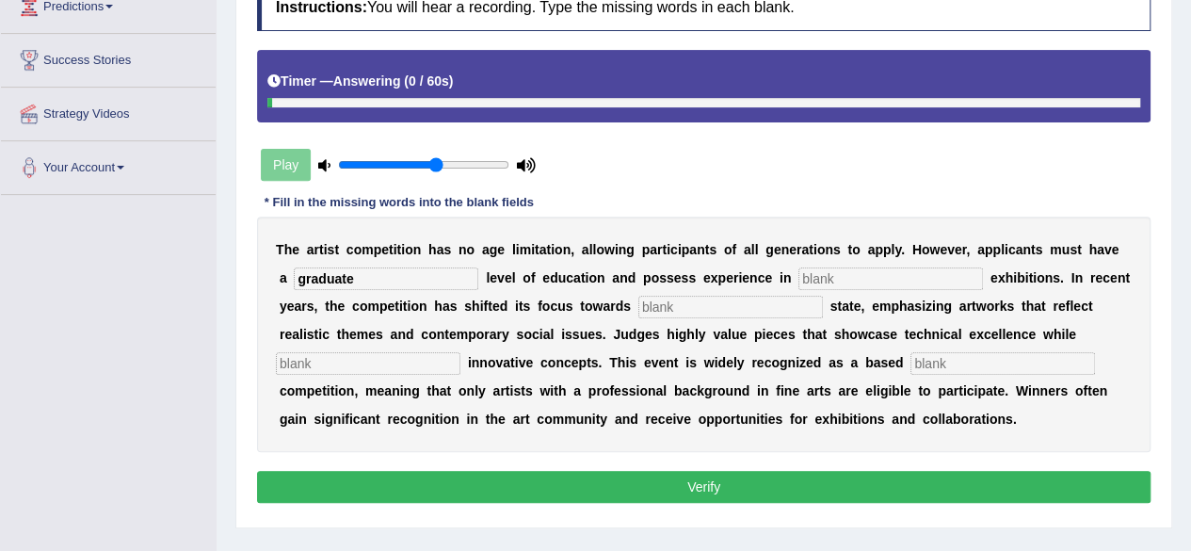
type input "graduate"
click at [834, 274] on input "text" at bounding box center [890, 278] width 185 height 23
type input "sculpture"
click at [742, 302] on input "text" at bounding box center [730, 307] width 185 height 23
type input "real"
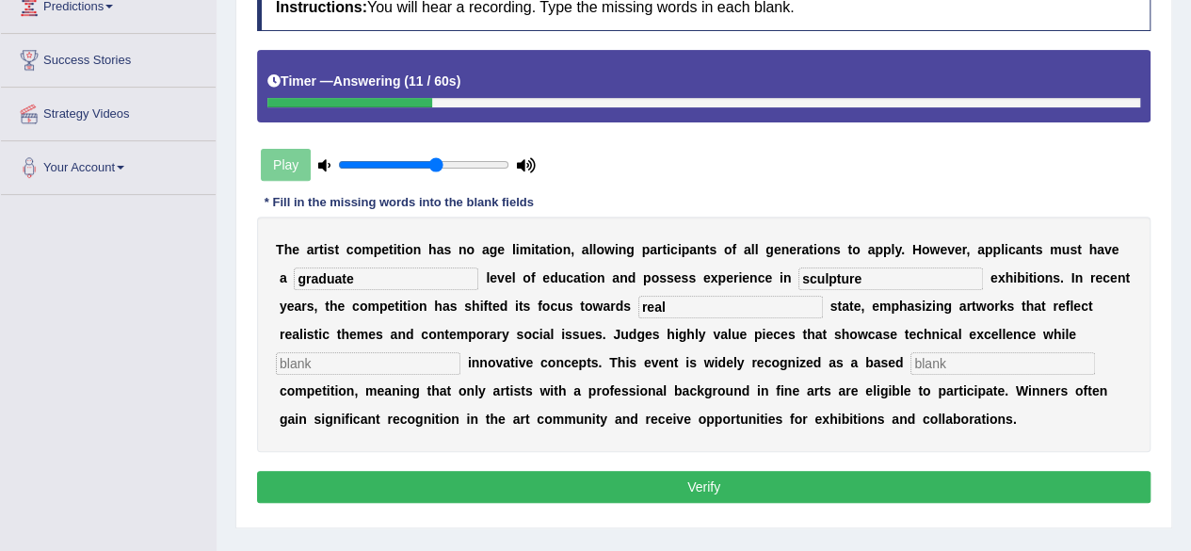
click at [412, 366] on input "text" at bounding box center [368, 363] width 185 height 23
click at [955, 358] on input "text" at bounding box center [1002, 363] width 185 height 23
click at [295, 362] on input "in-coperating" at bounding box center [368, 363] width 185 height 23
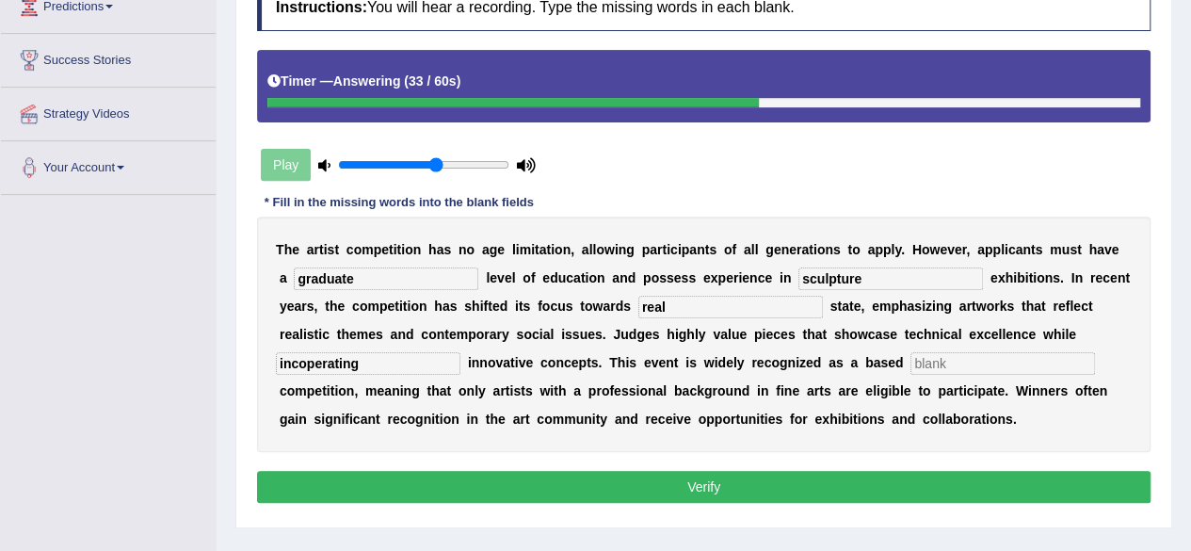
type input "incoperating"
click at [970, 363] on input "text" at bounding box center [1002, 363] width 185 height 23
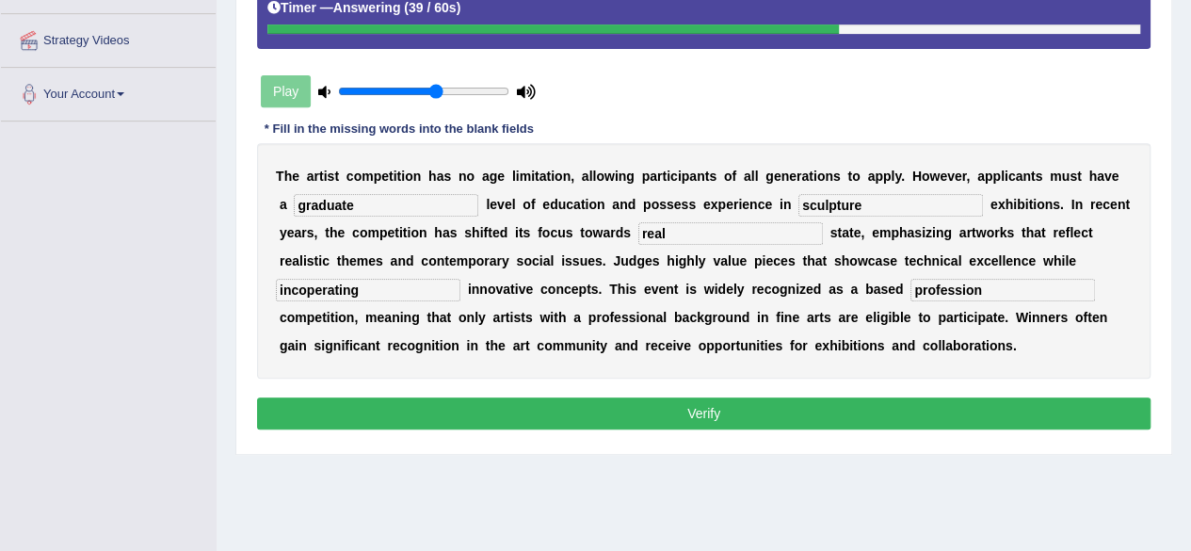
scroll to position [351, 0]
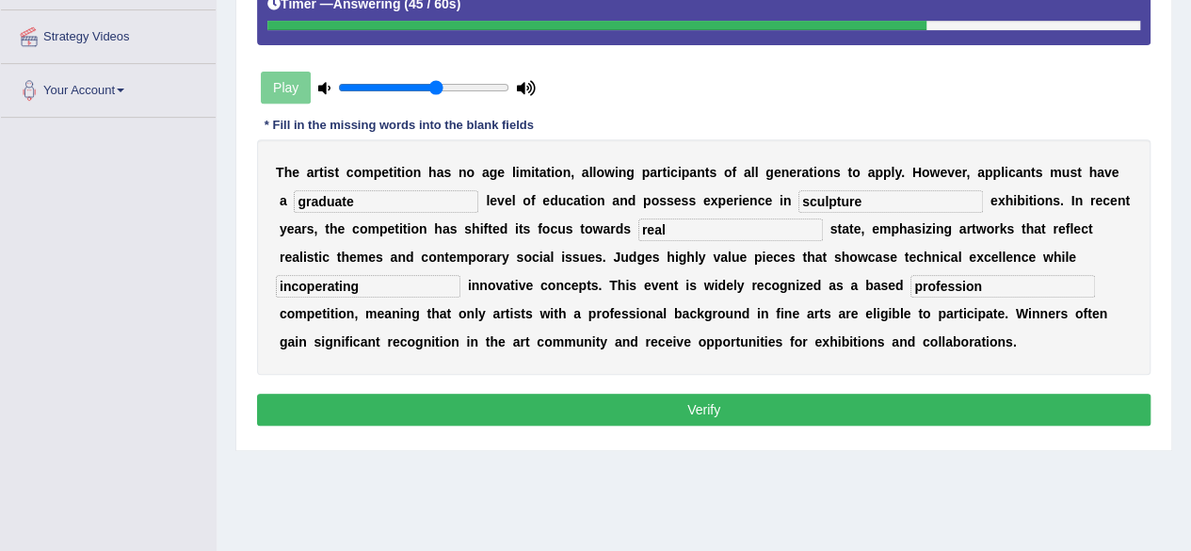
type input "profession"
click at [738, 396] on button "Verify" at bounding box center [703, 409] width 893 height 32
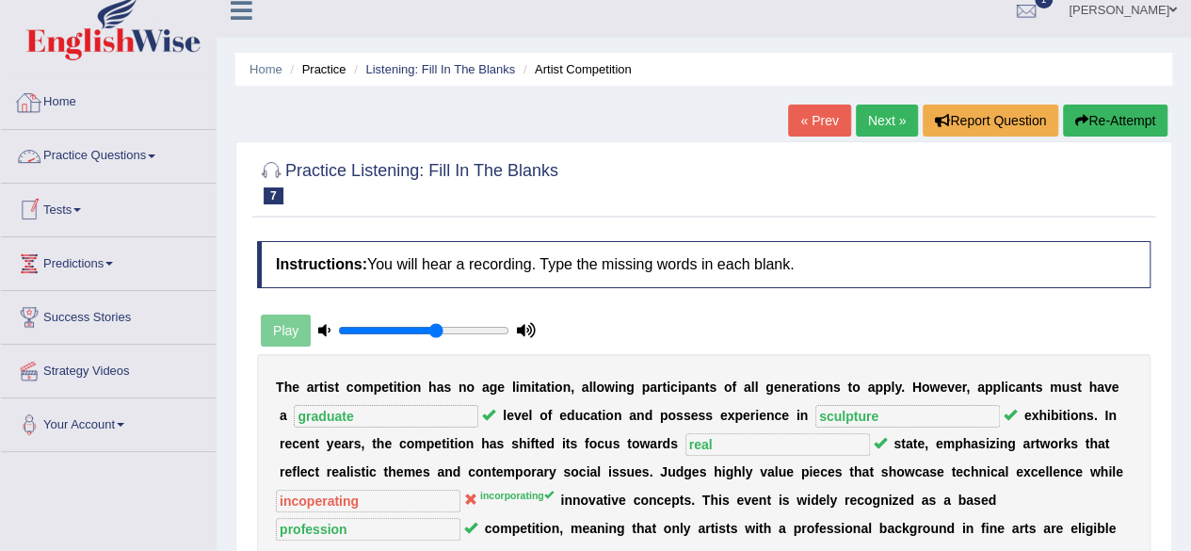
scroll to position [15, 0]
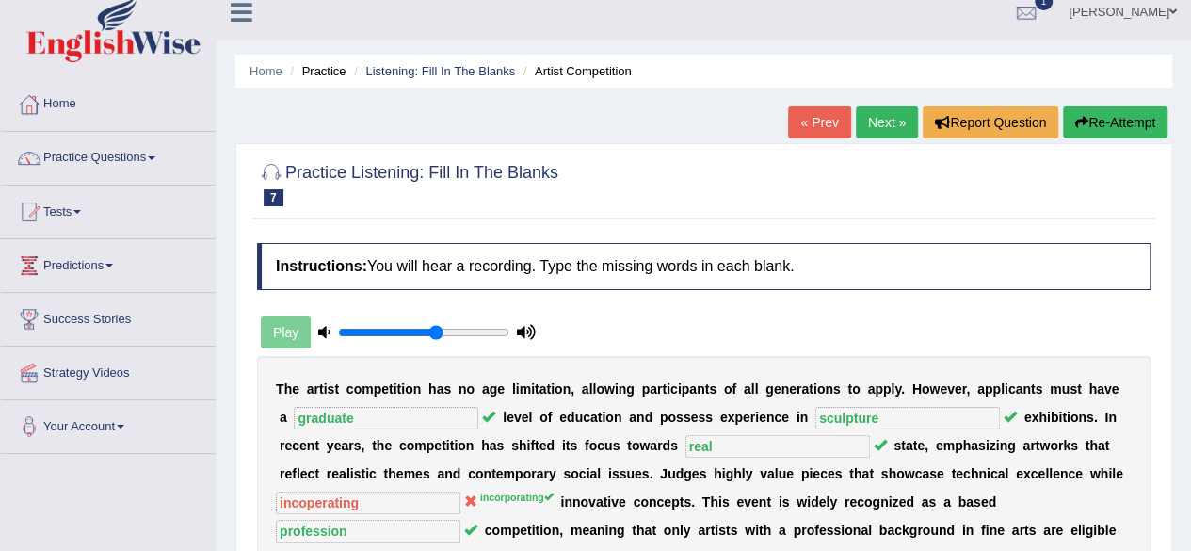
click at [126, 164] on link "Practice Questions" at bounding box center [108, 155] width 215 height 47
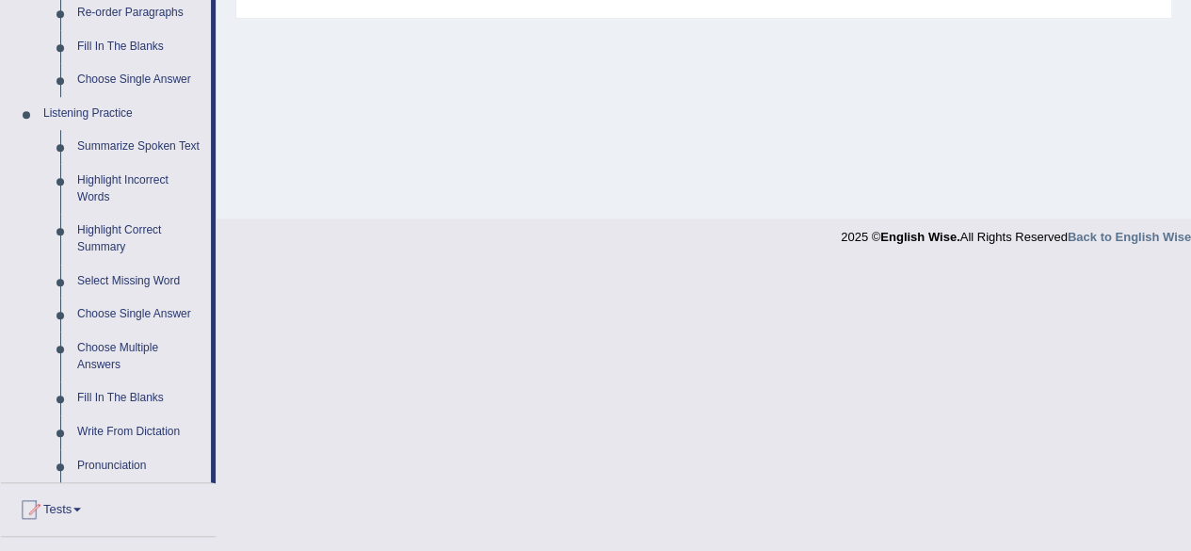
scroll to position [723, 0]
click at [116, 278] on link "Select Missing Word" at bounding box center [140, 282] width 142 height 34
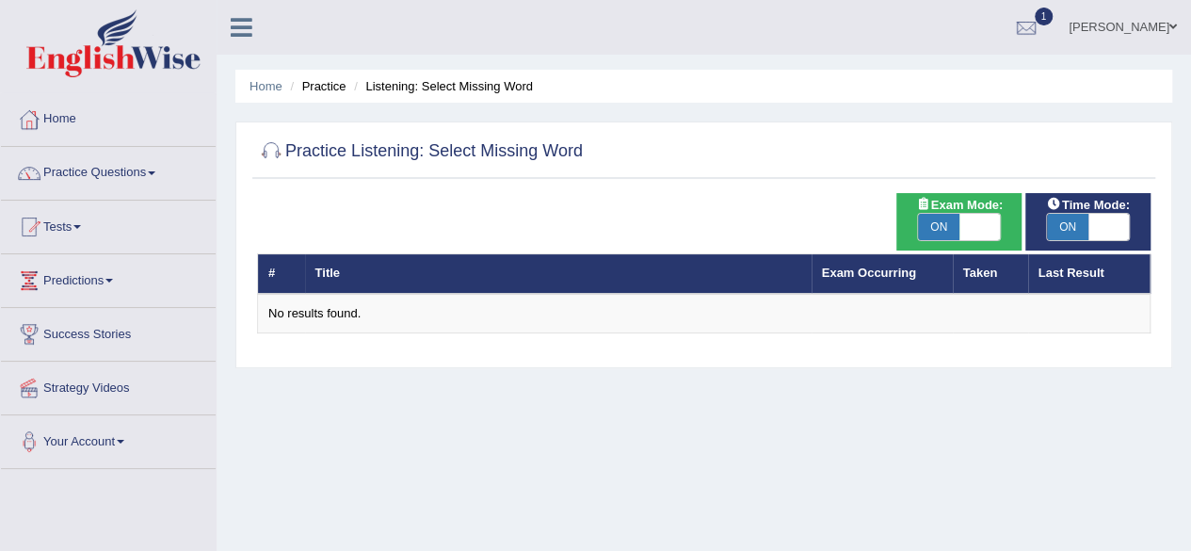
click at [947, 231] on span "ON" at bounding box center [938, 227] width 41 height 26
checkbox input "false"
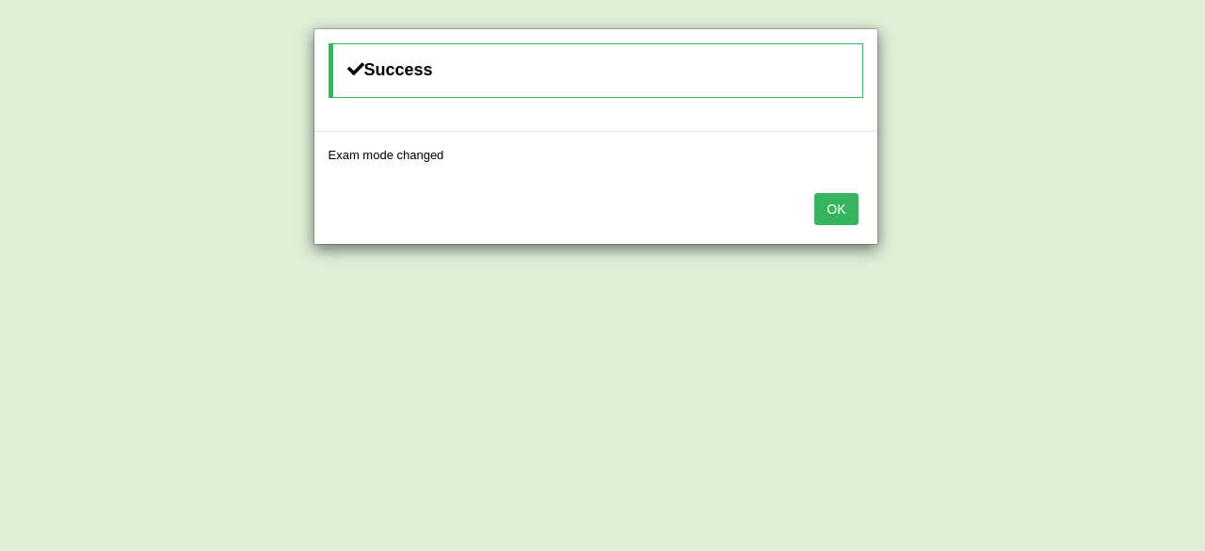
click at [828, 215] on button "OK" at bounding box center [835, 209] width 43 height 32
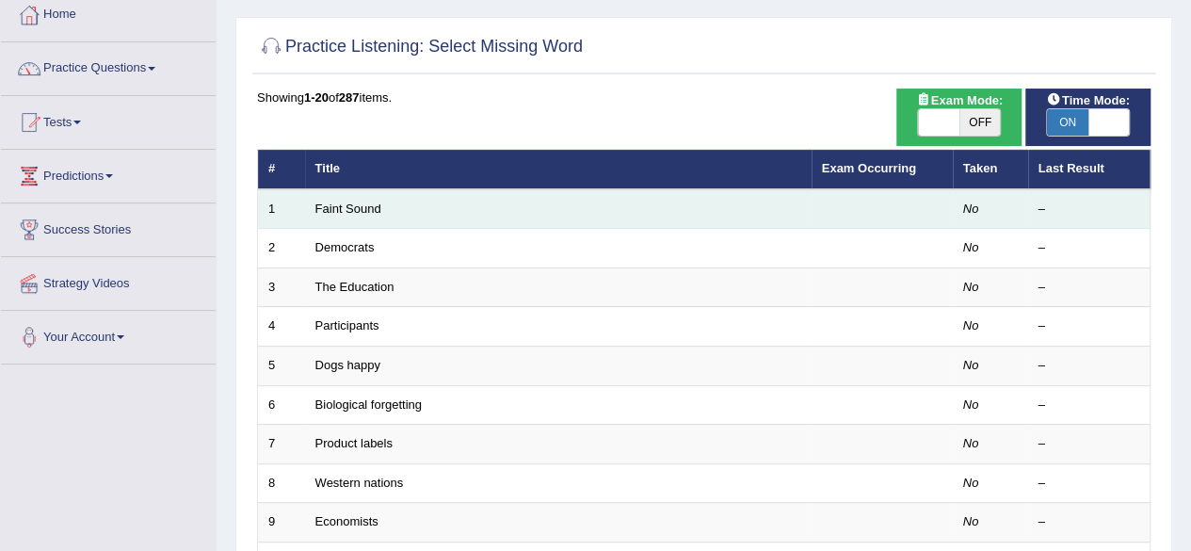
scroll to position [105, 0]
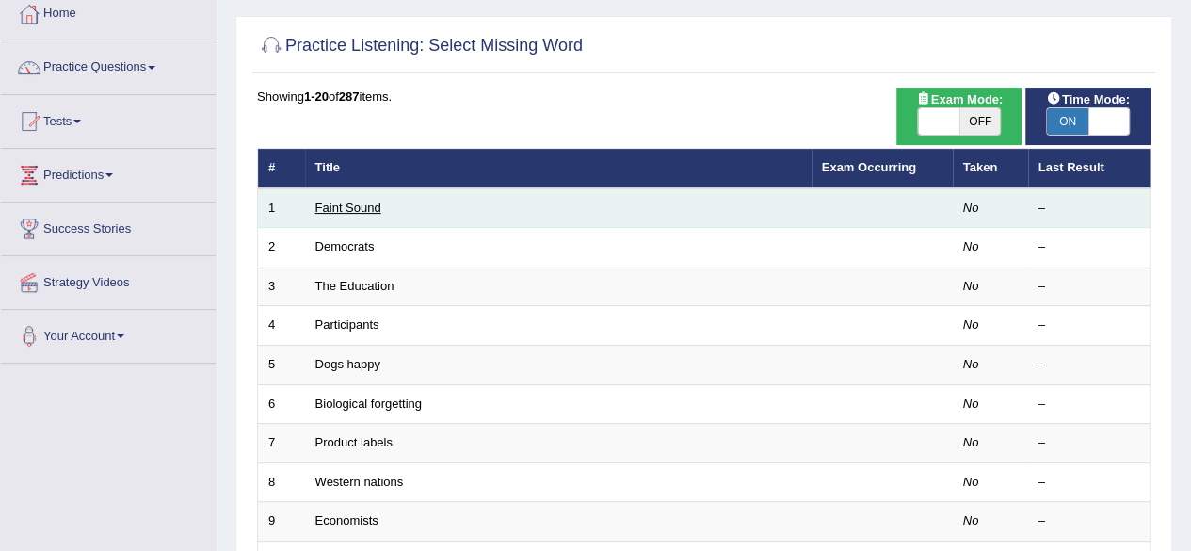
click at [333, 201] on link "Faint Sound" at bounding box center [348, 208] width 66 height 14
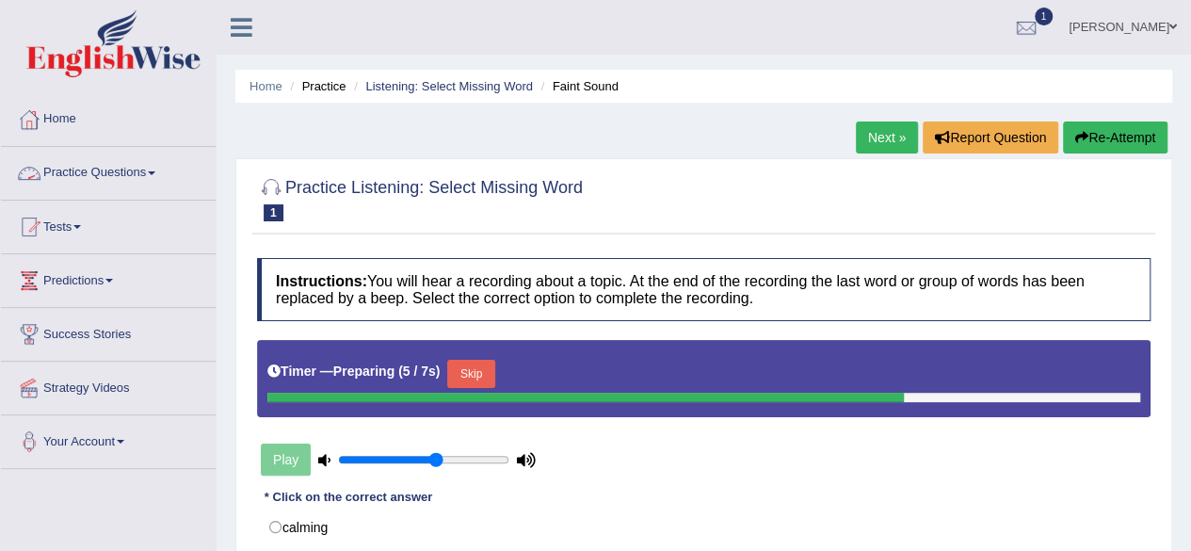
click at [126, 164] on link "Practice Questions" at bounding box center [108, 170] width 215 height 47
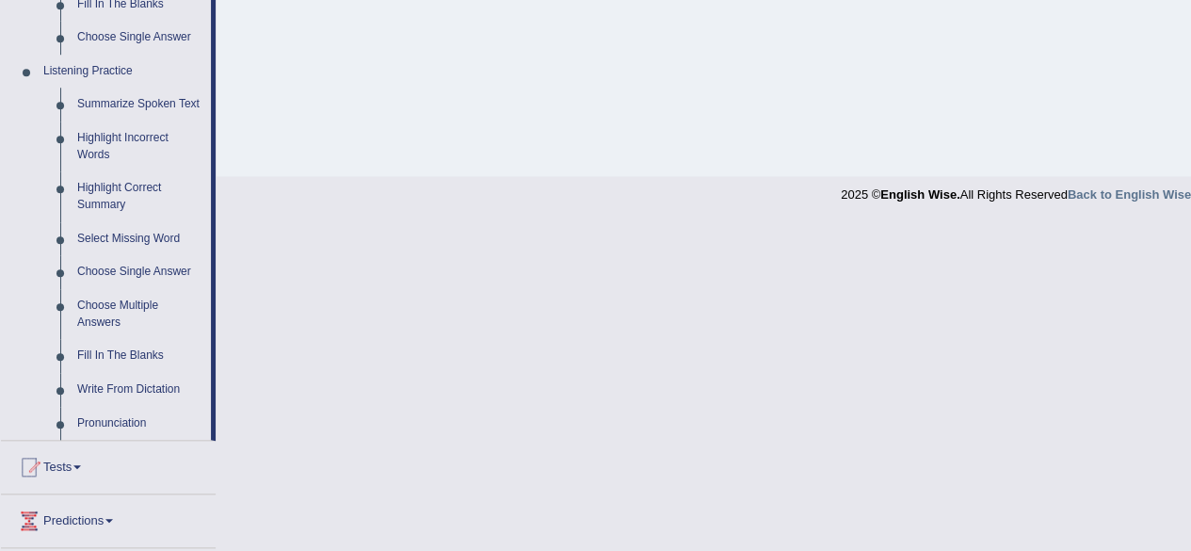
scroll to position [766, 0]
click at [141, 140] on link "Highlight Incorrect Words" at bounding box center [140, 145] width 142 height 50
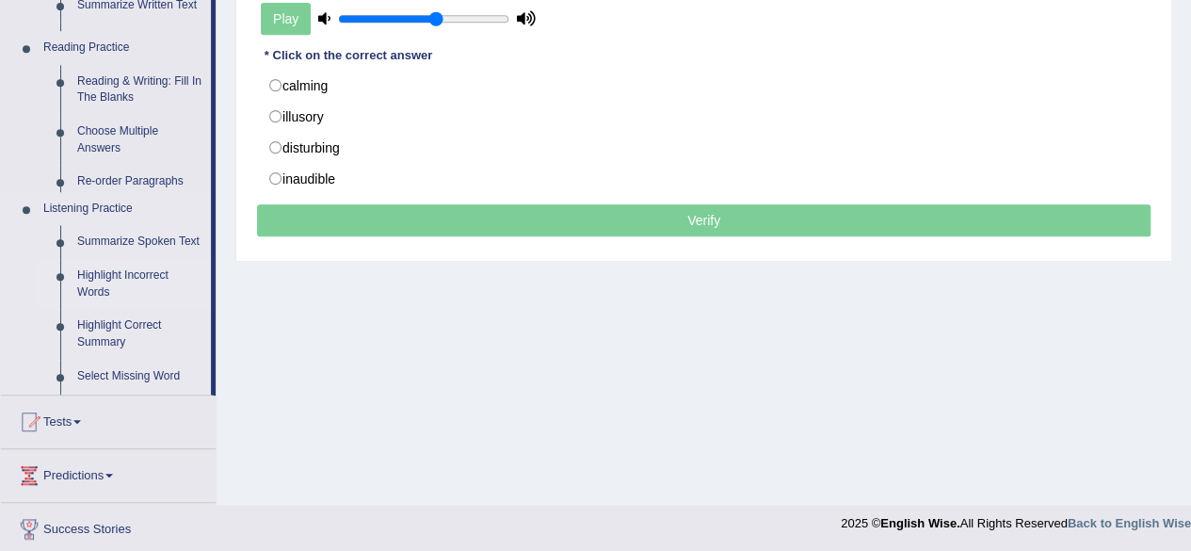
scroll to position [239, 0]
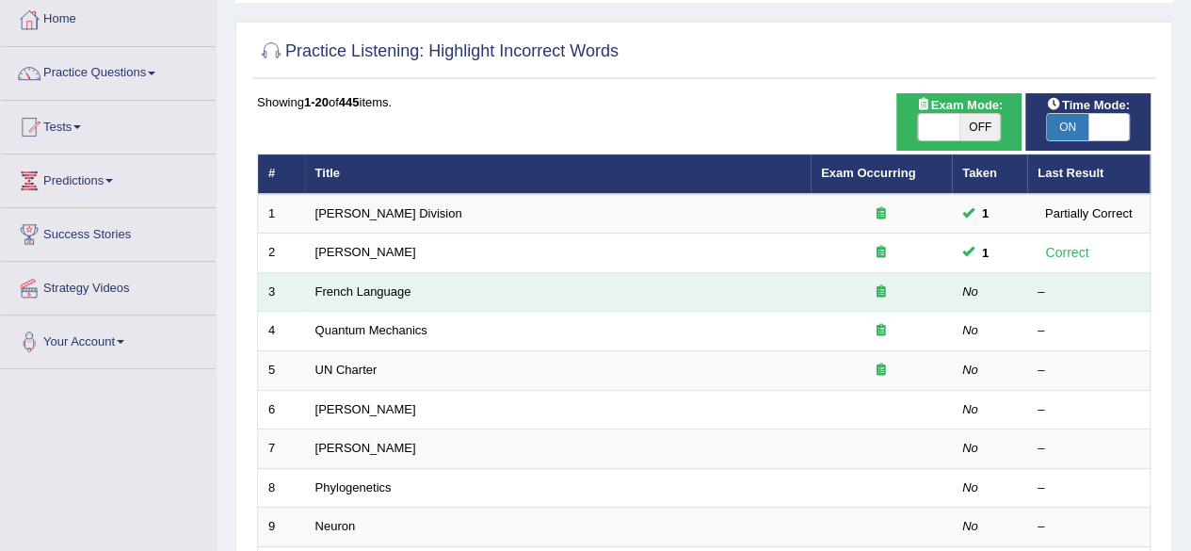
scroll to position [101, 0]
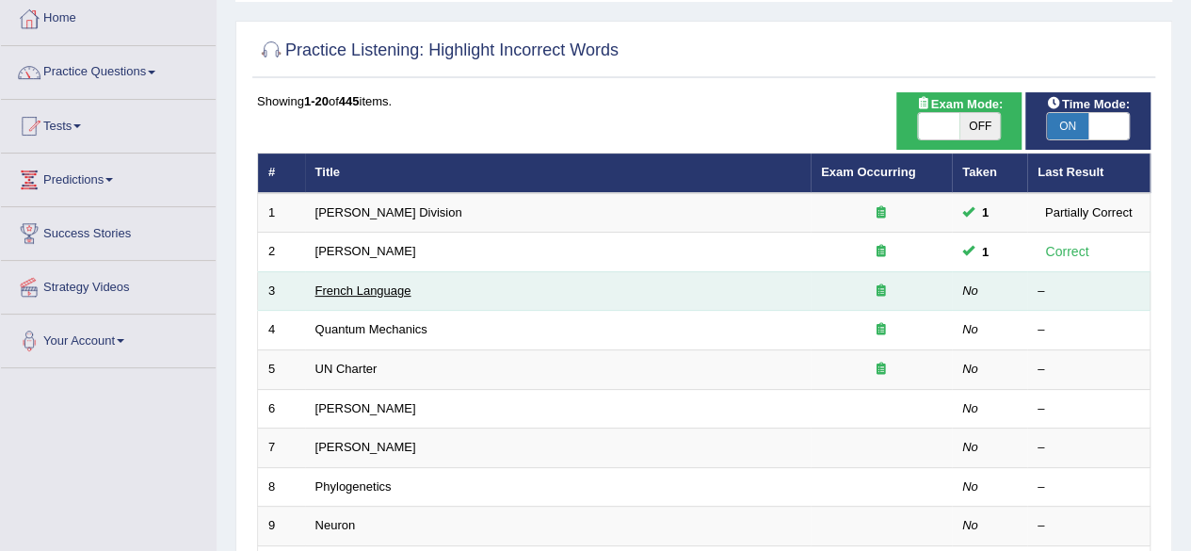
click at [348, 293] on link "French Language" at bounding box center [363, 290] width 96 height 14
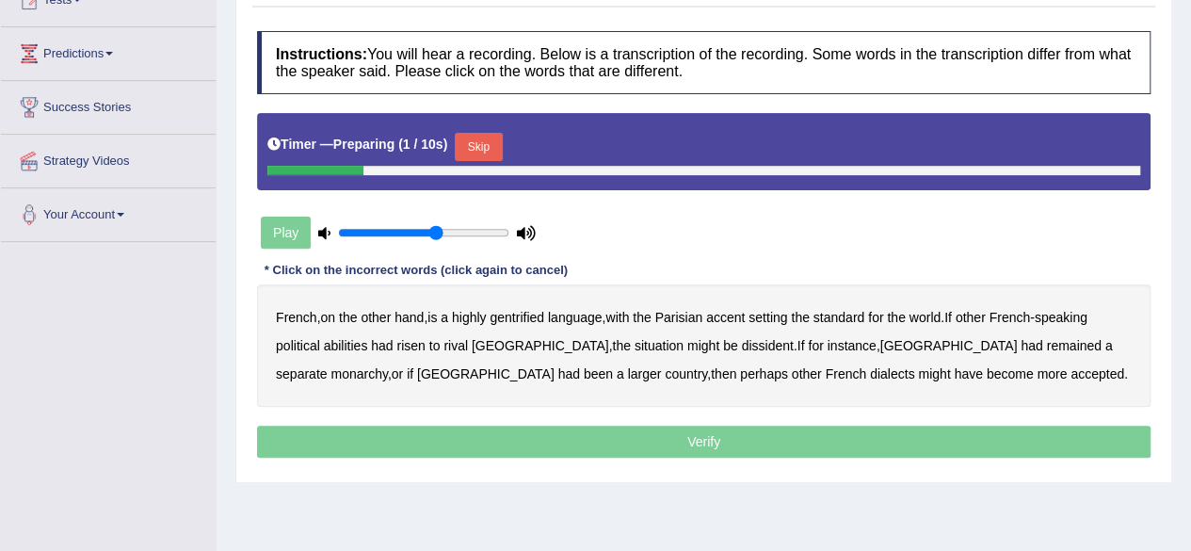
scroll to position [243, 0]
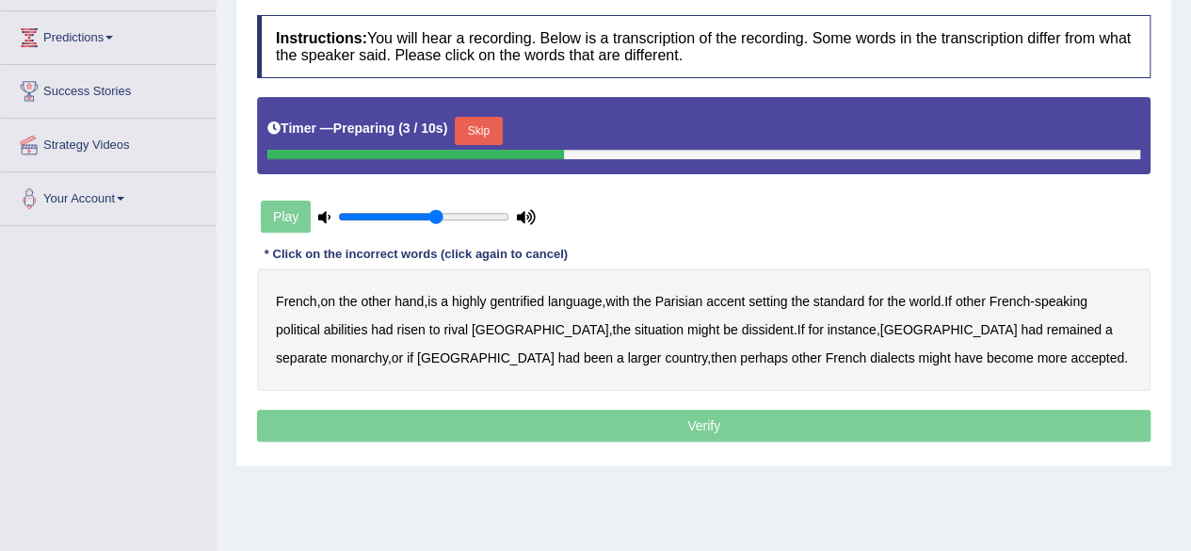
click at [484, 136] on button "Skip" at bounding box center [478, 131] width 47 height 28
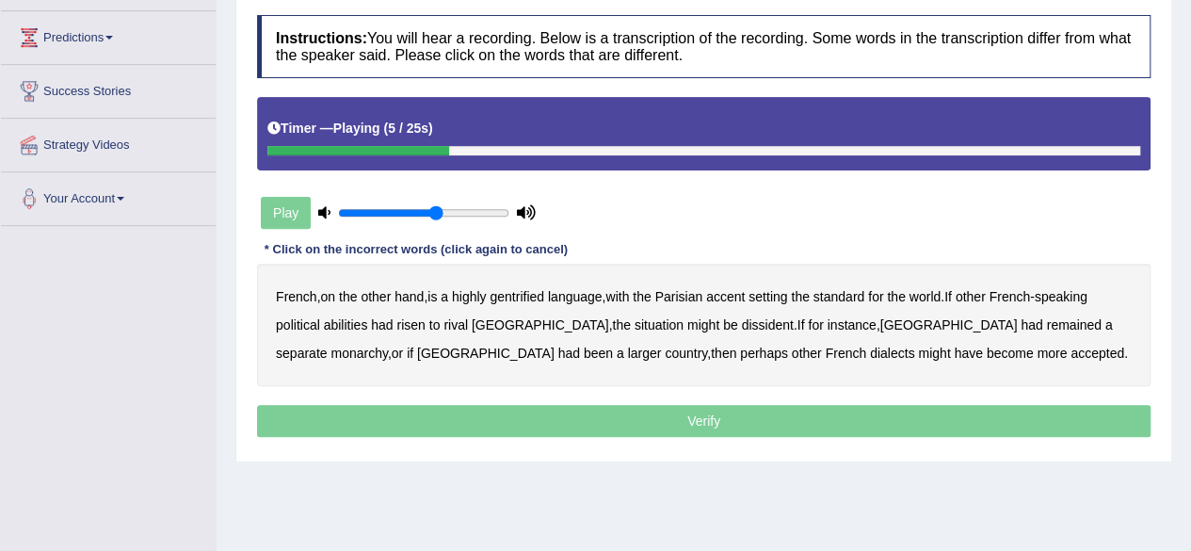
click at [538, 297] on b "gentrified" at bounding box center [517, 296] width 55 height 15
click at [345, 320] on b "abilities" at bounding box center [346, 324] width 44 height 15
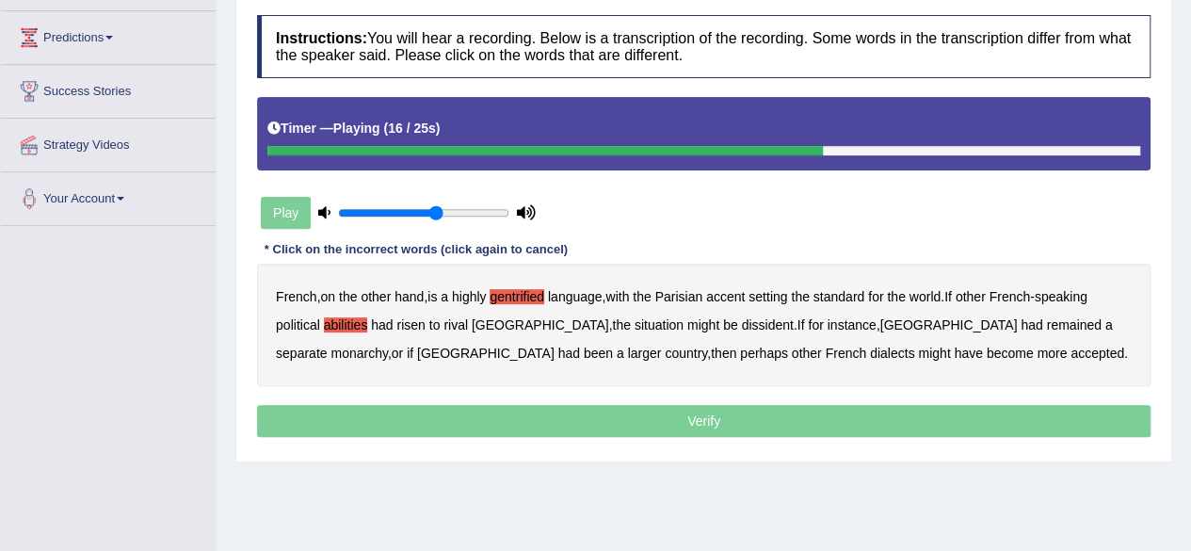
click at [741, 326] on b "dissident" at bounding box center [767, 324] width 52 height 15
click at [387, 345] on b "monarchy" at bounding box center [358, 352] width 56 height 15
click at [554, 345] on b "Haiti" at bounding box center [485, 352] width 137 height 15
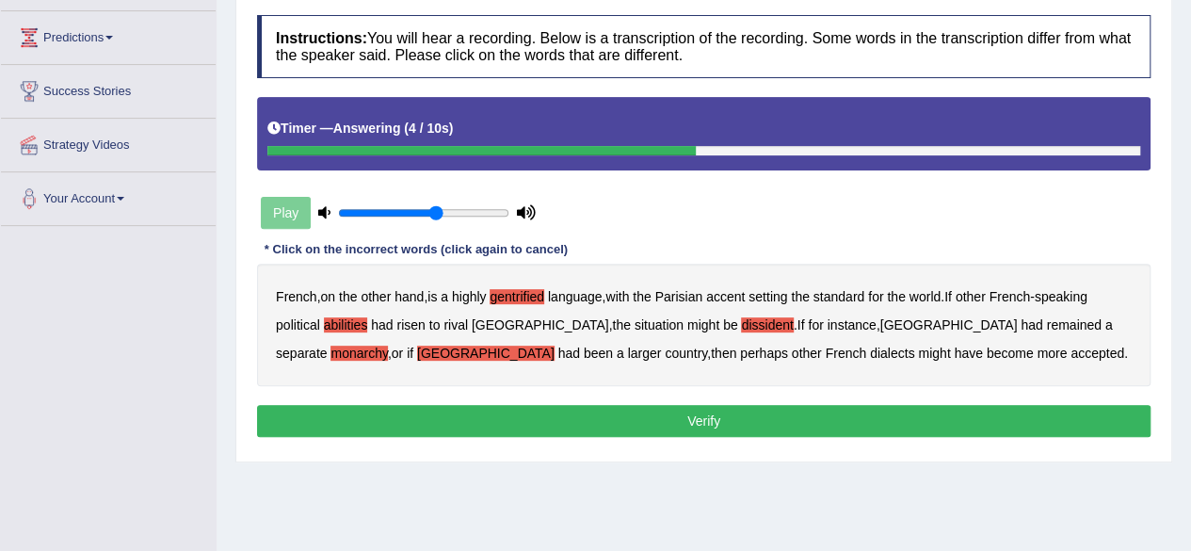
click at [768, 405] on button "Verify" at bounding box center [703, 421] width 893 height 32
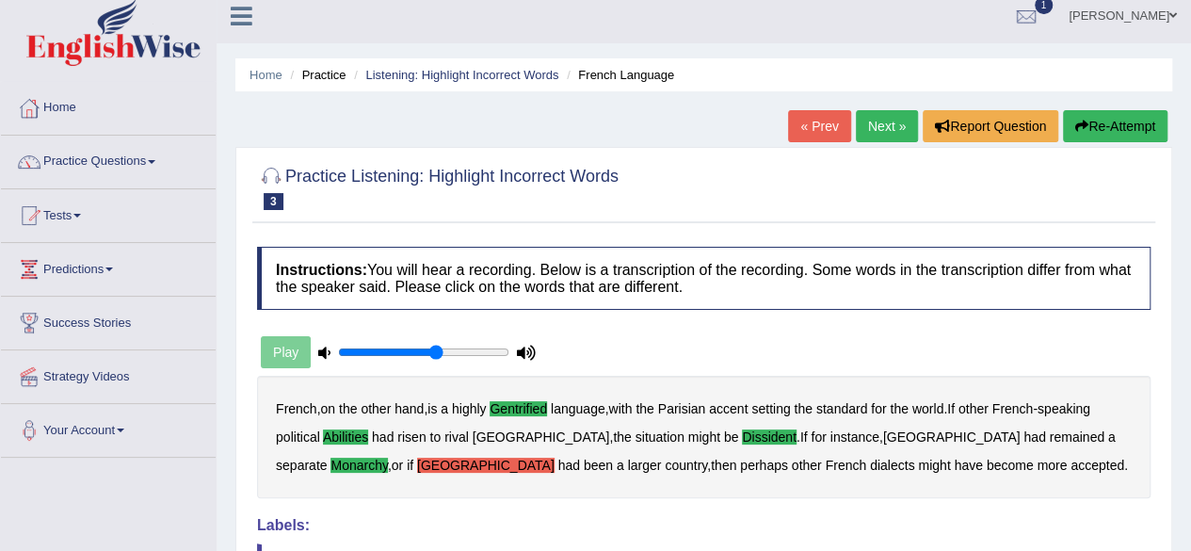
scroll to position [9, 0]
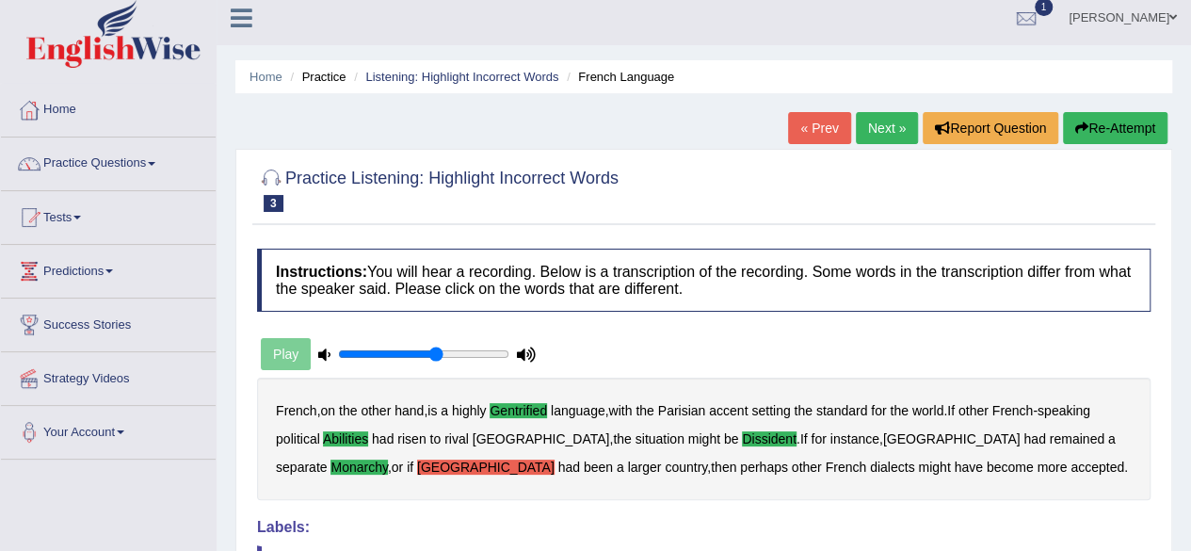
click at [875, 120] on link "Next »" at bounding box center [887, 128] width 62 height 32
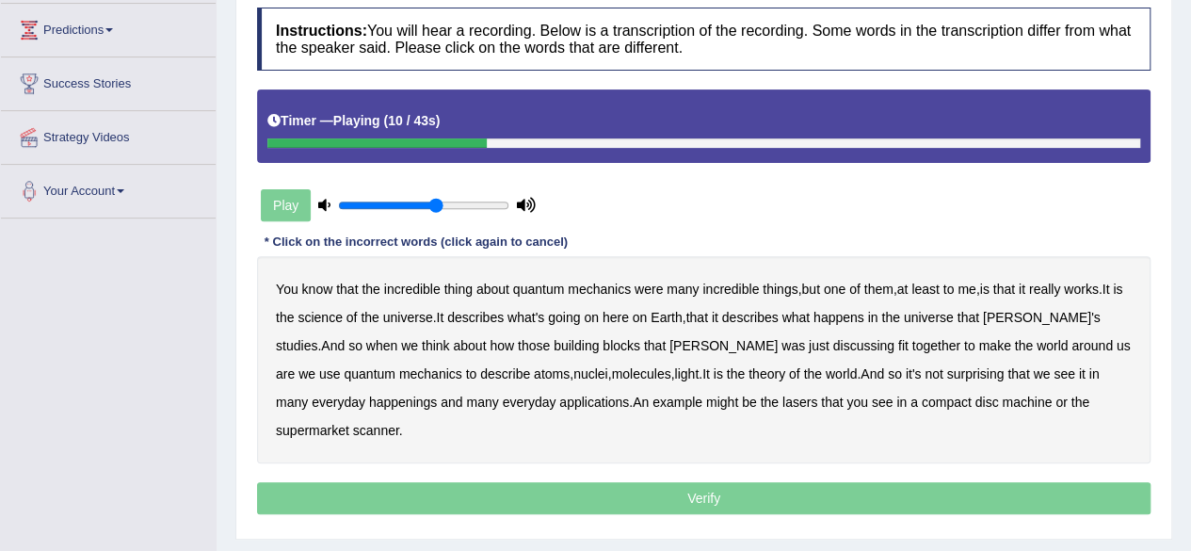
click at [332, 312] on b "science" at bounding box center [319, 317] width 44 height 15
click at [833, 344] on b "discussing" at bounding box center [863, 345] width 61 height 15
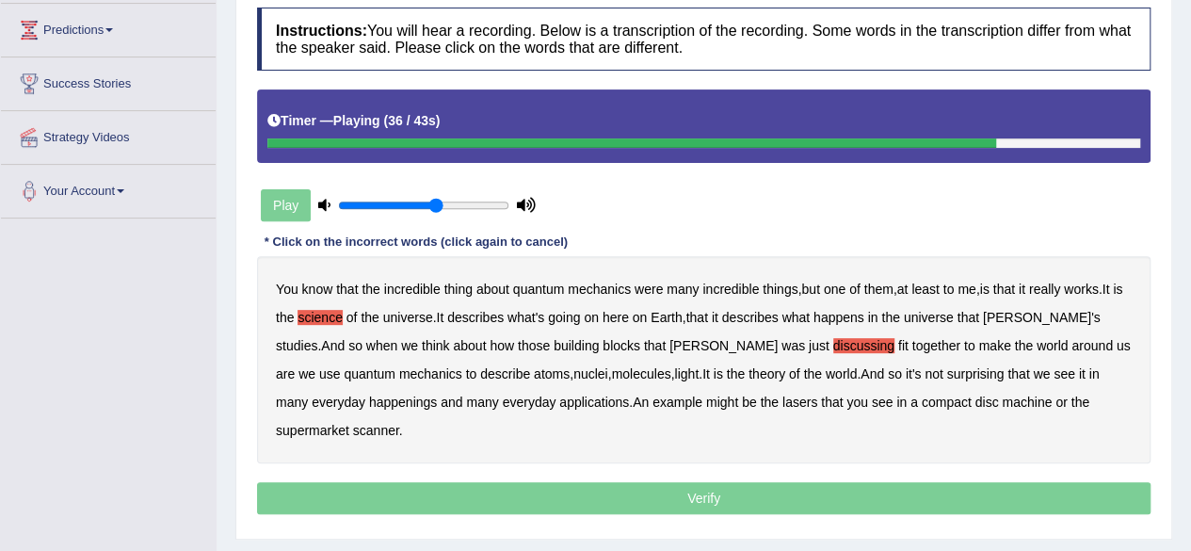
click at [369, 398] on b "happenings" at bounding box center [403, 401] width 68 height 15
click at [1002, 406] on b "machine" at bounding box center [1027, 401] width 50 height 15
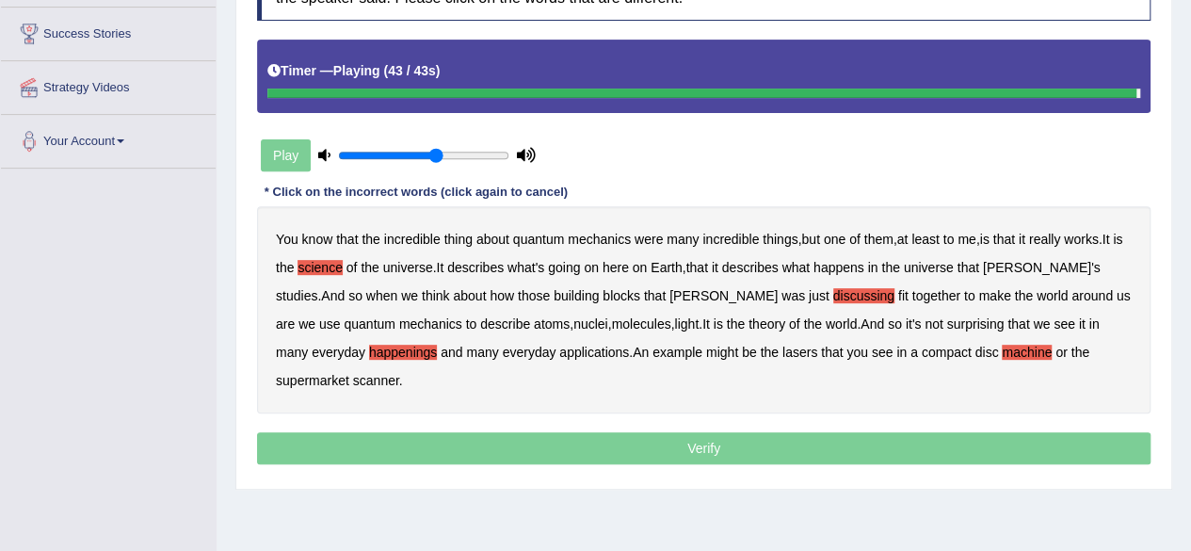
scroll to position [309, 0]
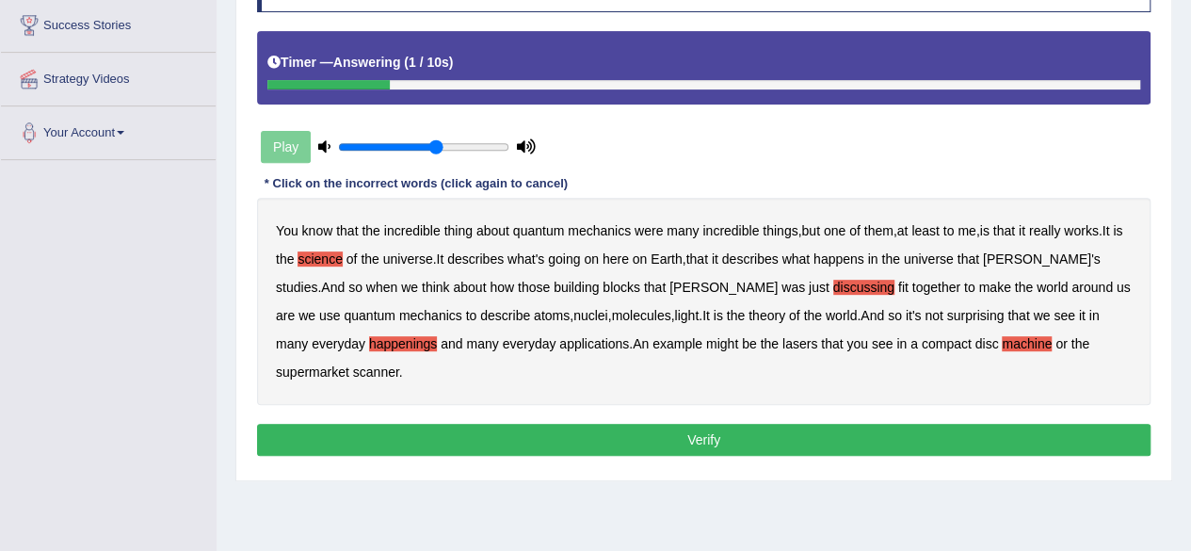
click at [842, 424] on button "Verify" at bounding box center [703, 440] width 893 height 32
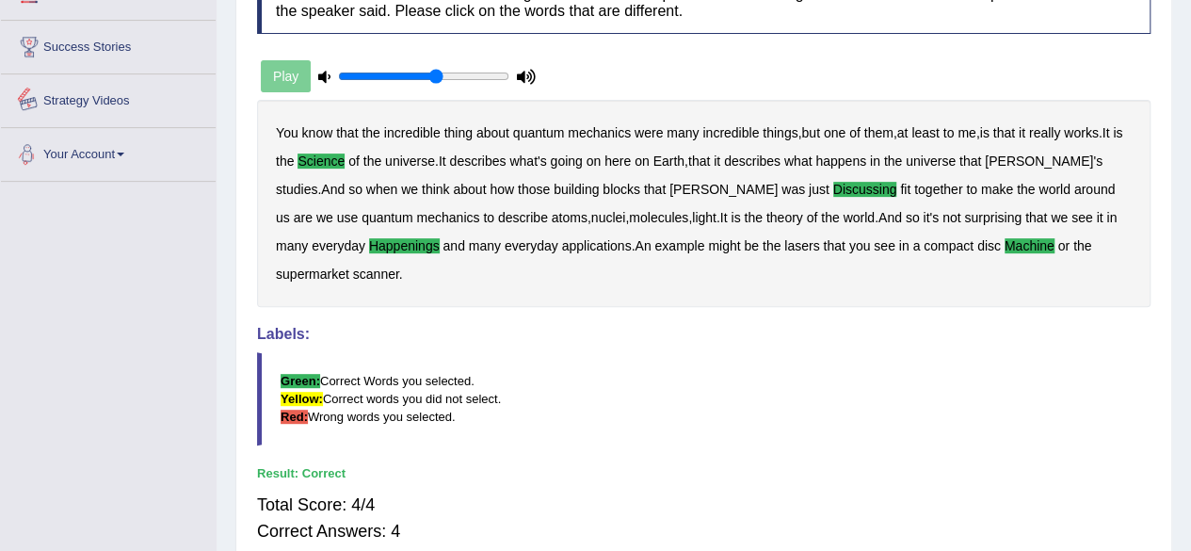
scroll to position [0, 0]
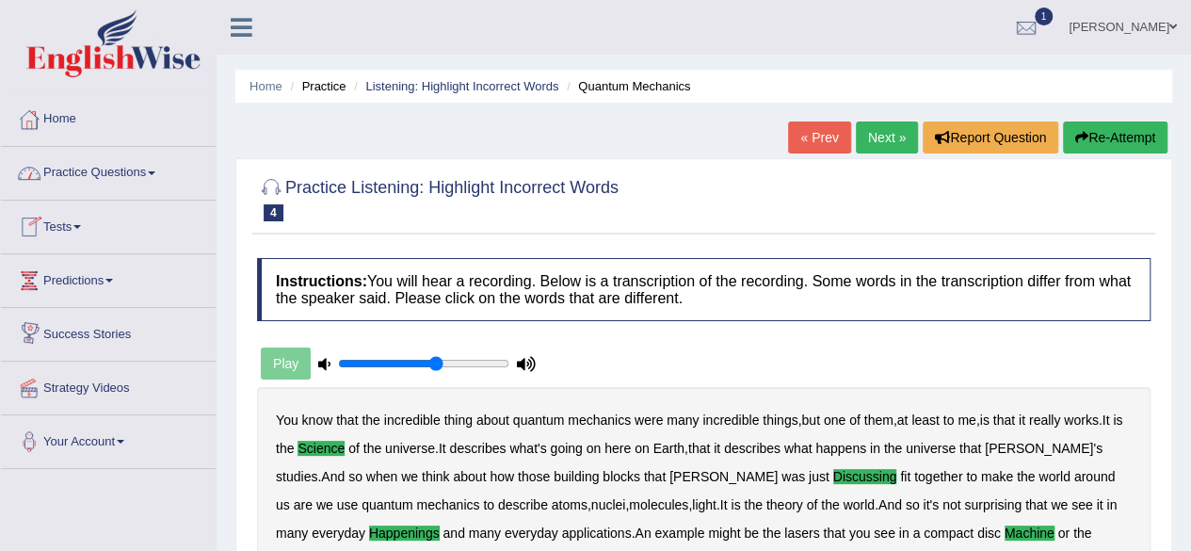
click at [109, 169] on link "Practice Questions" at bounding box center [108, 170] width 215 height 47
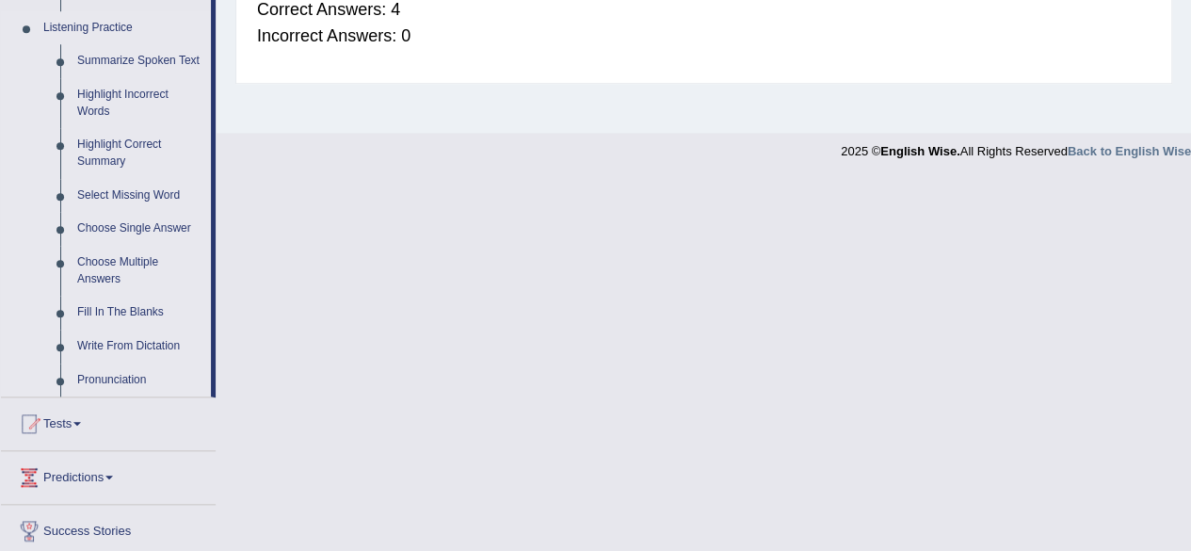
scroll to position [811, 0]
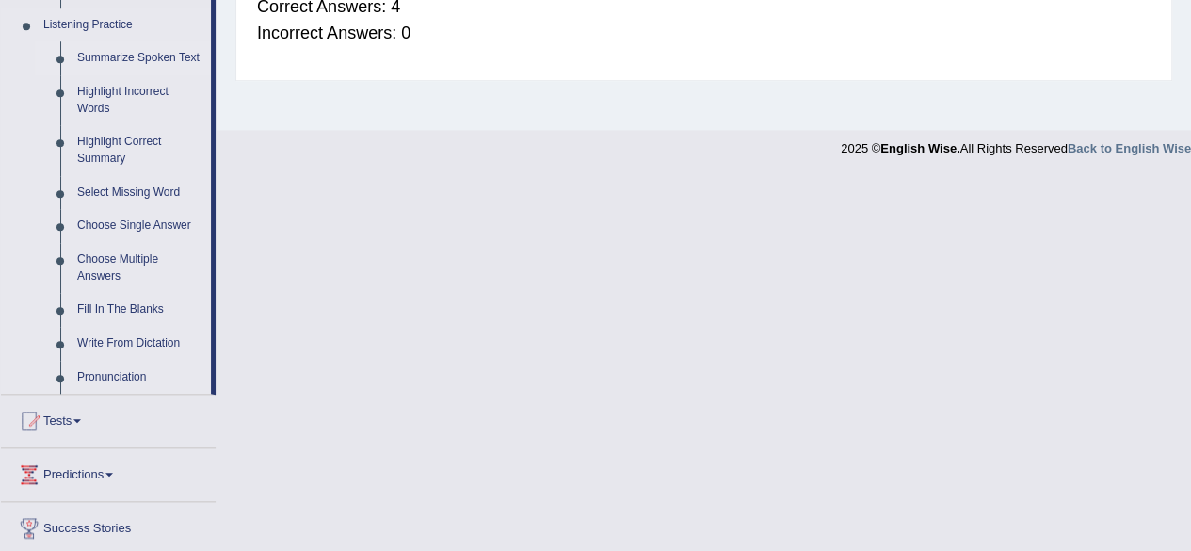
click at [109, 54] on link "Summarize Spoken Text" at bounding box center [140, 58] width 142 height 34
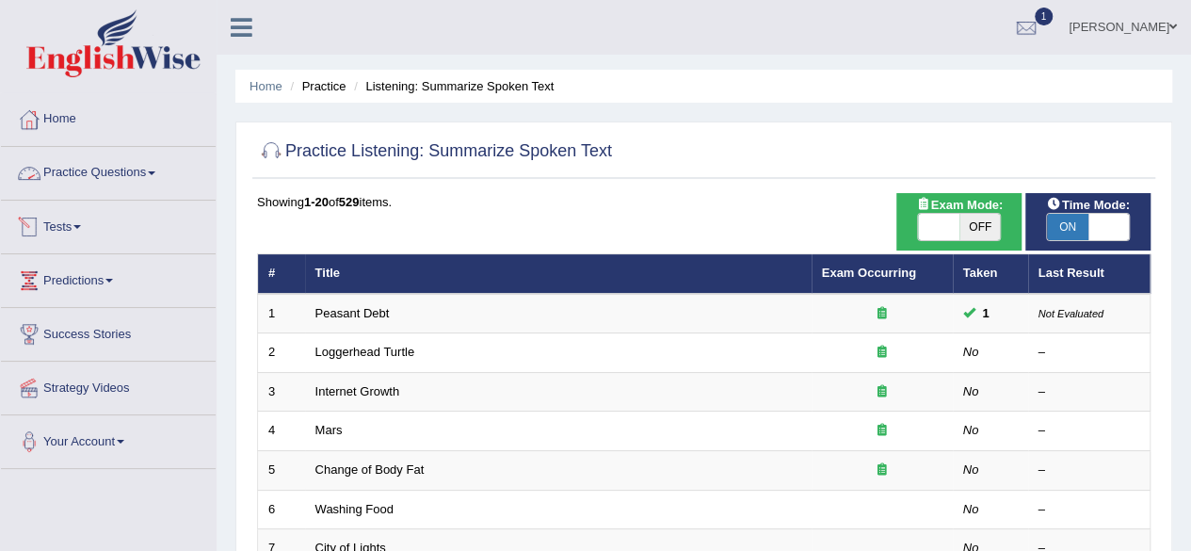
click at [141, 167] on link "Practice Questions" at bounding box center [108, 170] width 215 height 47
